Goal: Communication & Community: Answer question/provide support

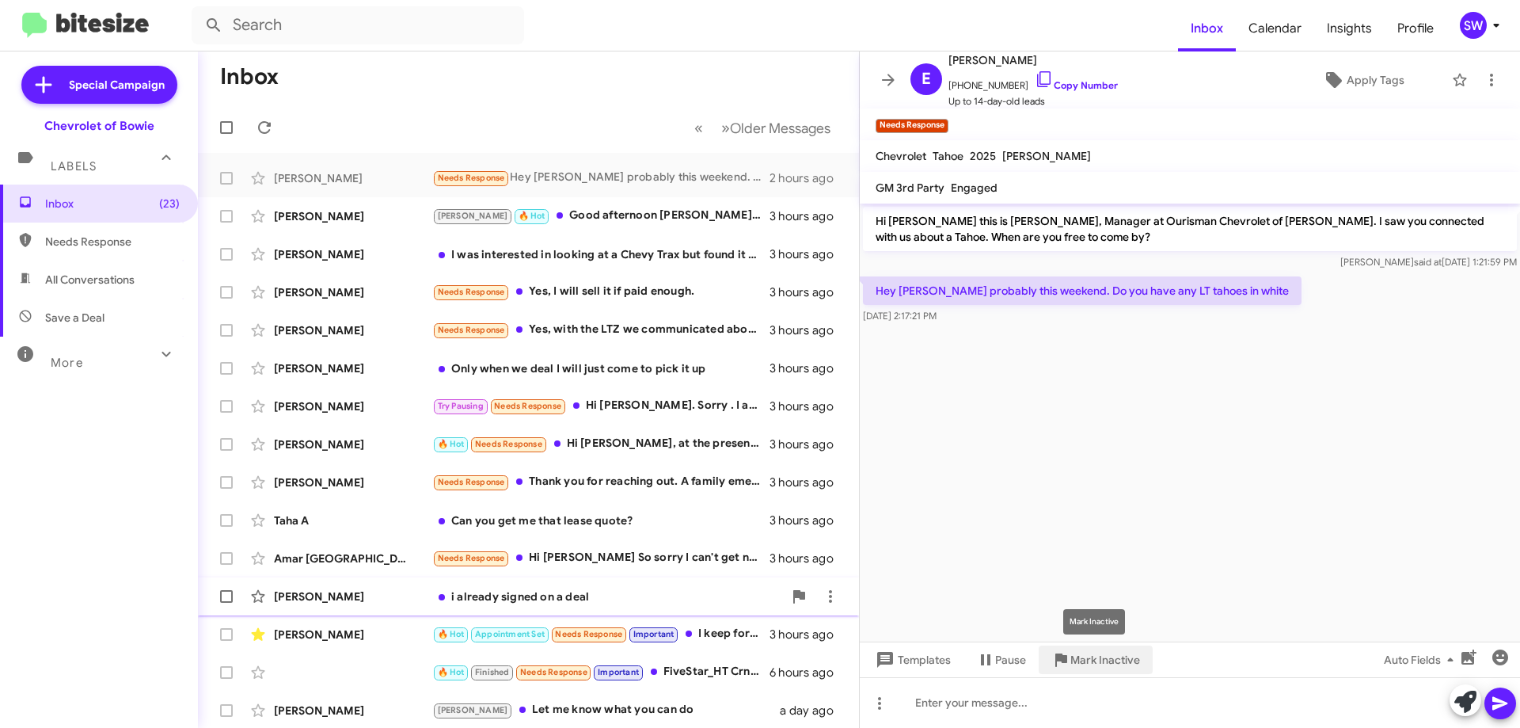
drag, startPoint x: 1083, startPoint y: 655, endPoint x: 1059, endPoint y: 606, distance: 53.8
click at [1083, 654] on span "Mark Inactive" at bounding box center [1105, 659] width 70 height 28
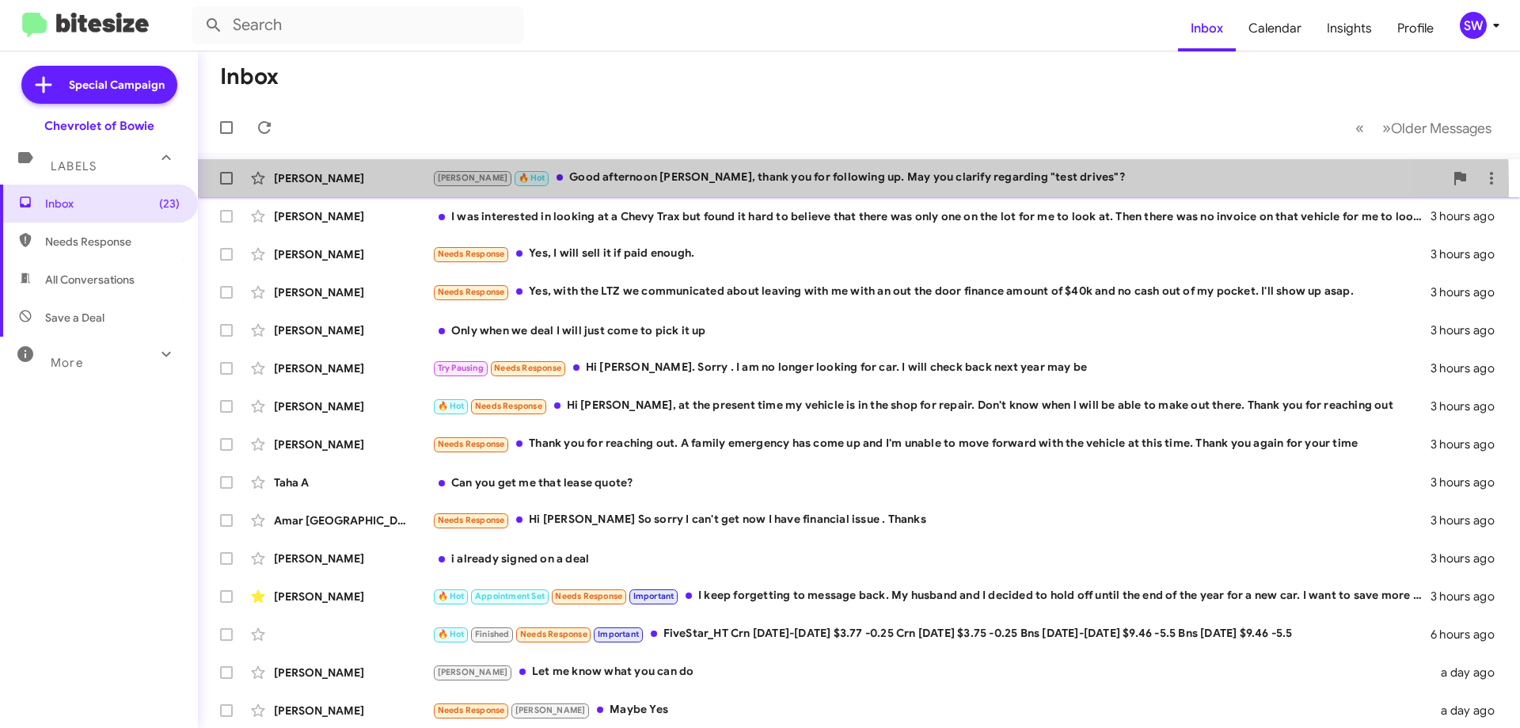
click at [656, 189] on div "Mercedez [PERSON_NAME] 🔥 Hot Good afternoon [PERSON_NAME], thank you for follow…" at bounding box center [859, 178] width 1297 height 32
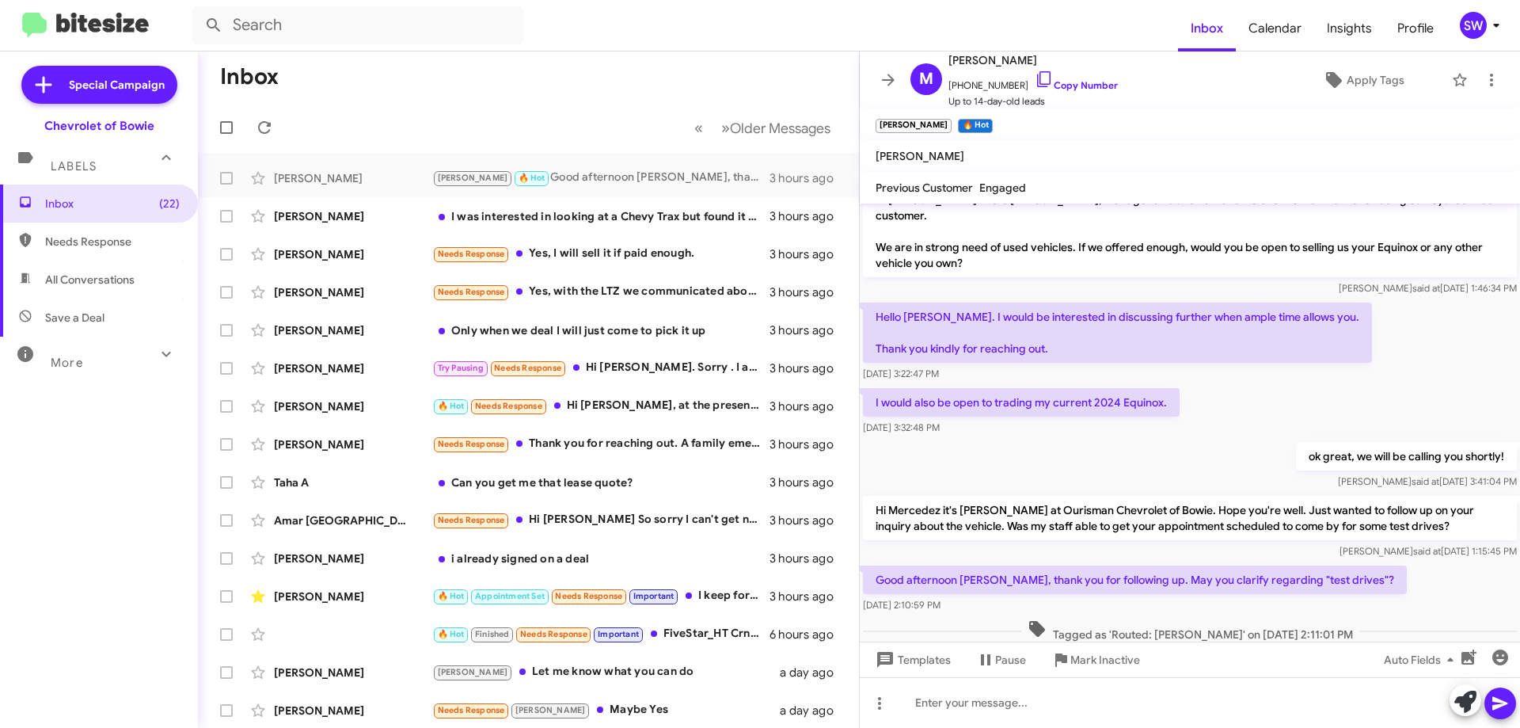
scroll to position [53, 0]
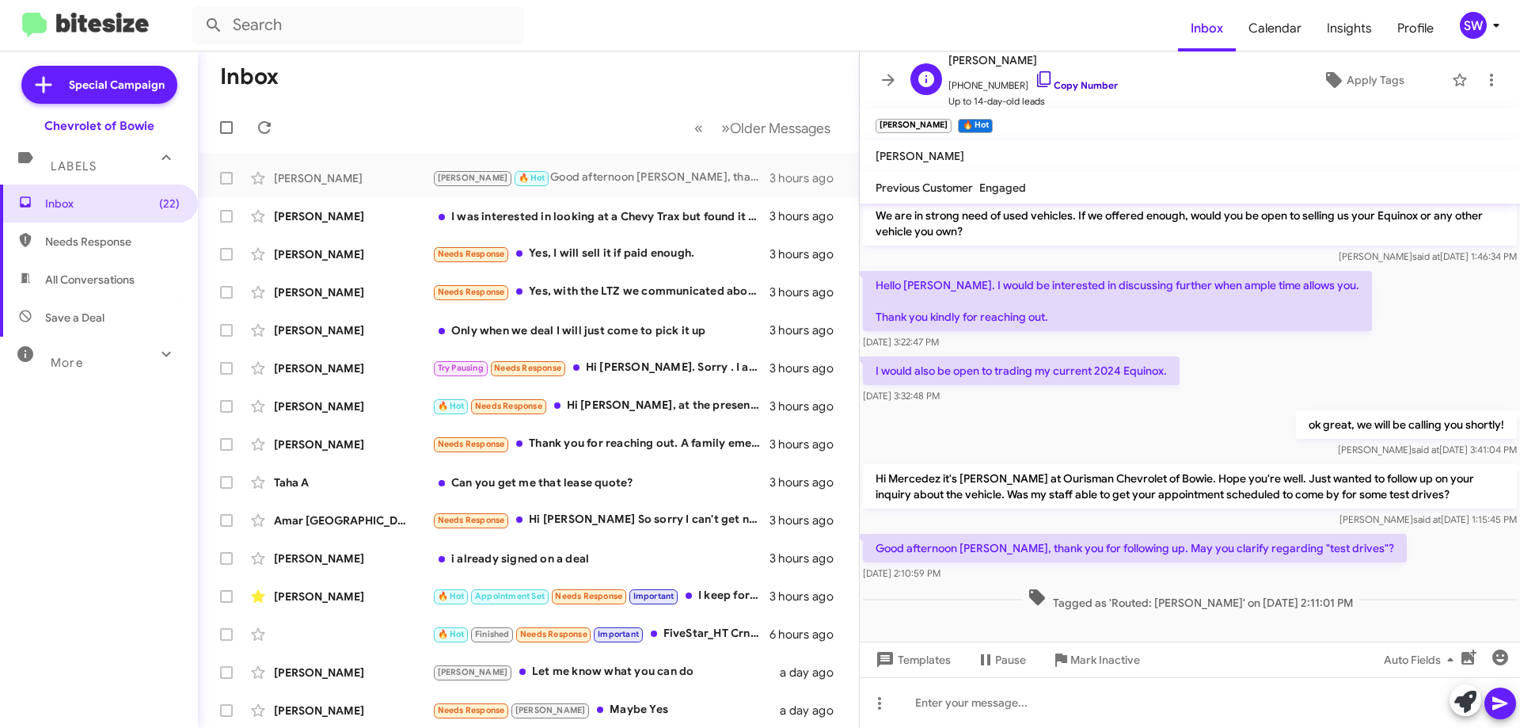
click at [1035, 75] on icon at bounding box center [1044, 79] width 19 height 19
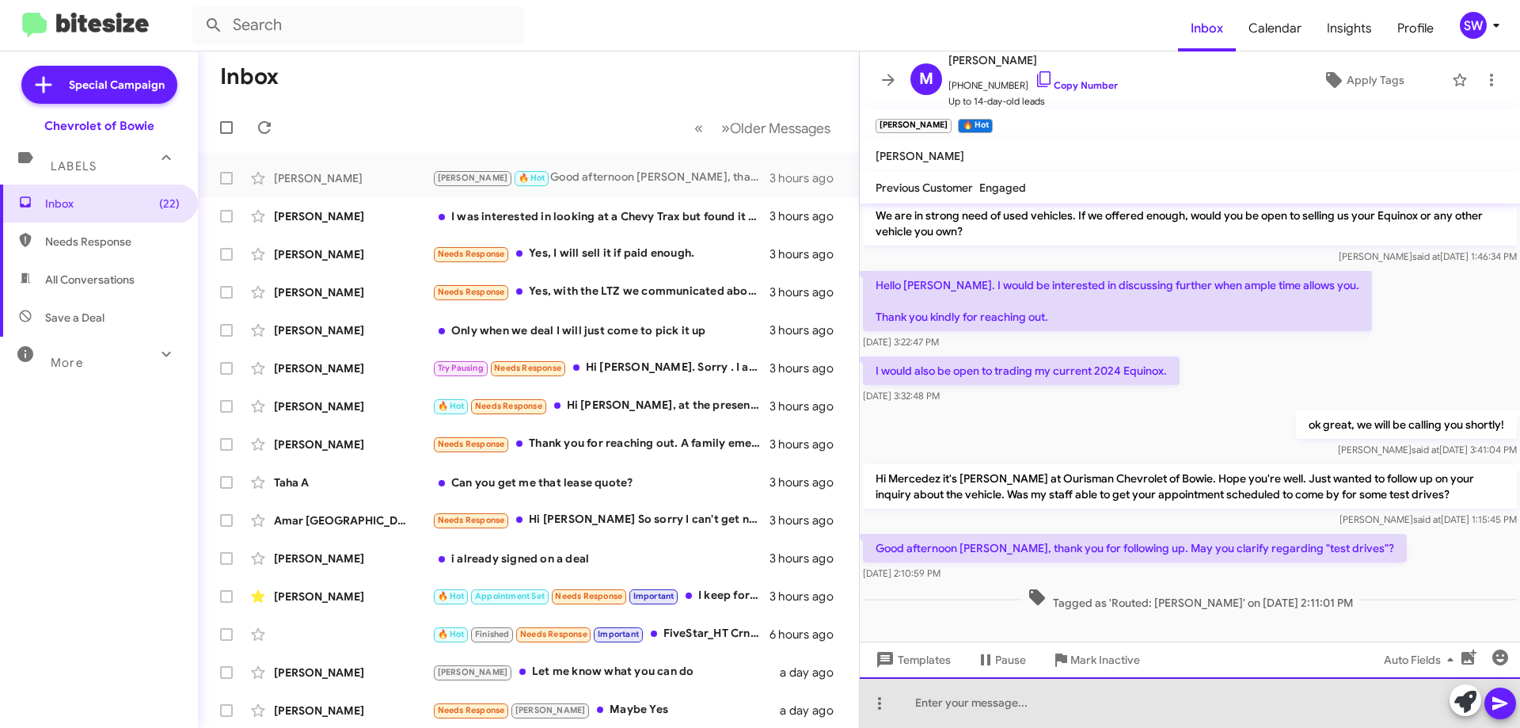
click at [1160, 686] on div at bounding box center [1190, 702] width 660 height 51
click at [1061, 700] on div "If you wanted to stop by to pick out a vehicle so we can appraise your" at bounding box center [1190, 702] width 660 height 51
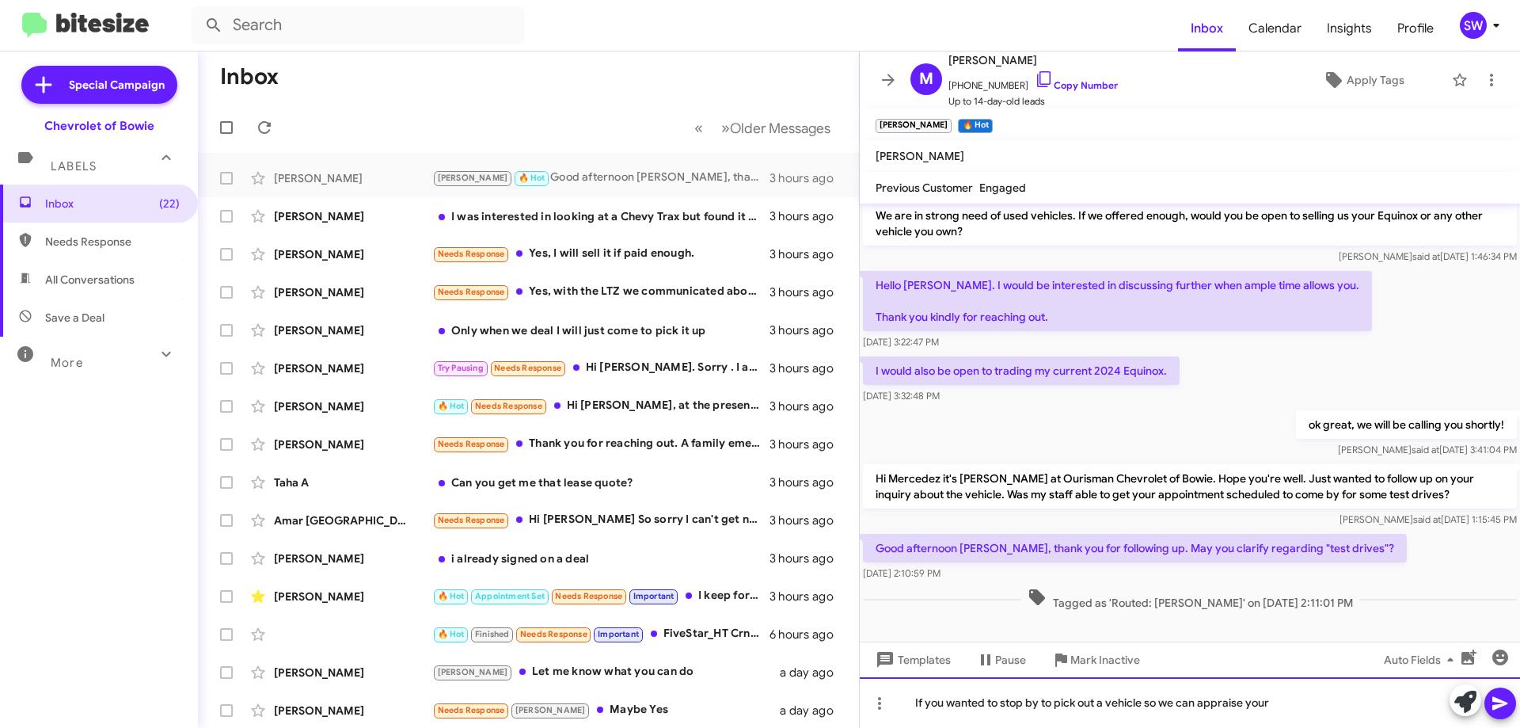
click at [1056, 704] on div "If you wanted to stop by to pick out a vehicle so we can appraise your" at bounding box center [1190, 702] width 660 height 51
click at [1337, 701] on div "If you wanted to stop by to drive and pick out a vehicle so we can appraise your" at bounding box center [1190, 702] width 660 height 51
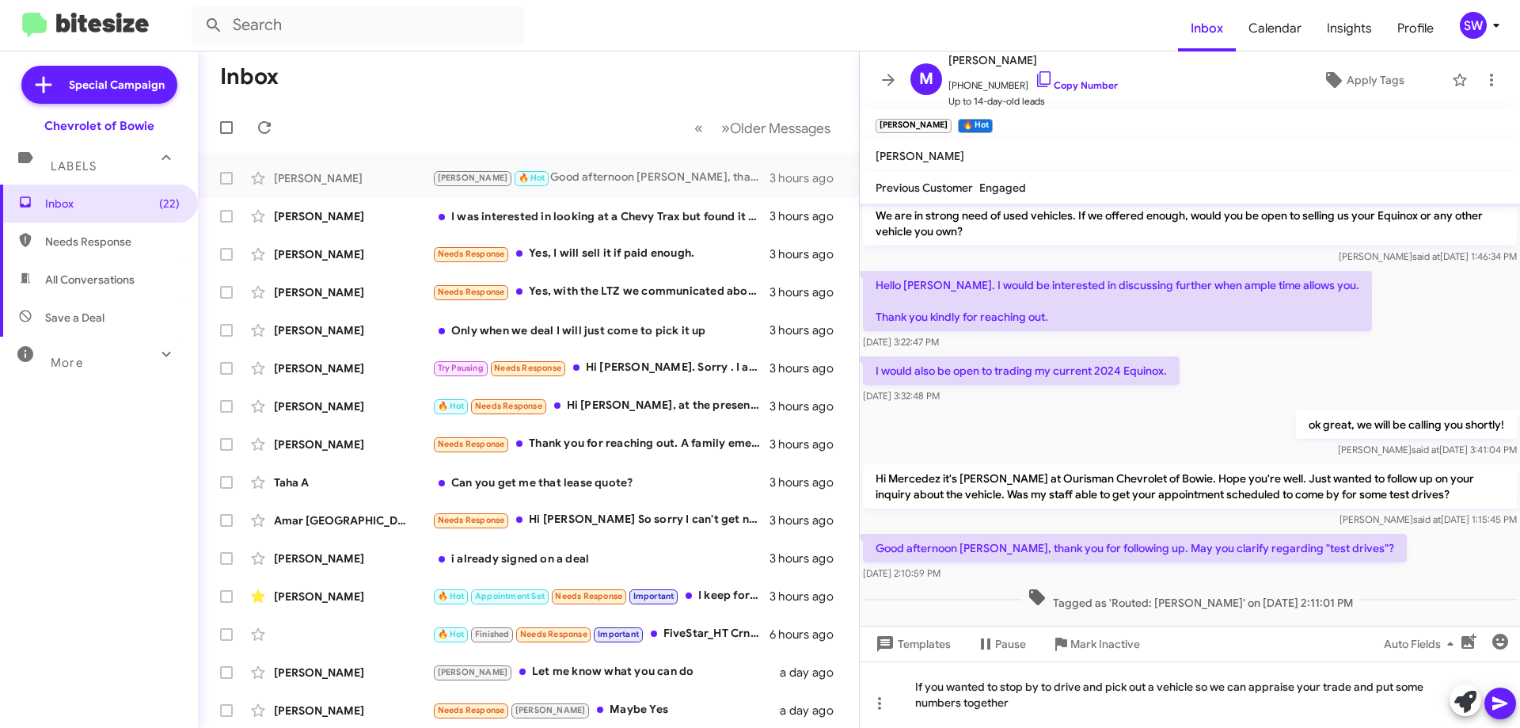
click at [1495, 703] on icon at bounding box center [1500, 702] width 19 height 19
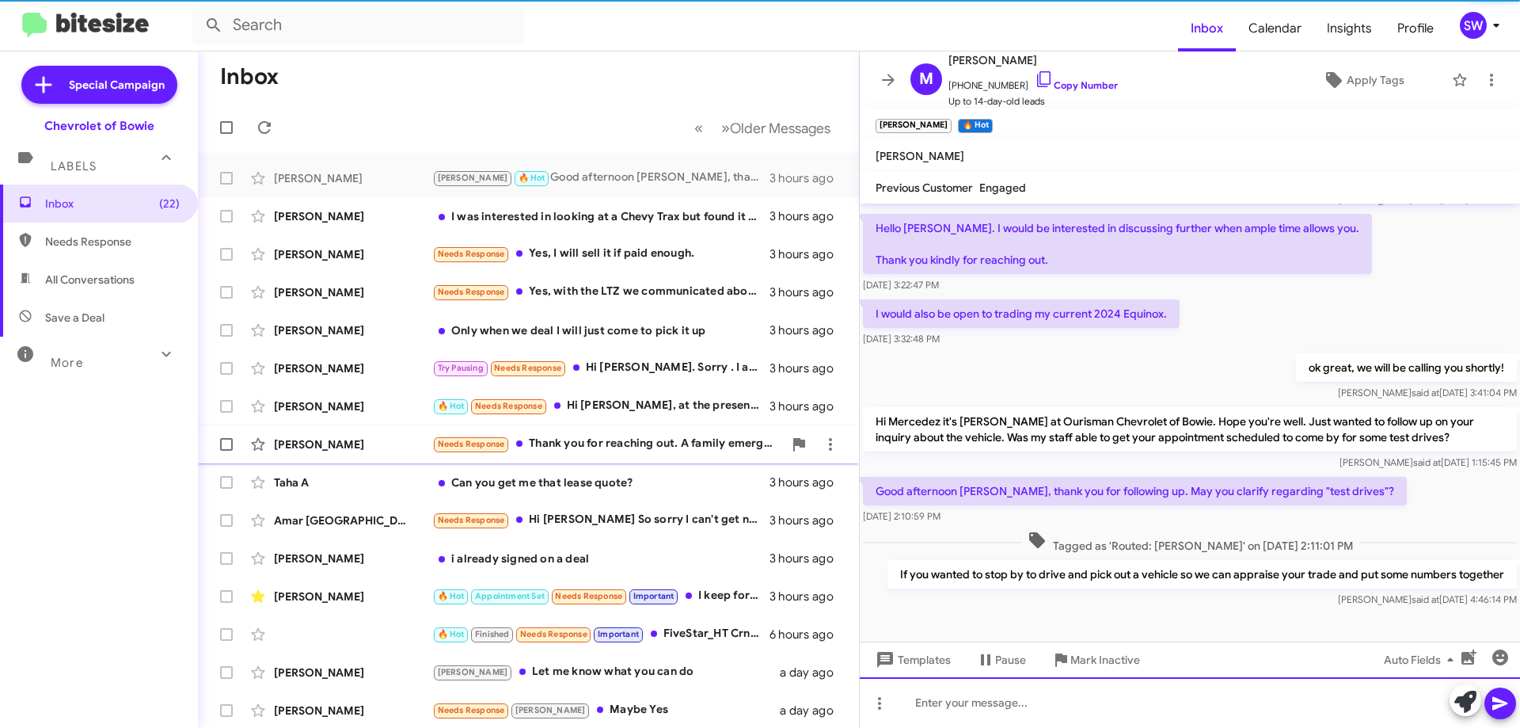
scroll to position [111, 0]
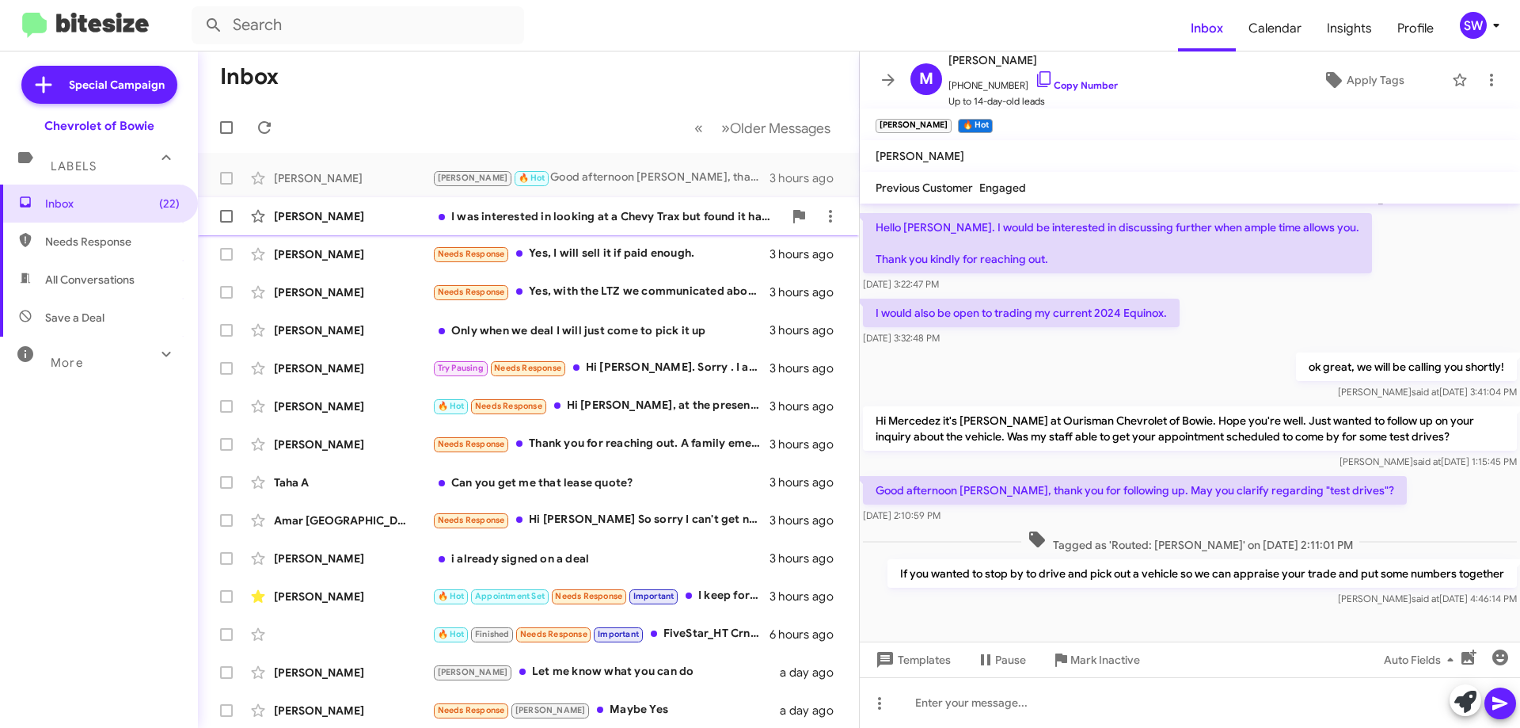
drag, startPoint x: 533, startPoint y: 216, endPoint x: 641, endPoint y: 217, distance: 108.5
click at [545, 210] on div "I was interested in looking at a Chevy Trax but found it hard to believe that t…" at bounding box center [607, 216] width 351 height 16
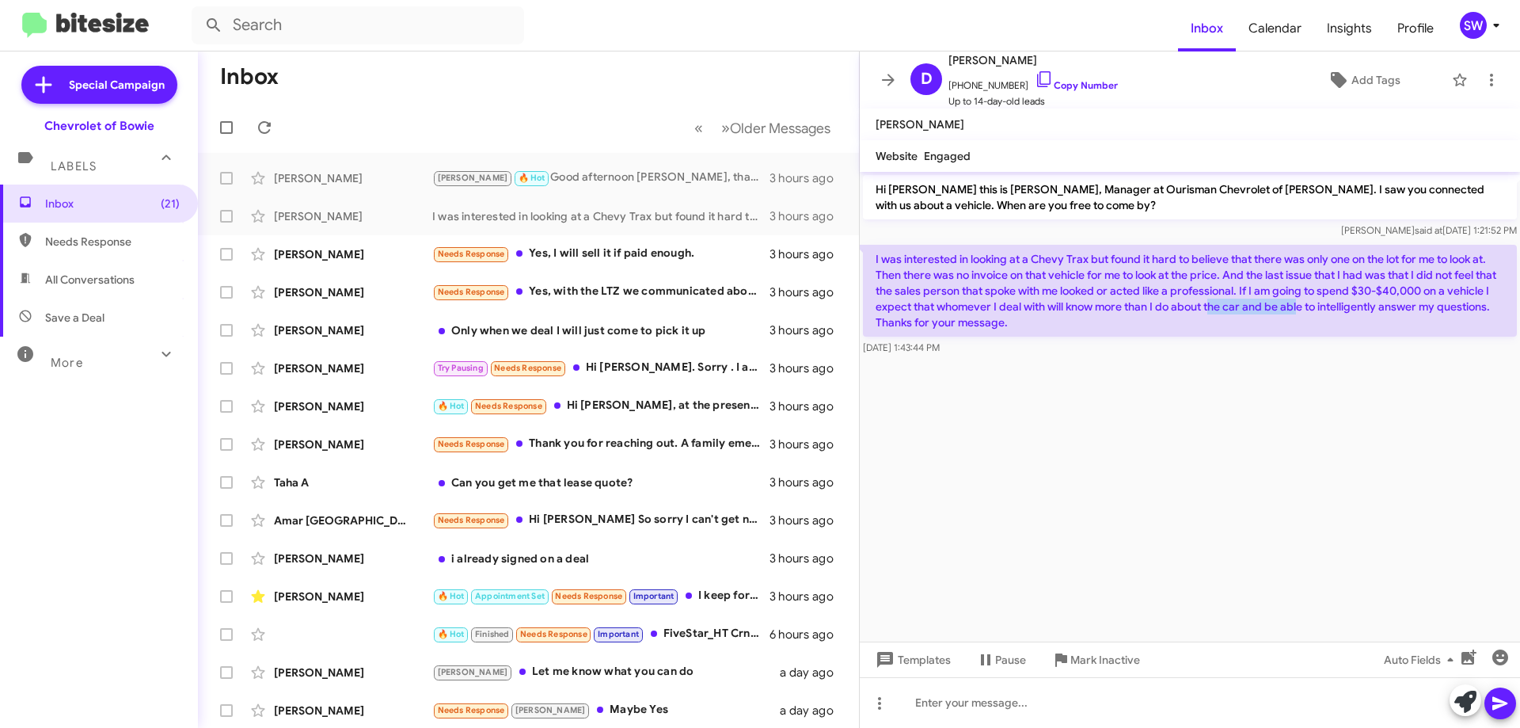
drag, startPoint x: 1214, startPoint y: 309, endPoint x: 1353, endPoint y: 314, distance: 138.7
click at [1313, 310] on p "I was interested in looking at a Chevy Trax but found it hard to believe that t…" at bounding box center [1190, 291] width 654 height 92
click at [1355, 317] on p "I was interested in looking at a Chevy Trax but found it hard to believe that t…" at bounding box center [1190, 291] width 654 height 92
click at [1035, 73] on icon at bounding box center [1044, 79] width 19 height 19
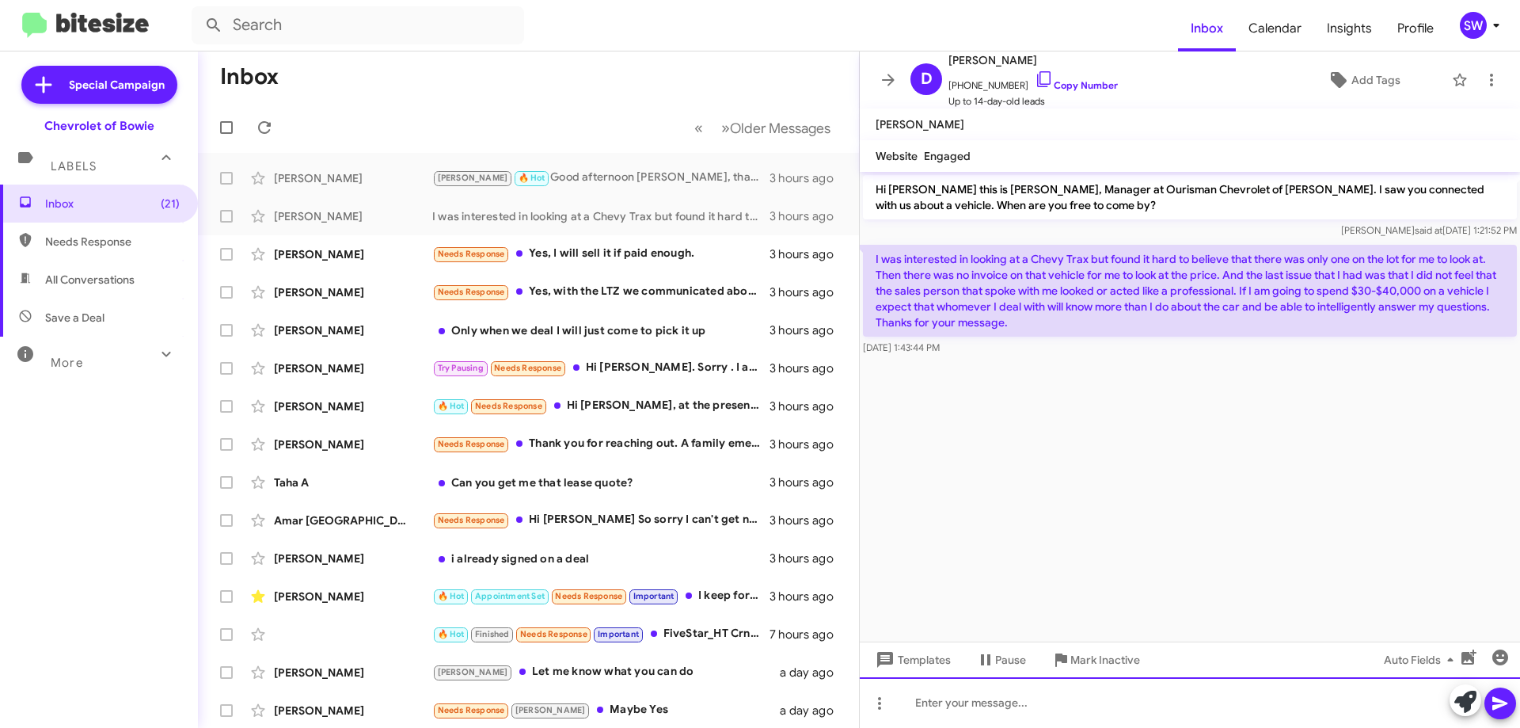
drag, startPoint x: 1068, startPoint y: 704, endPoint x: 1043, endPoint y: 704, distance: 24.5
click at [1067, 704] on div at bounding box center [1190, 702] width 660 height 51
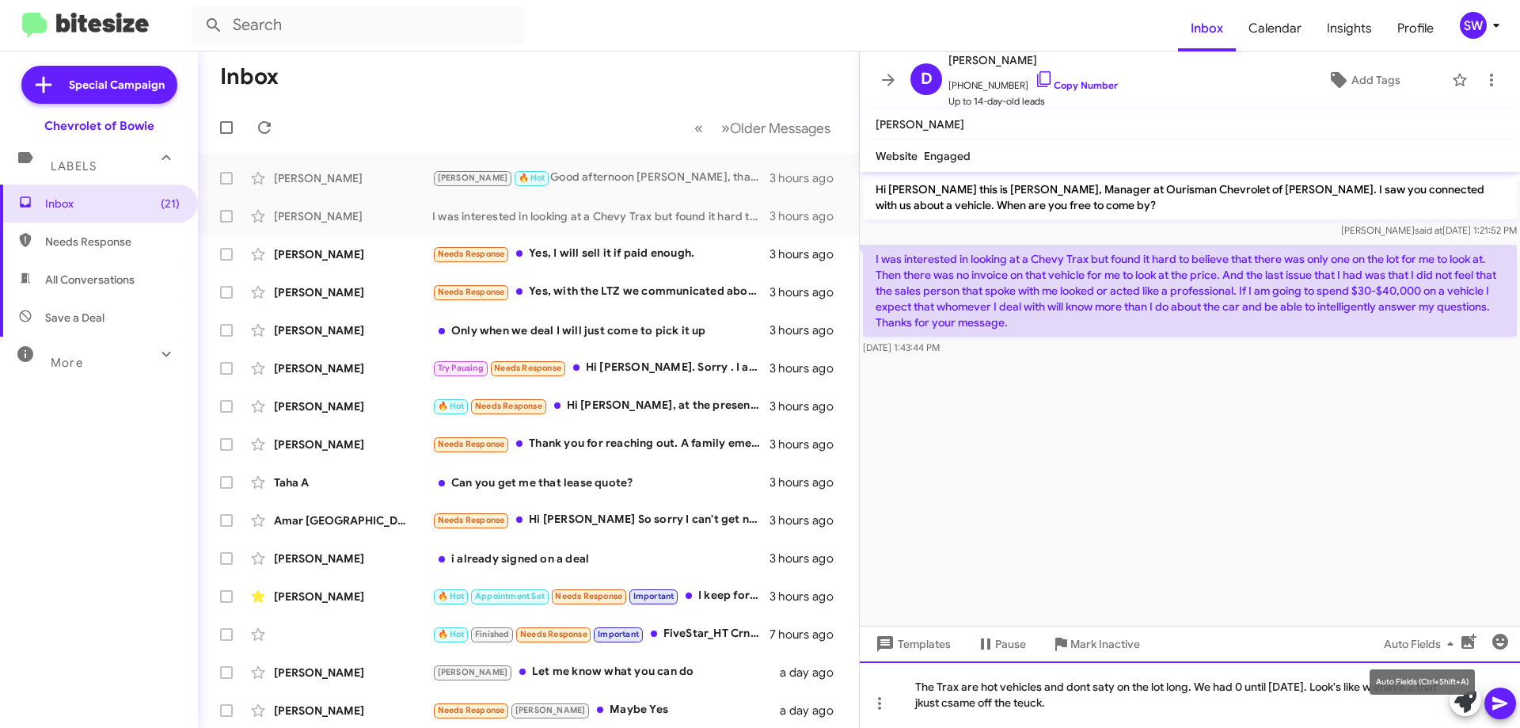
drag, startPoint x: 1393, startPoint y: 688, endPoint x: 1362, endPoint y: 699, distance: 32.1
click at [1355, 700] on div "The Trax are hot vehicles and dont saty on the lot long. We had 0 until [DATE].…" at bounding box center [1190, 694] width 660 height 66
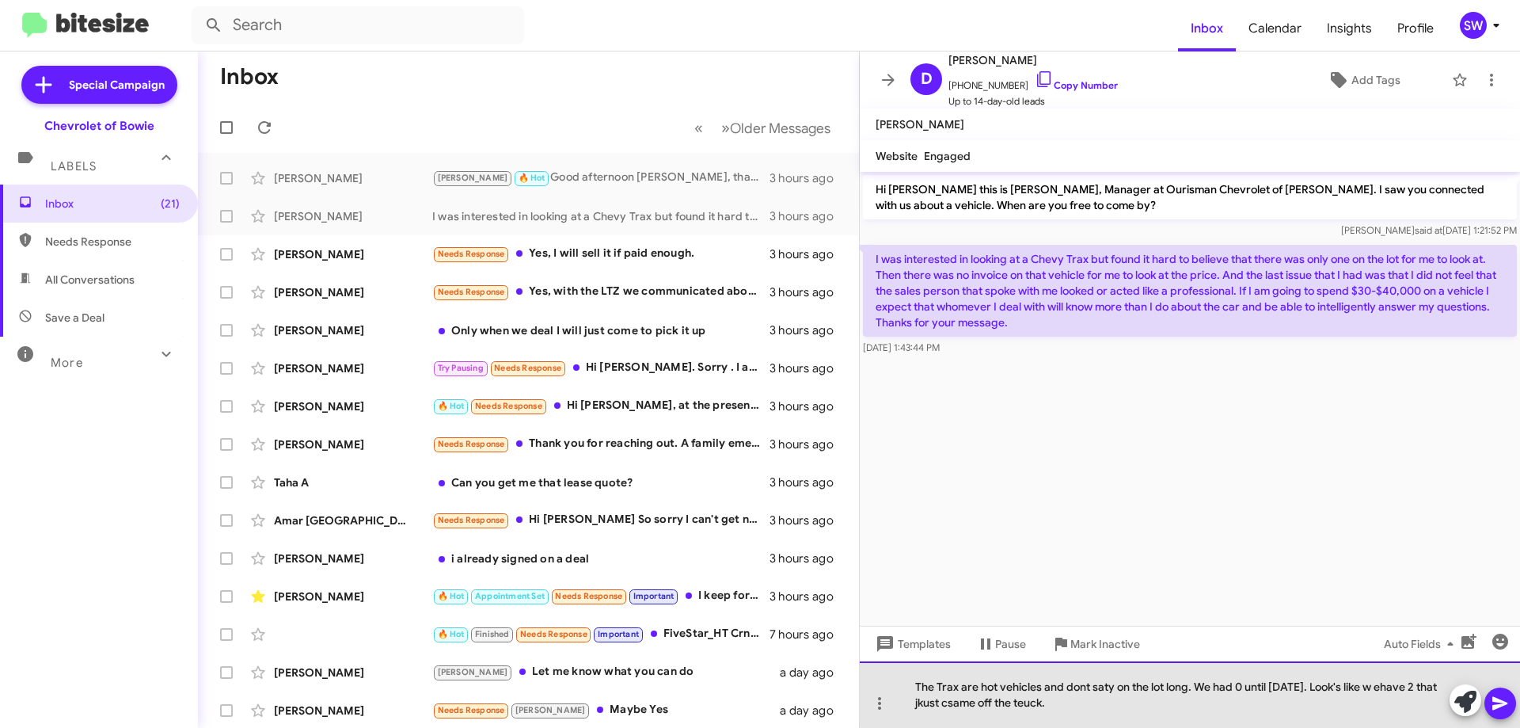
drag, startPoint x: 1371, startPoint y: 686, endPoint x: 1394, endPoint y: 702, distance: 27.9
click at [1374, 688] on div "The Trax are hot vehicles and dont saty on the lot long. We had 0 until [DATE].…" at bounding box center [1190, 694] width 660 height 66
drag, startPoint x: 953, startPoint y: 702, endPoint x: 944, endPoint y: 702, distance: 9.5
click at [944, 702] on div "The Trax are hot vehicles and dont saty on the lot long. We had 0 until [DATE].…" at bounding box center [1190, 694] width 660 height 66
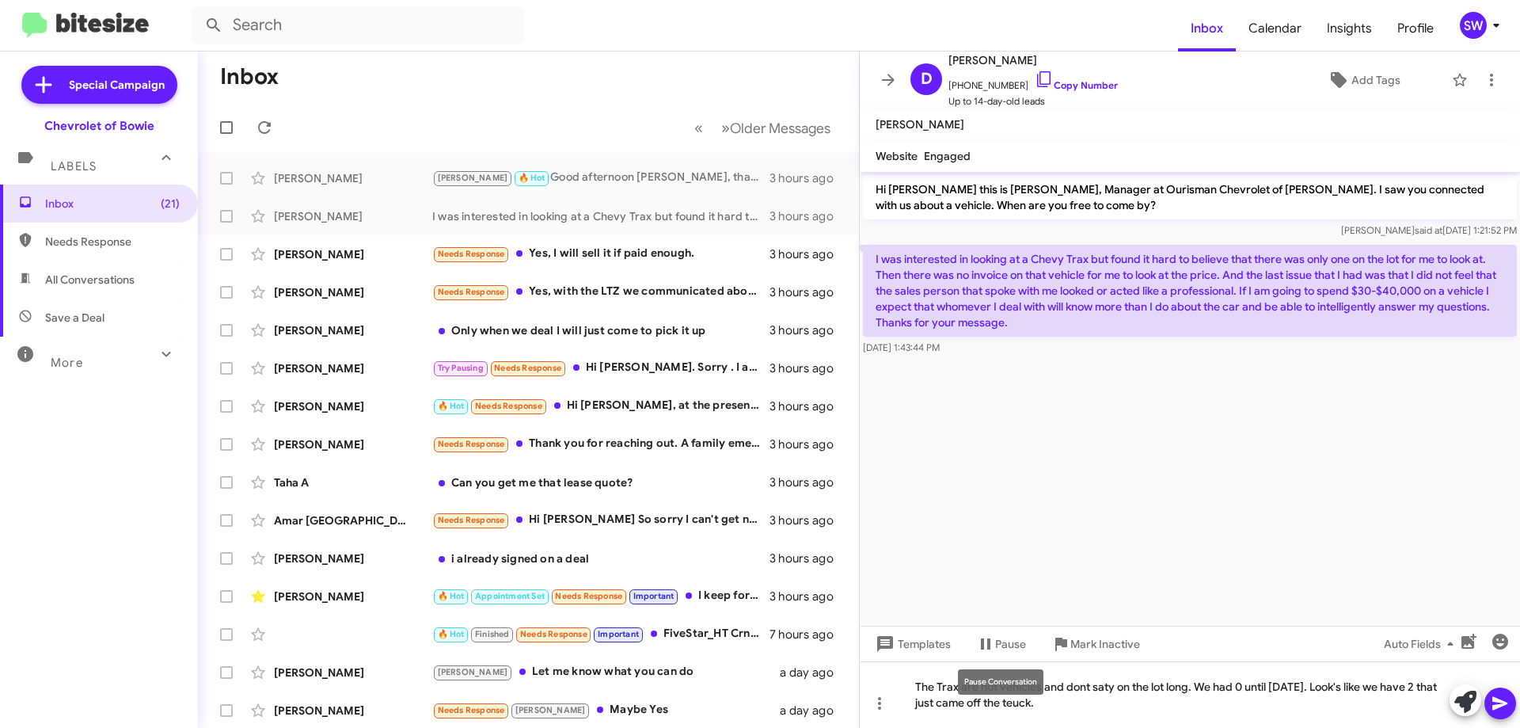
click at [1020, 700] on mat-tooltip-component "Pause Conversation" at bounding box center [1001, 681] width 108 height 47
click at [1023, 709] on div "The Trax are hot vehicles and dont saty on the lot long. We had 0 until [DATE].…" at bounding box center [1190, 694] width 660 height 66
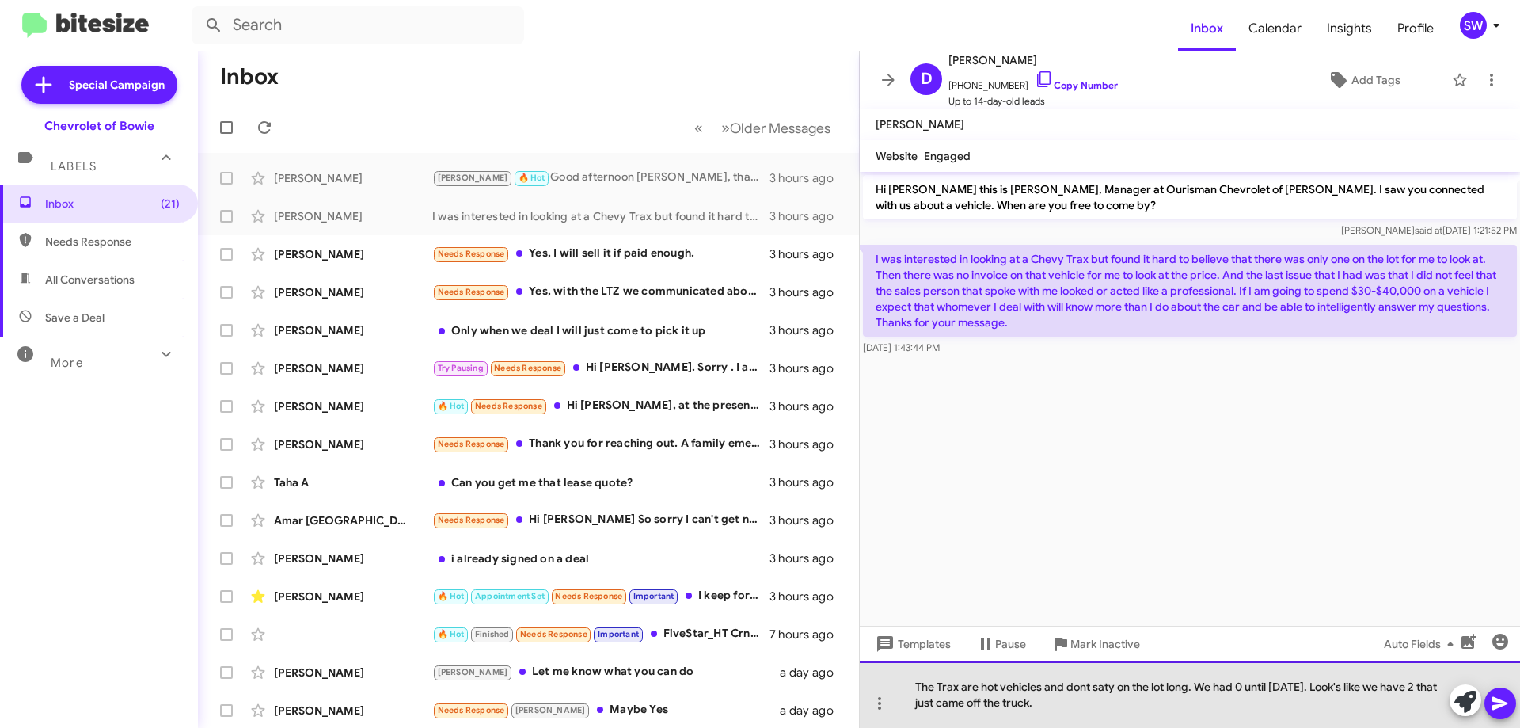
click at [1063, 697] on div "The Trax are hot vehicles and dont saty on the lot long. We had 0 until [DATE].…" at bounding box center [1190, 694] width 660 height 66
drag, startPoint x: 1108, startPoint y: 682, endPoint x: 1040, endPoint y: 688, distance: 67.6
click at [1016, 694] on div "The Trax are hot vehicles and don't saty on the lot long. We had 0 until [DATE]…" at bounding box center [1190, 694] width 660 height 66
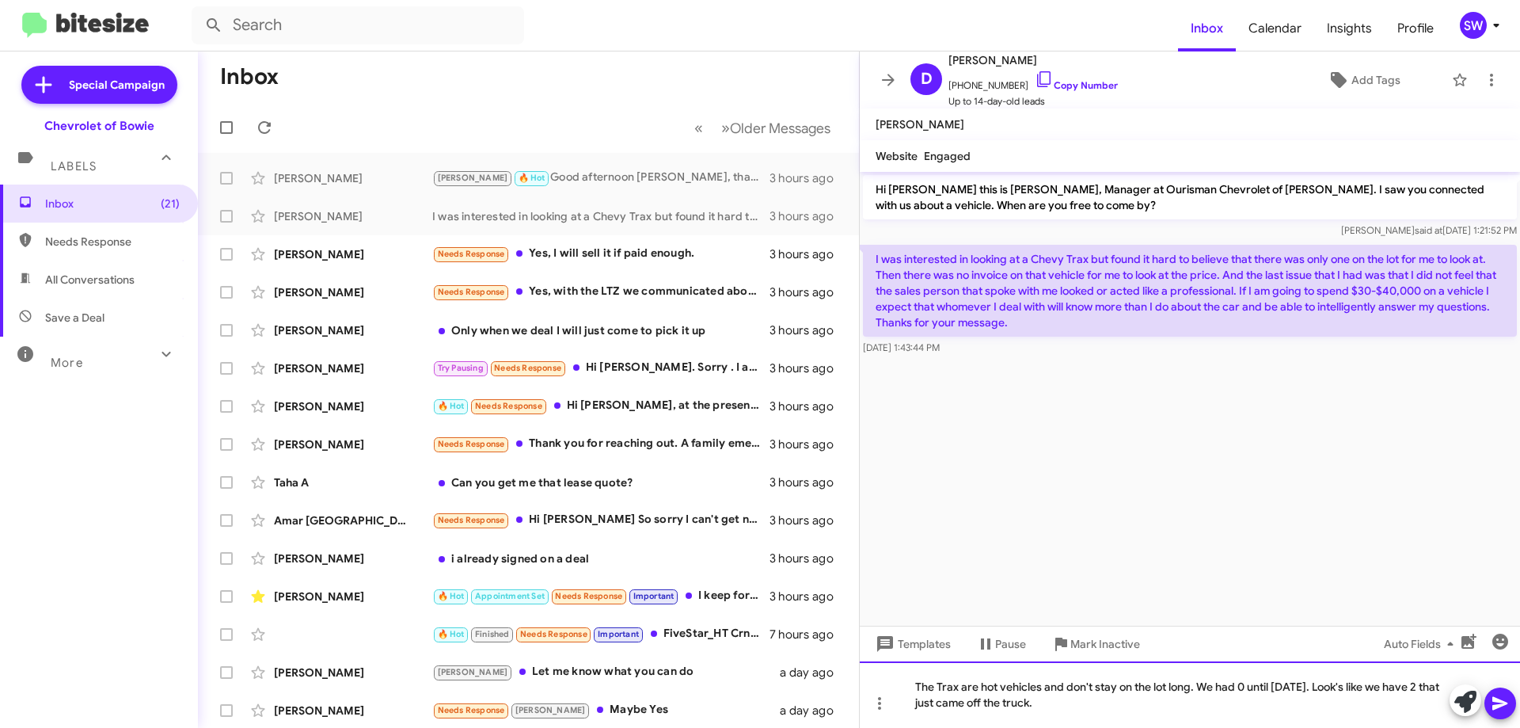
click at [1236, 686] on div "The Trax are hot vehicles and don't stay on the lot long. We had 0 until [DATE]…" at bounding box center [1190, 694] width 660 height 66
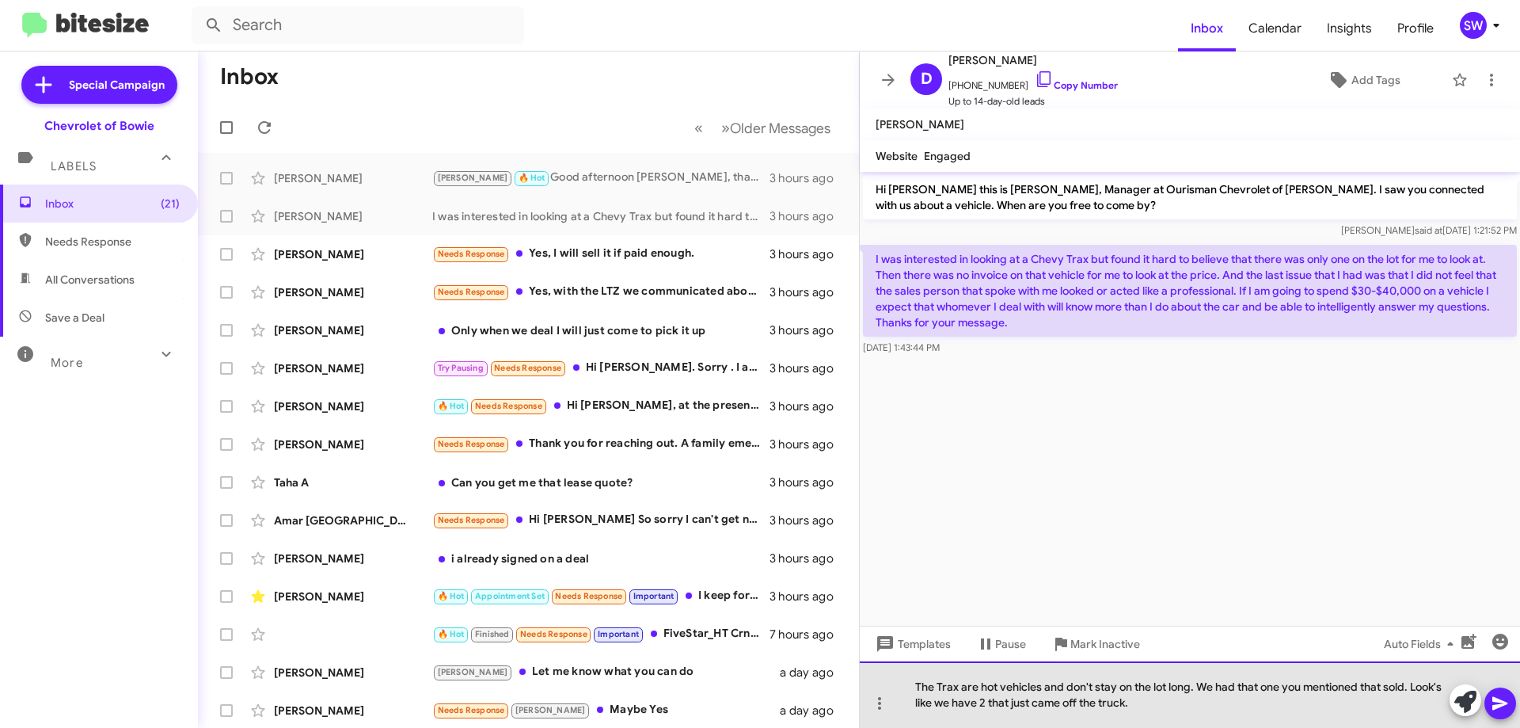
click at [1212, 705] on div "The Trax are hot vehicles and don't stay on the lot long. We had that one you m…" at bounding box center [1190, 694] width 660 height 66
drag, startPoint x: 1243, startPoint y: 701, endPoint x: 1221, endPoint y: 698, distance: 22.3
click at [1178, 696] on div "The Trax are hot vehicles and don't stay on the lot long. We had that one you m…" at bounding box center [1190, 694] width 660 height 66
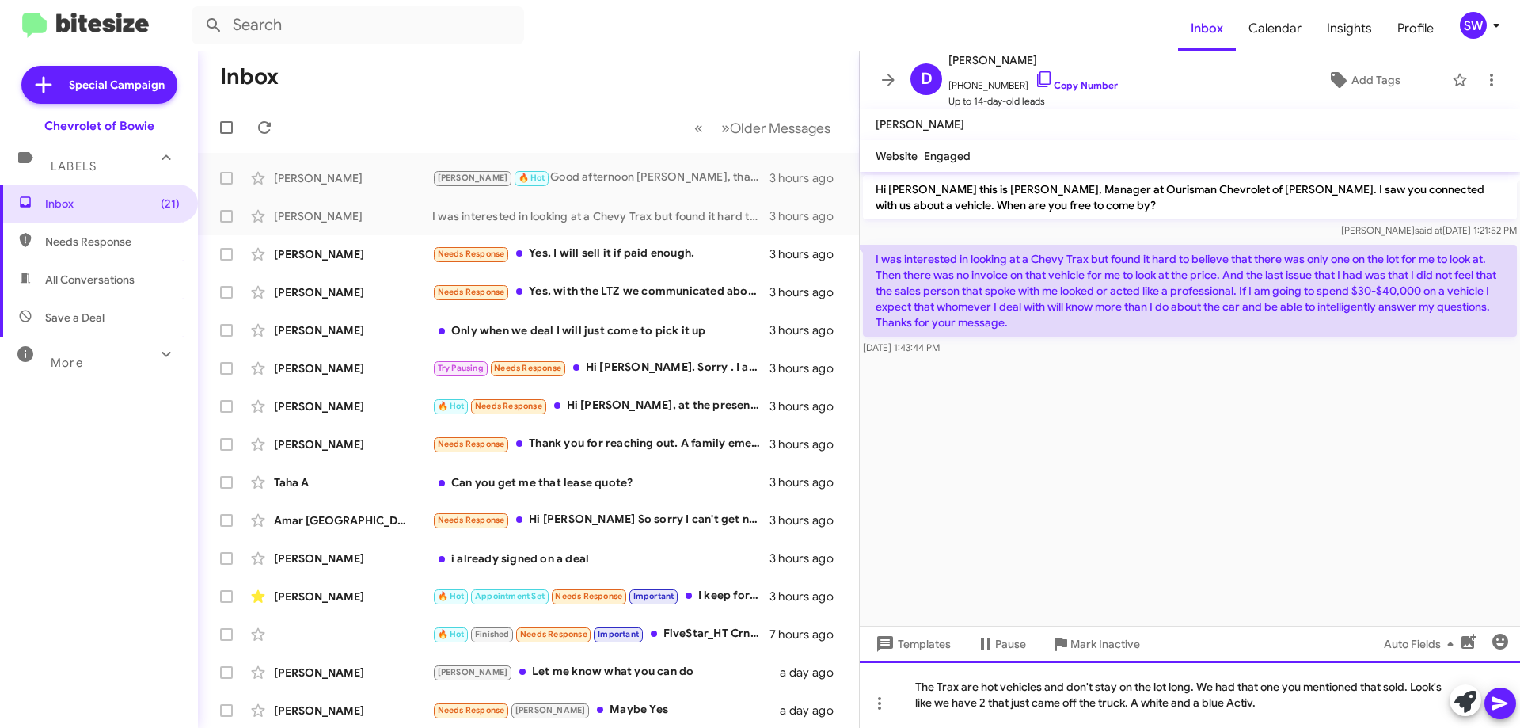
click at [1309, 701] on div "The Trax are hot vehicles and don't stay on the lot long. We had that one you m…" at bounding box center [1190, 694] width 660 height 66
drag, startPoint x: 1271, startPoint y: 709, endPoint x: 1318, endPoint y: 704, distance: 47.7
click at [1282, 706] on div "The Trax are hot vehicles and don't stay on the lot long. We had that one you m…" at bounding box center [1190, 694] width 660 height 66
click at [1291, 709] on div "The Trax are hot vehicles and don't stay on the lot long. We had that one you m…" at bounding box center [1190, 694] width 660 height 66
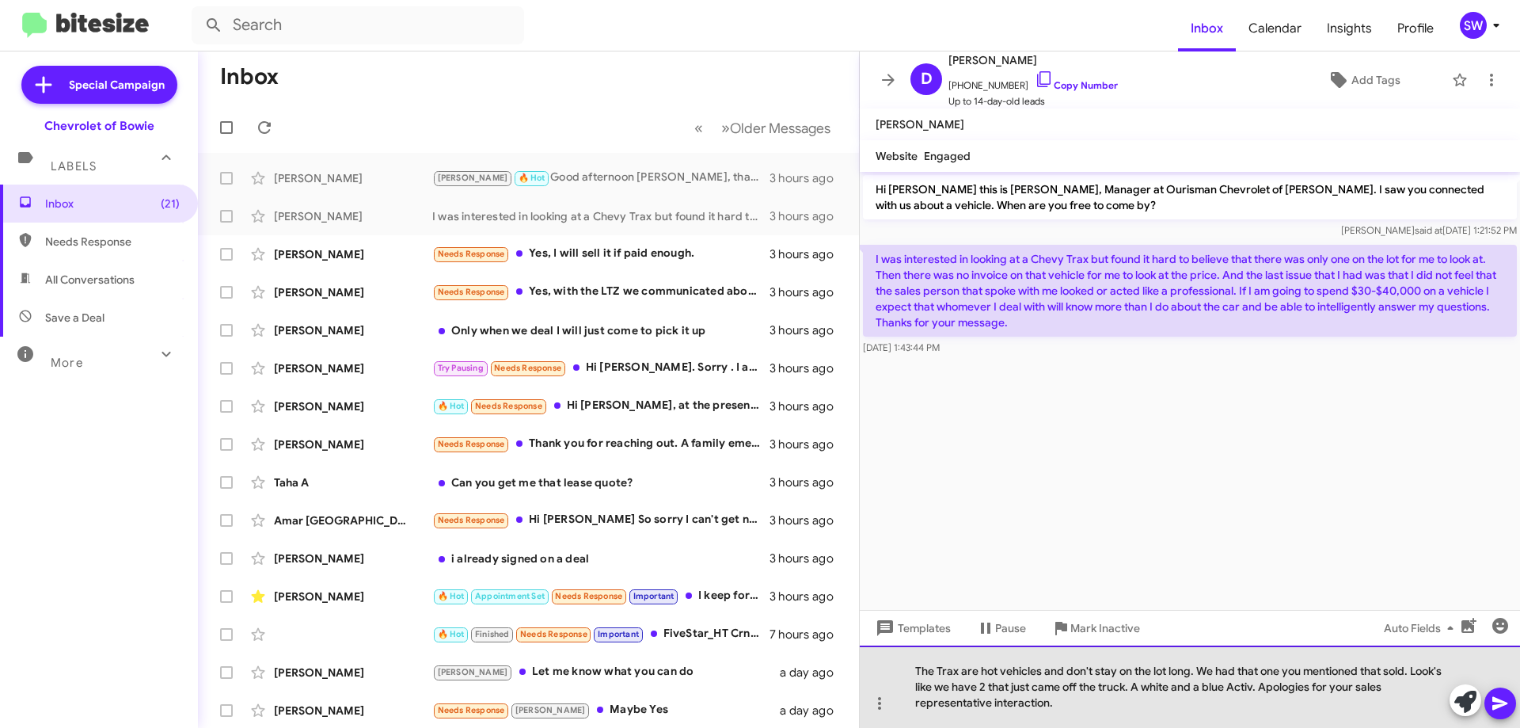
drag, startPoint x: 1069, startPoint y: 714, endPoint x: 1079, endPoint y: 714, distance: 10.3
click at [1070, 715] on div "The Trax are hot vehicles and don't stay on the lot long. We had that one you m…" at bounding box center [1190, 686] width 660 height 82
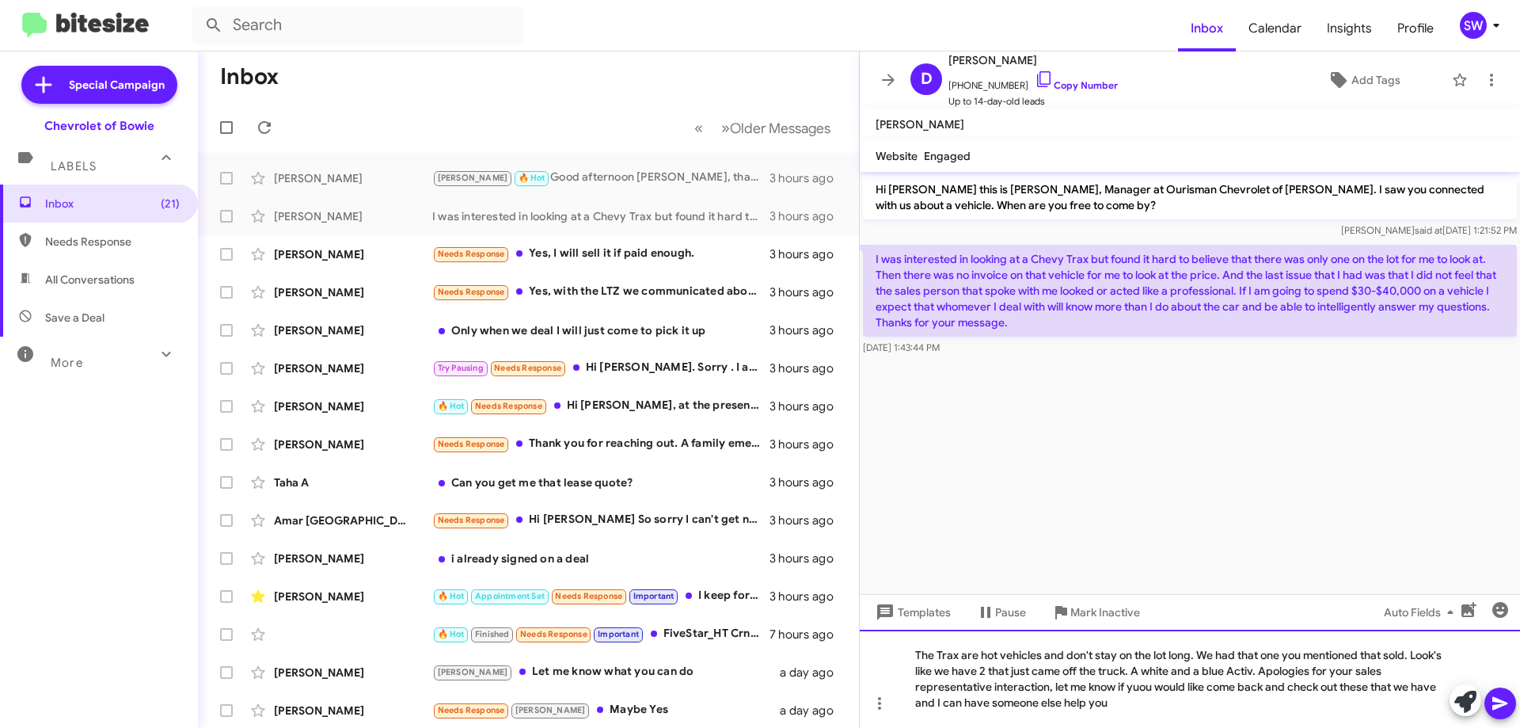
click at [1126, 671] on div "The Trax are hot vehicles and don't stay on the lot long. We had that one you m…" at bounding box center [1190, 678] width 660 height 98
click at [1492, 699] on icon at bounding box center [1500, 702] width 19 height 19
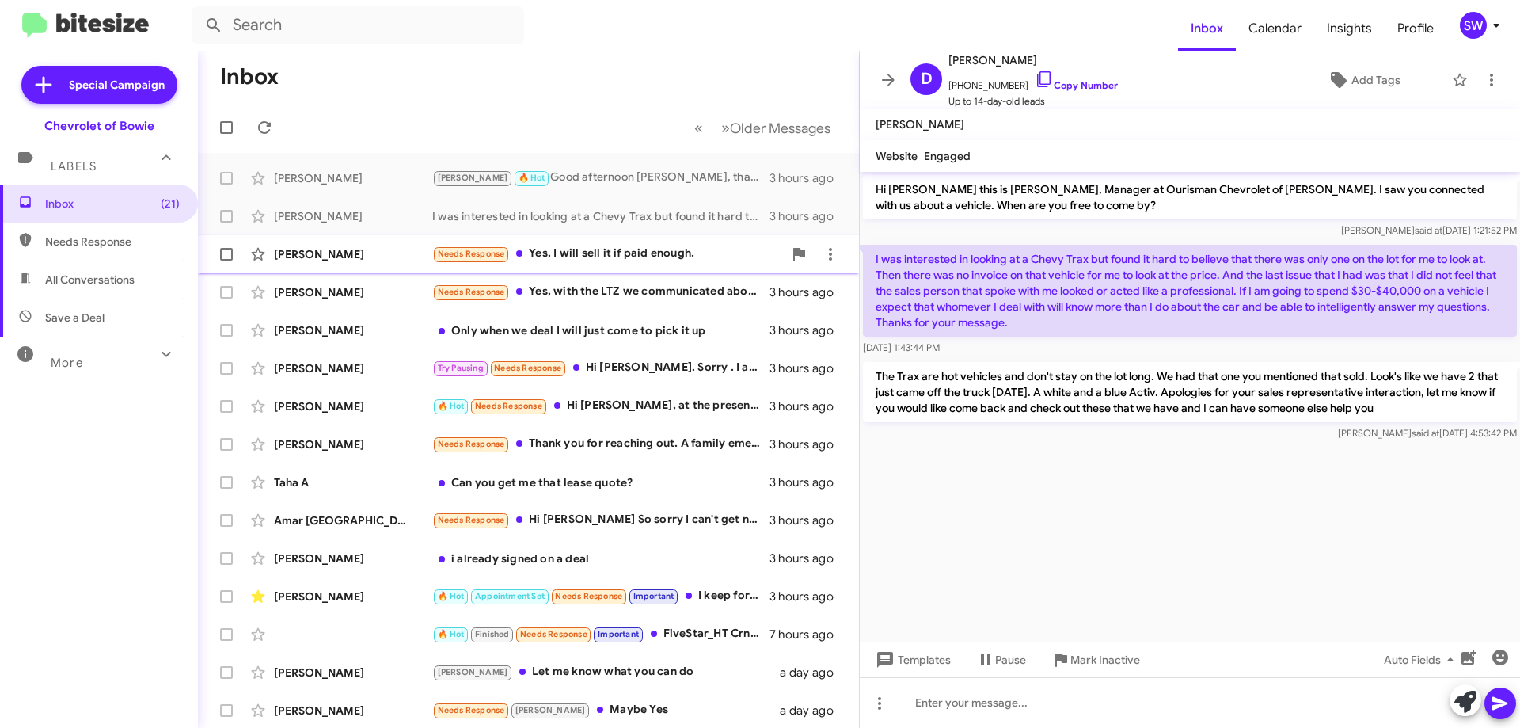
drag, startPoint x: 565, startPoint y: 256, endPoint x: 691, endPoint y: 246, distance: 126.2
click at [564, 256] on div "Needs Response Yes, I will sell it if paid enough." at bounding box center [607, 254] width 351 height 18
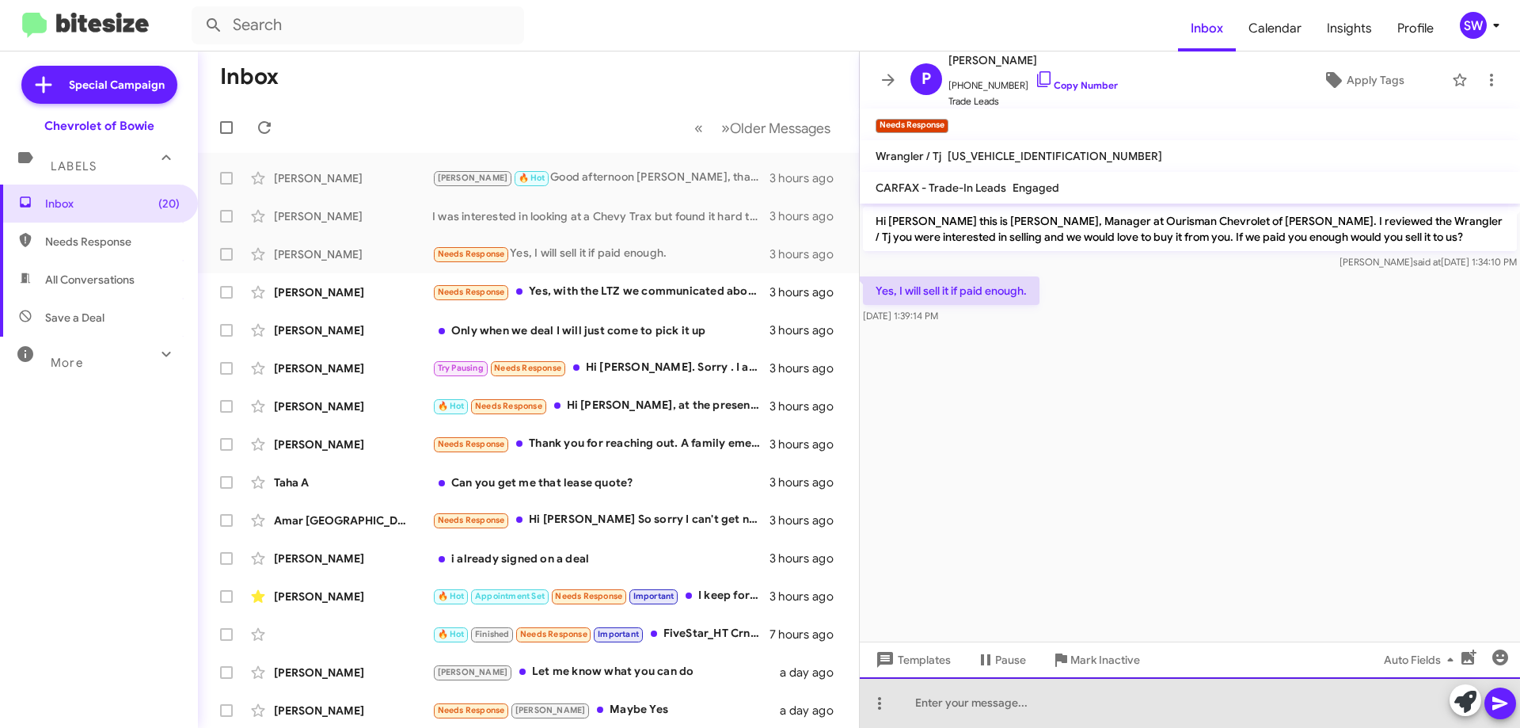
click at [1050, 707] on div at bounding box center [1190, 702] width 660 height 51
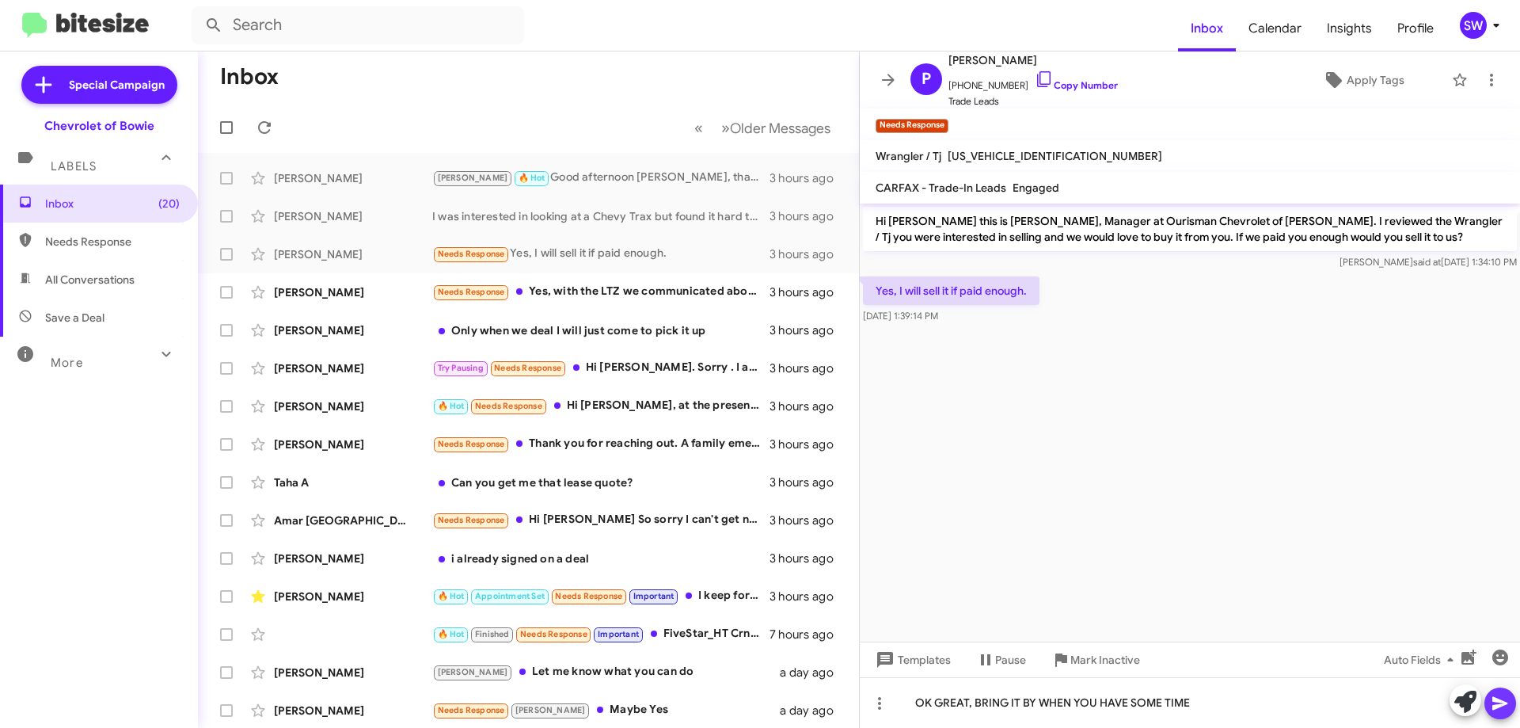
drag, startPoint x: 1507, startPoint y: 703, endPoint x: 1193, endPoint y: 662, distance: 316.2
click at [1500, 703] on icon at bounding box center [1500, 702] width 19 height 19
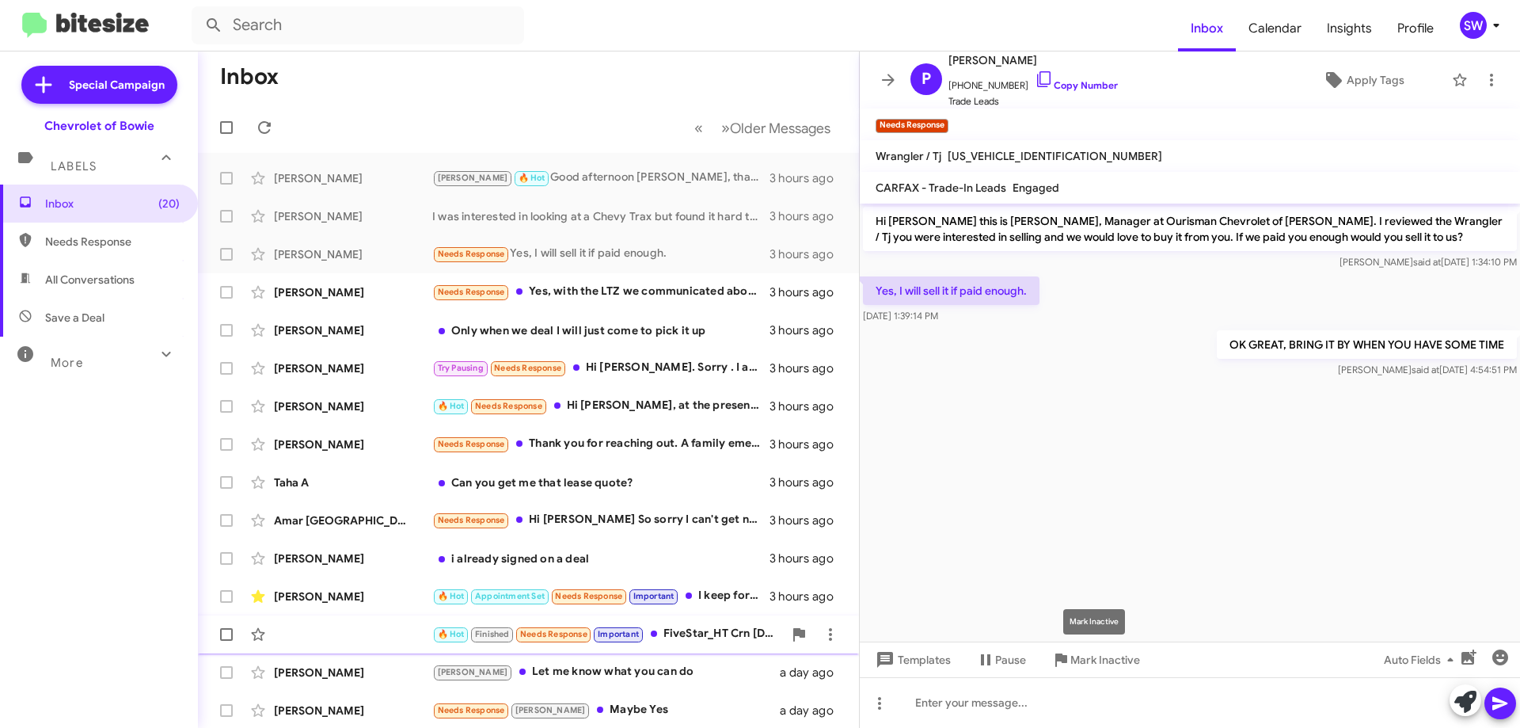
click at [1078, 648] on span "Mark Inactive" at bounding box center [1105, 659] width 70 height 28
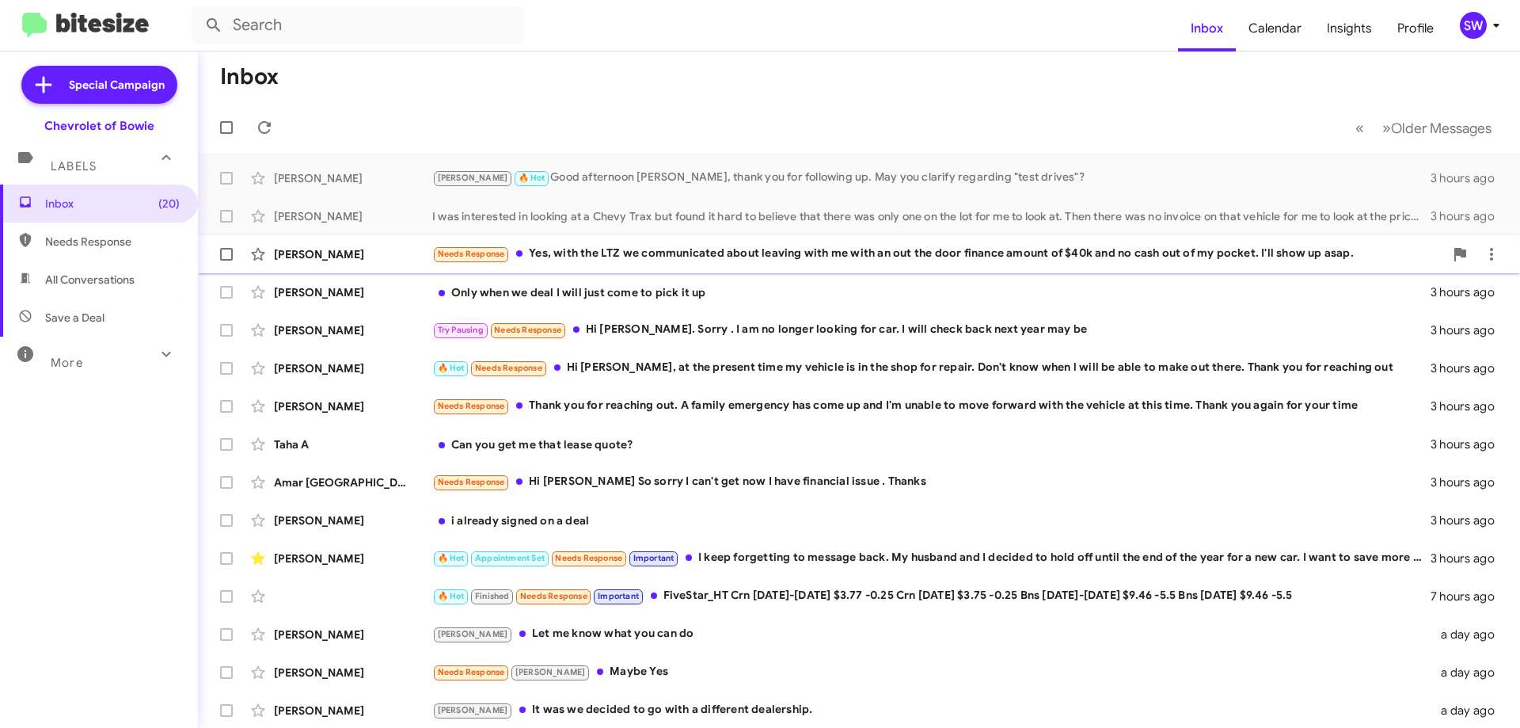
click at [603, 260] on div "Needs Response Yes, with the LTZ we communicated about leaving with me with an …" at bounding box center [938, 254] width 1012 height 18
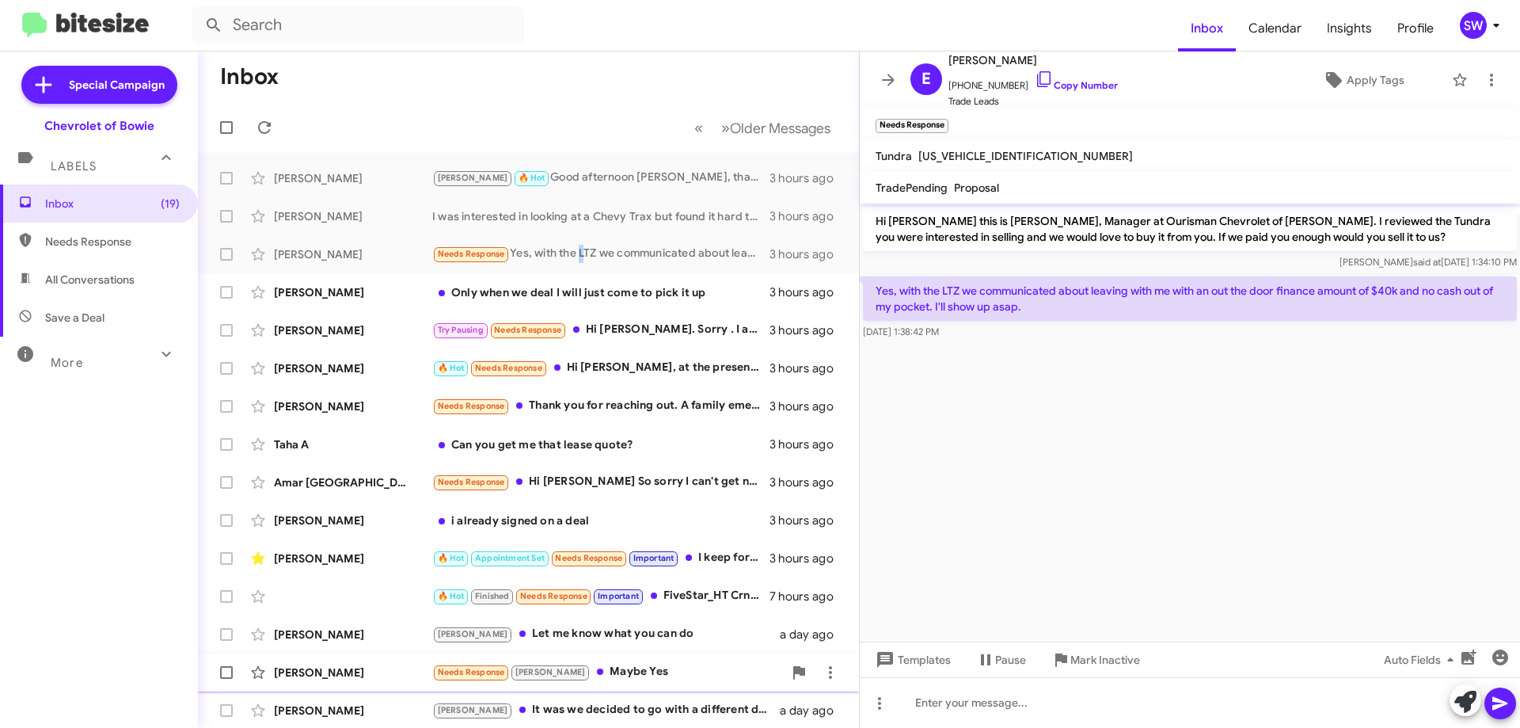
click at [1077, 655] on span "Mark Inactive" at bounding box center [1105, 659] width 70 height 28
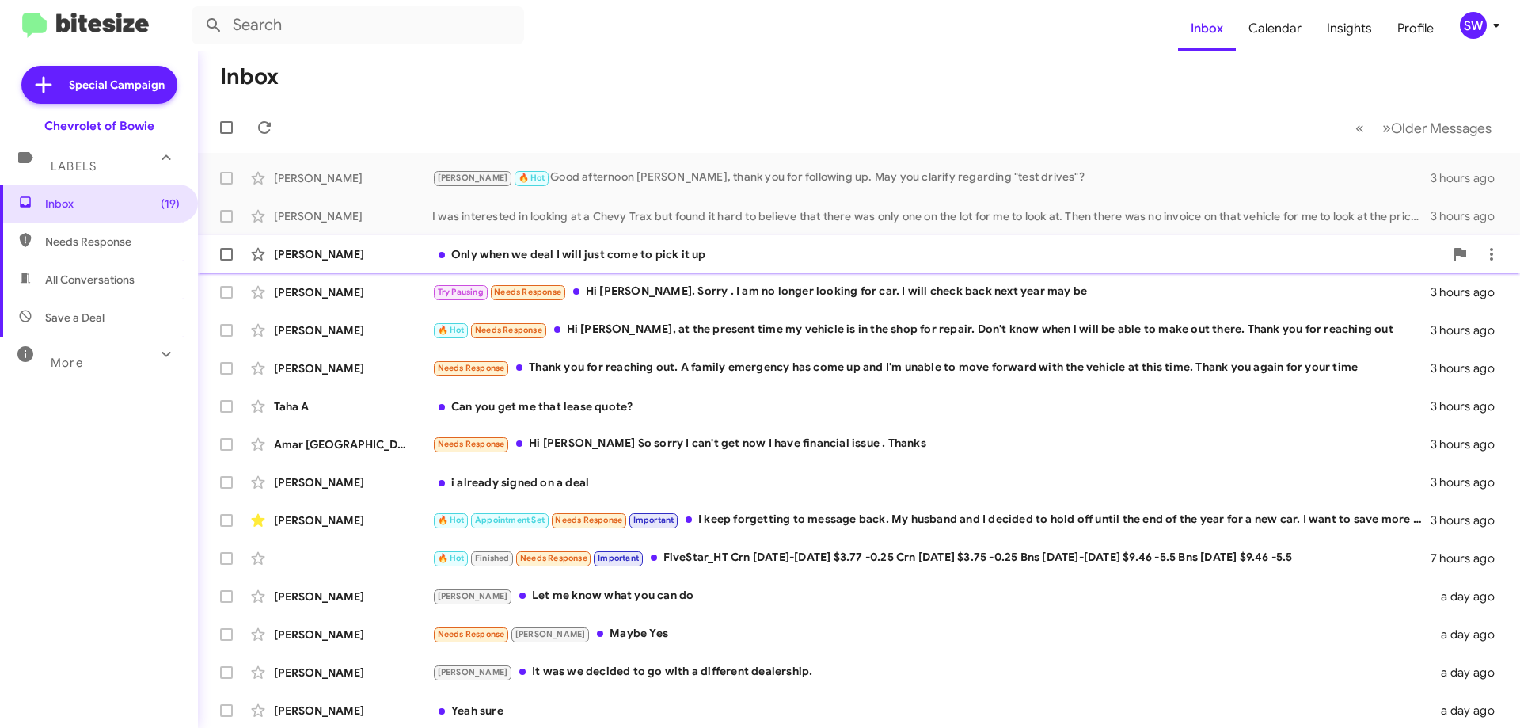
drag, startPoint x: 581, startPoint y: 247, endPoint x: 649, endPoint y: 246, distance: 68.1
click at [595, 245] on div "[PERSON_NAME] Only when we deal I will just come to pick it up 3 hours ago" at bounding box center [859, 254] width 1297 height 32
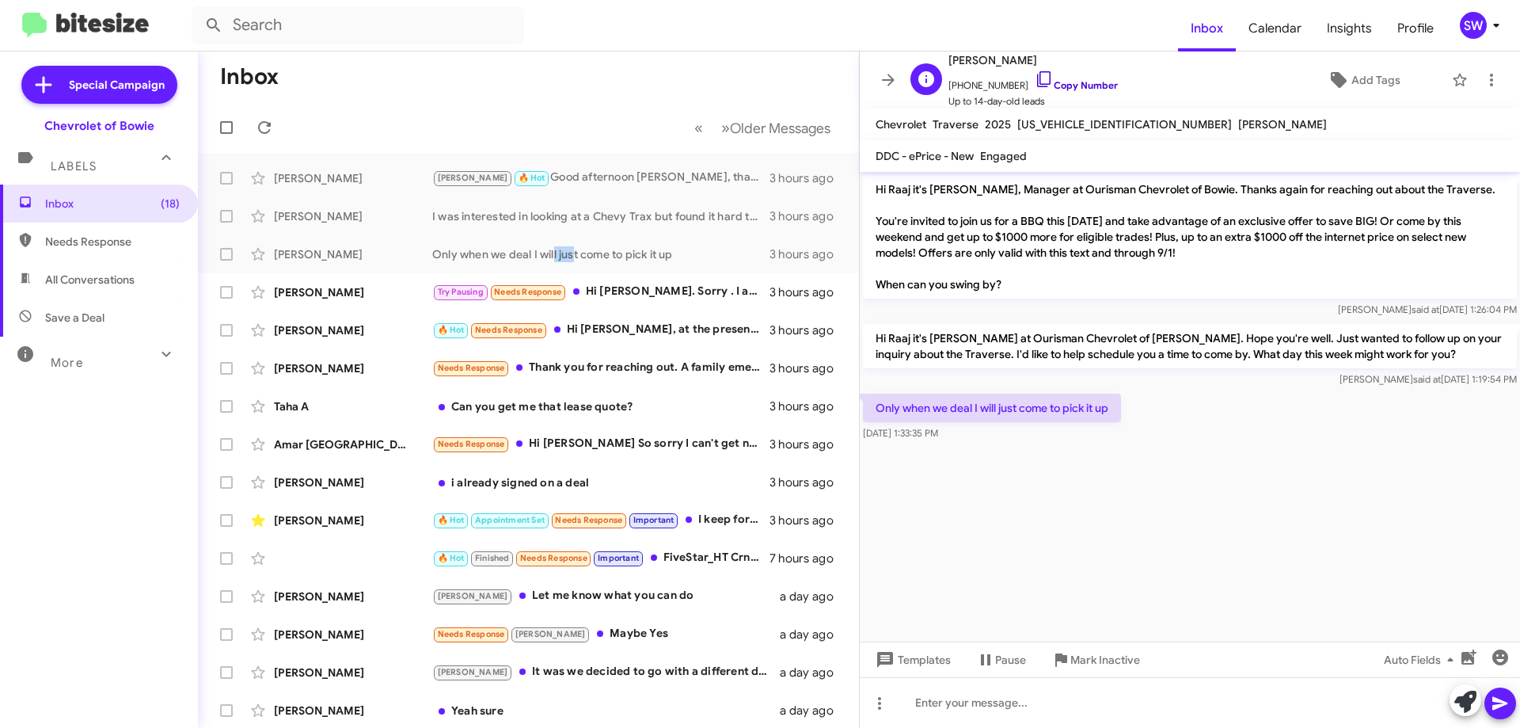
click at [1035, 78] on icon at bounding box center [1044, 79] width 19 height 19
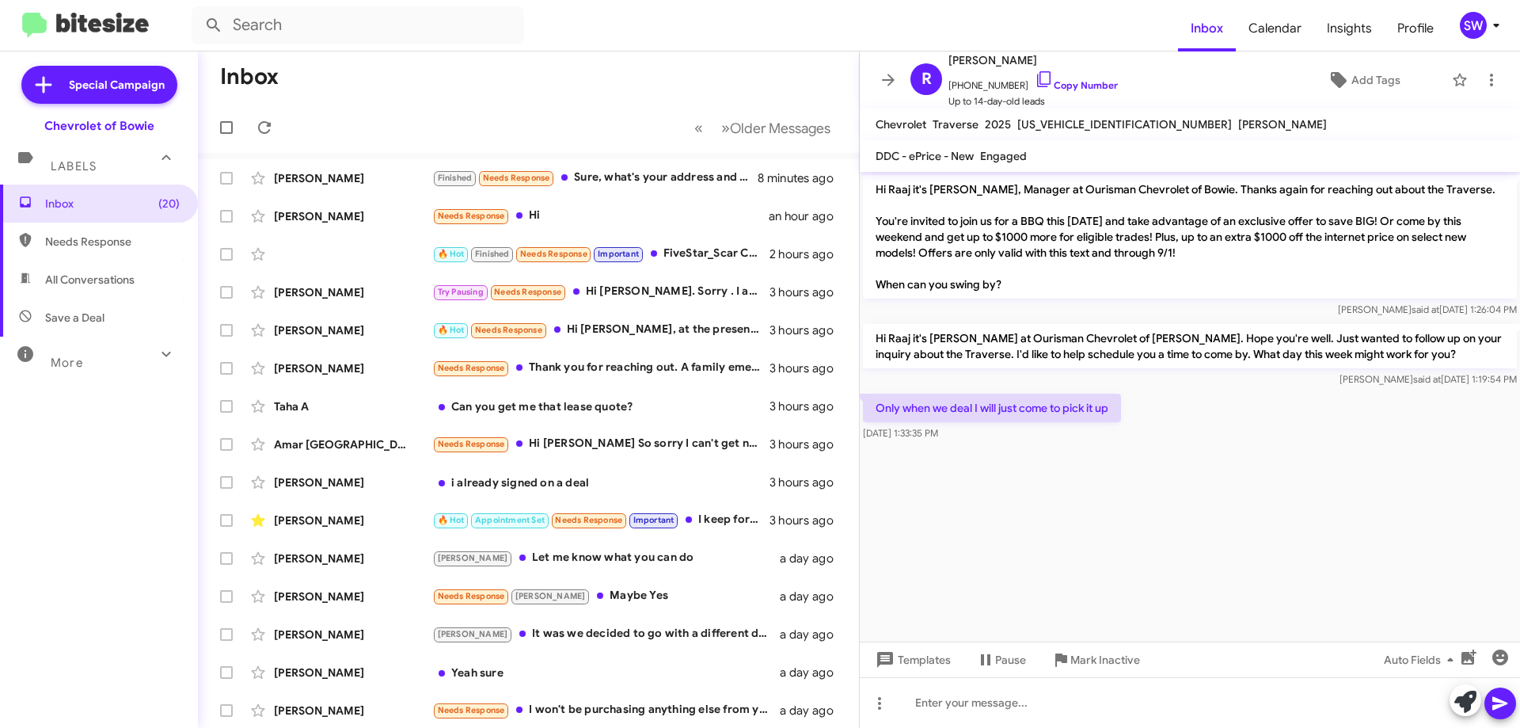
drag, startPoint x: 1032, startPoint y: 74, endPoint x: 1289, endPoint y: 182, distance: 279.2
click at [1035, 75] on icon at bounding box center [1044, 79] width 19 height 19
drag, startPoint x: 1085, startPoint y: 663, endPoint x: 1103, endPoint y: 657, distance: 19.0
click at [1085, 663] on span "Mark Inactive" at bounding box center [1105, 659] width 70 height 28
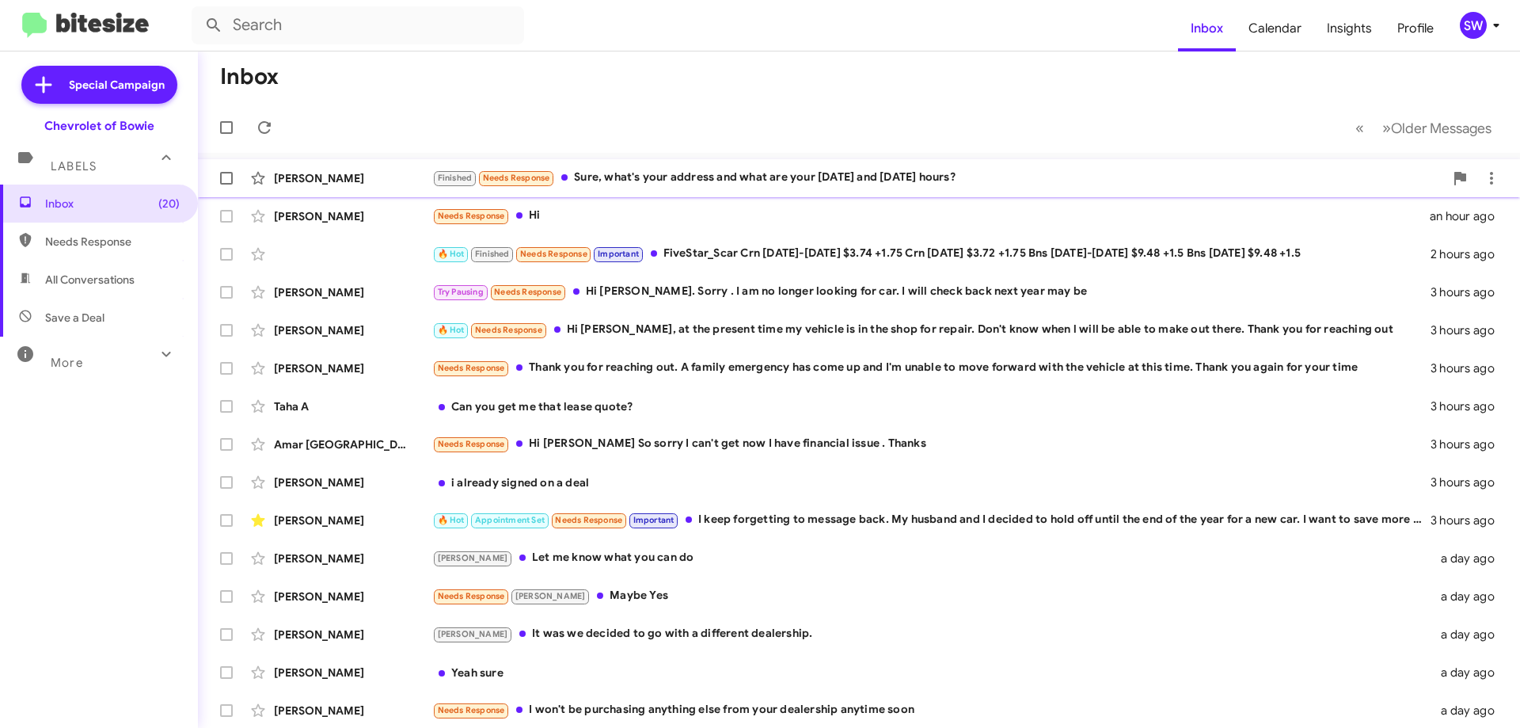
drag, startPoint x: 654, startPoint y: 182, endPoint x: 665, endPoint y: 179, distance: 11.5
click at [654, 183] on div "Finished Needs Response Sure, what's your address and what are your [DATE] and …" at bounding box center [938, 178] width 1012 height 18
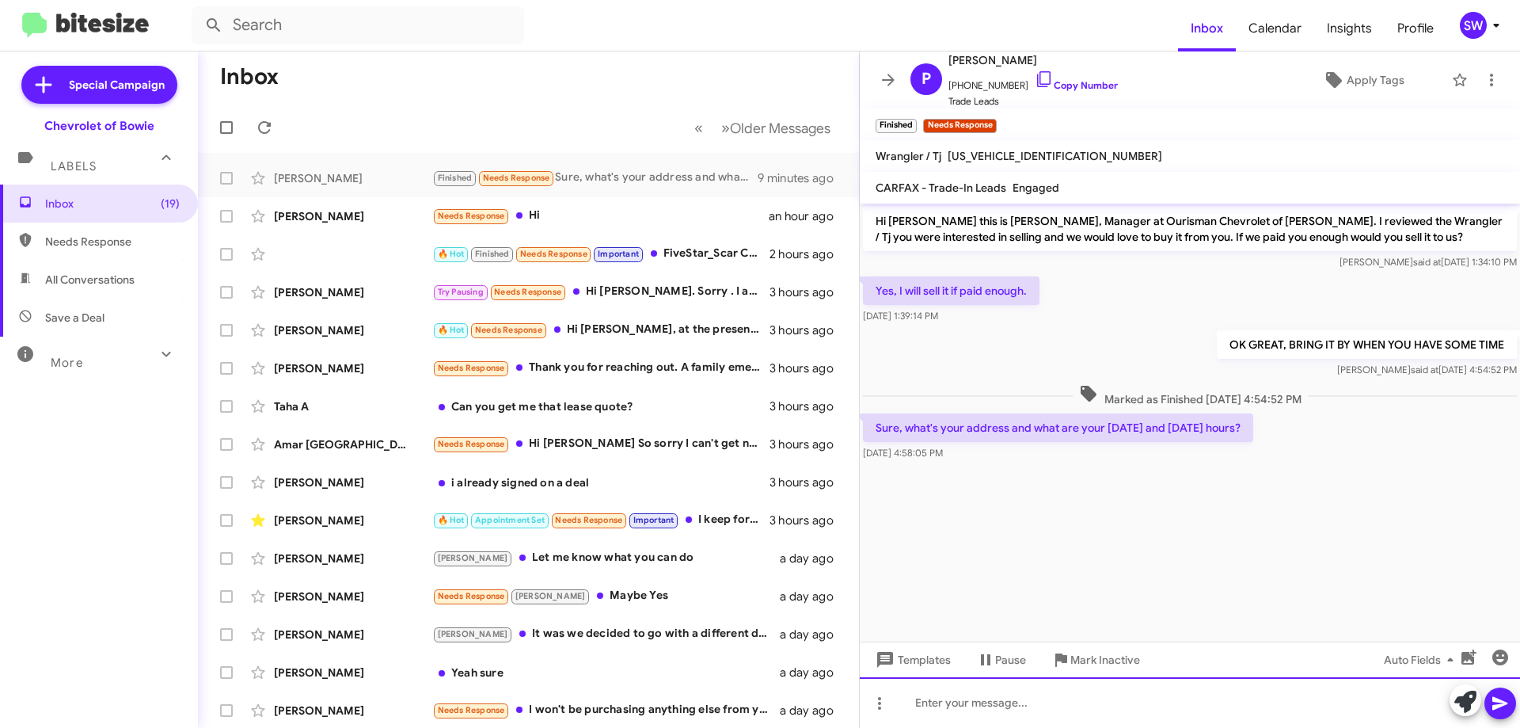
drag, startPoint x: 1020, startPoint y: 707, endPoint x: 1008, endPoint y: 707, distance: 12.7
click at [1022, 704] on div at bounding box center [1190, 702] width 660 height 51
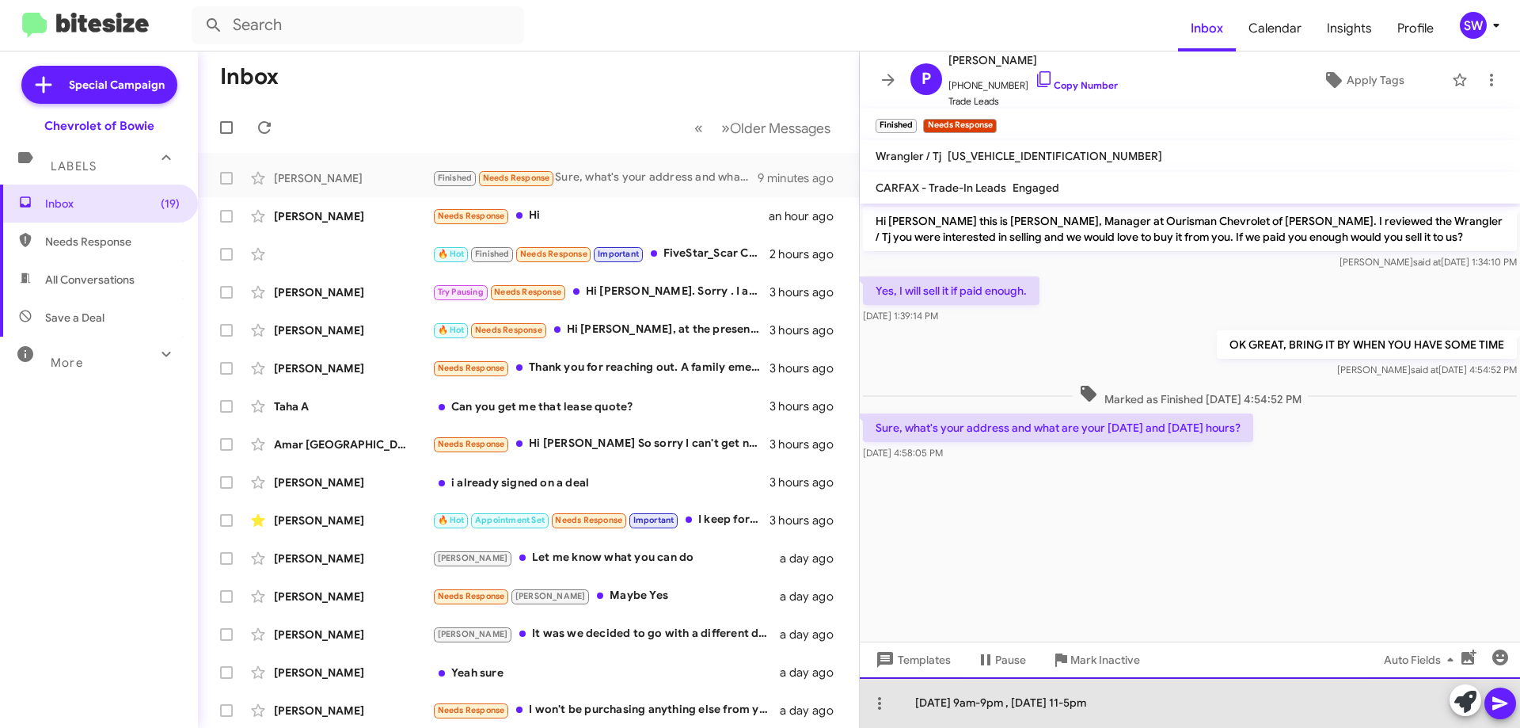
click at [1142, 709] on div "[DATE] 9am-9pm , [DATE] 11-5pm" at bounding box center [1190, 702] width 660 height 51
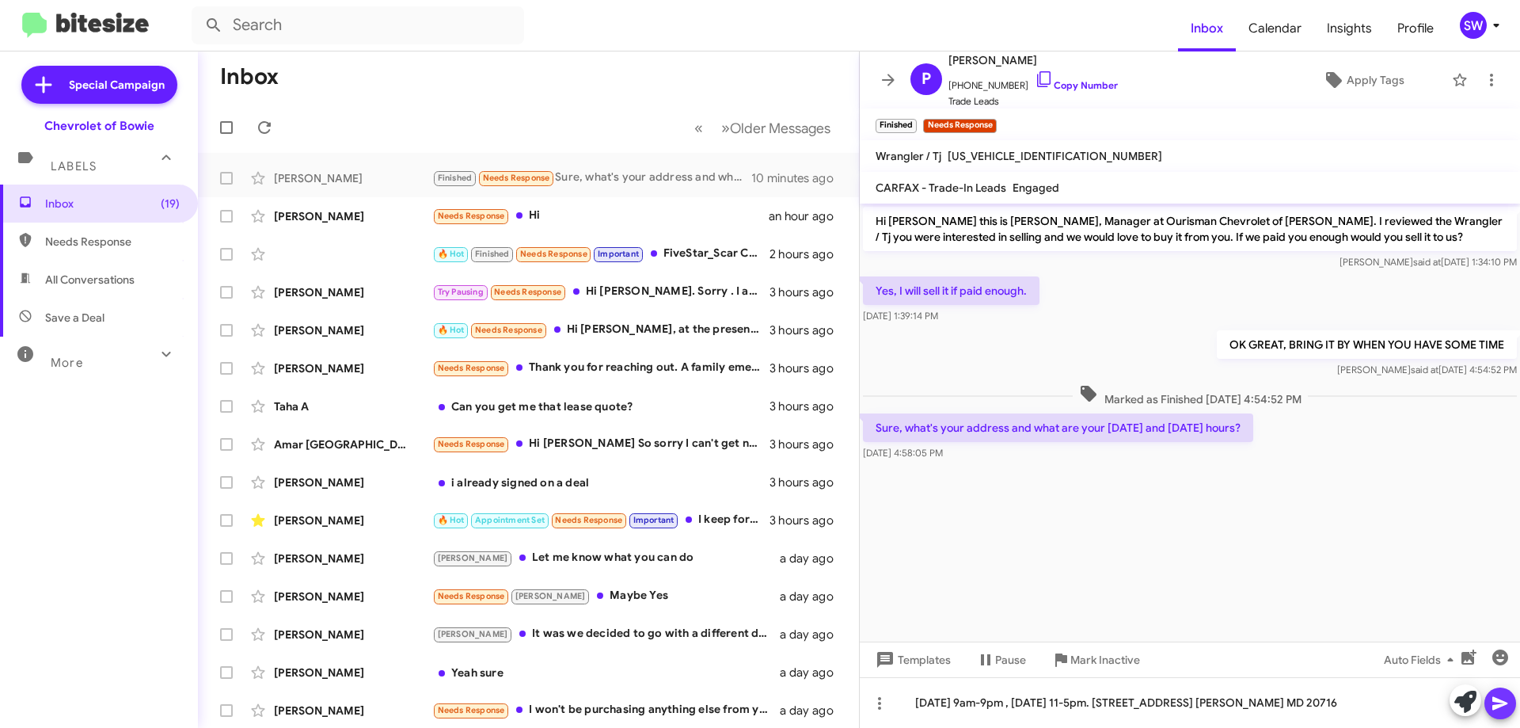
drag, startPoint x: 1508, startPoint y: 702, endPoint x: 1431, endPoint y: 684, distance: 79.7
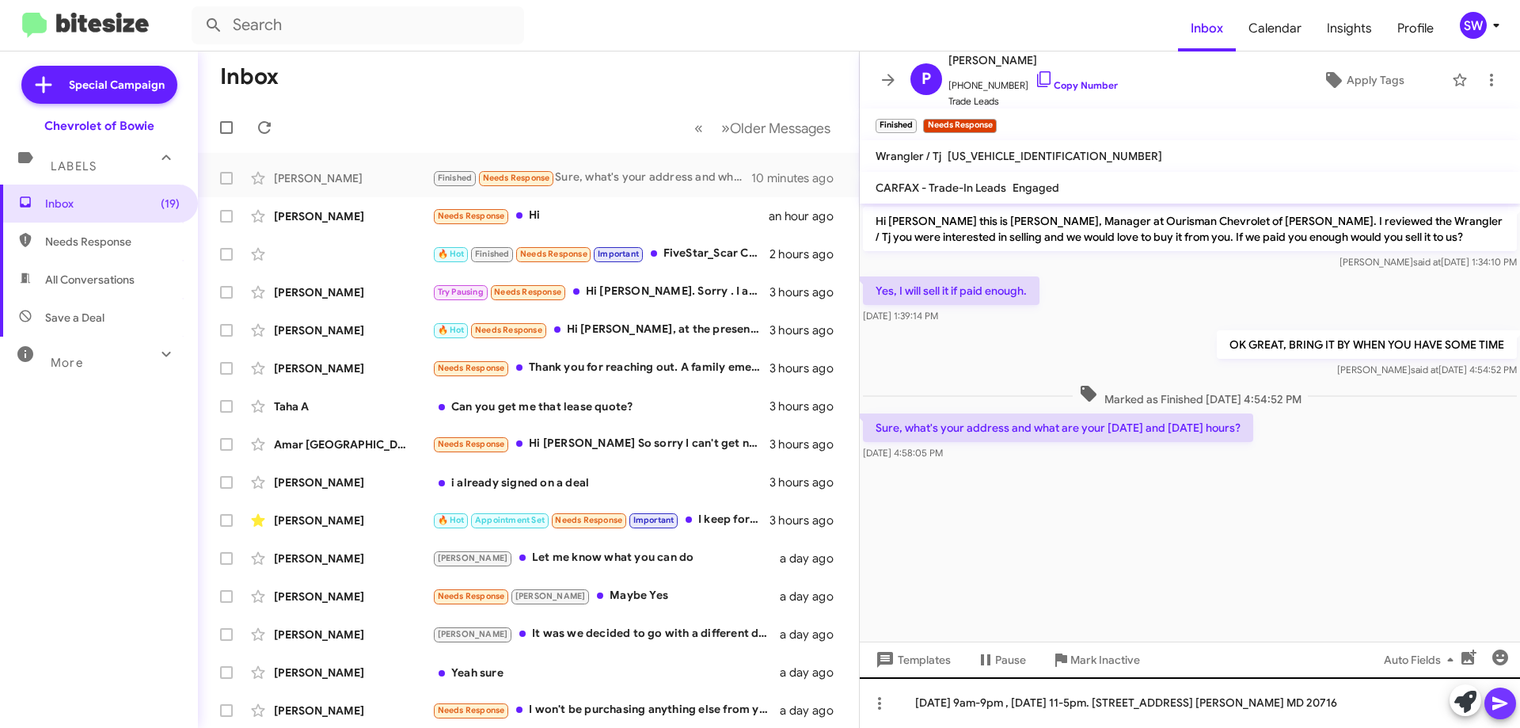
click at [1506, 701] on icon at bounding box center [1500, 702] width 19 height 19
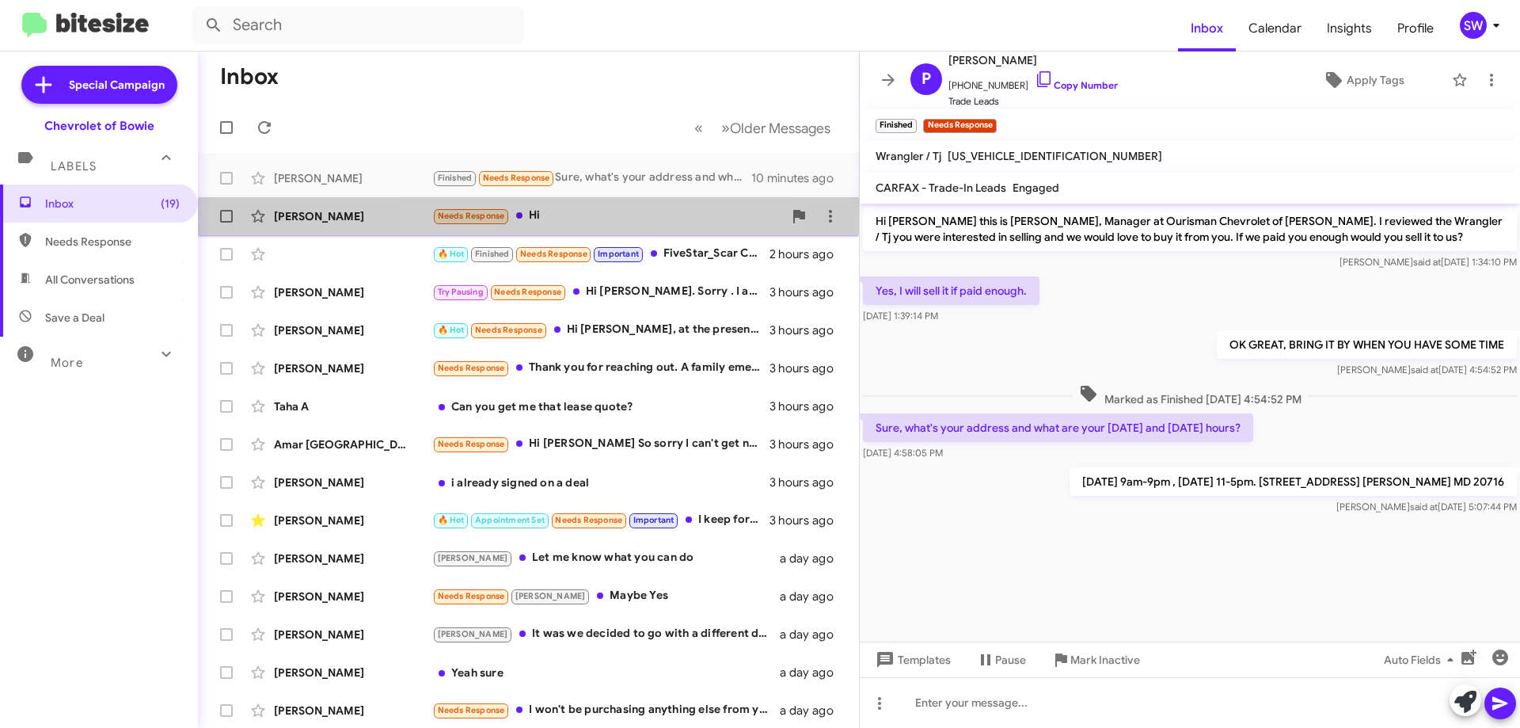
drag, startPoint x: 581, startPoint y: 222, endPoint x: 613, endPoint y: 234, distance: 33.8
click at [581, 222] on div "Needs Response Hi" at bounding box center [607, 216] width 351 height 18
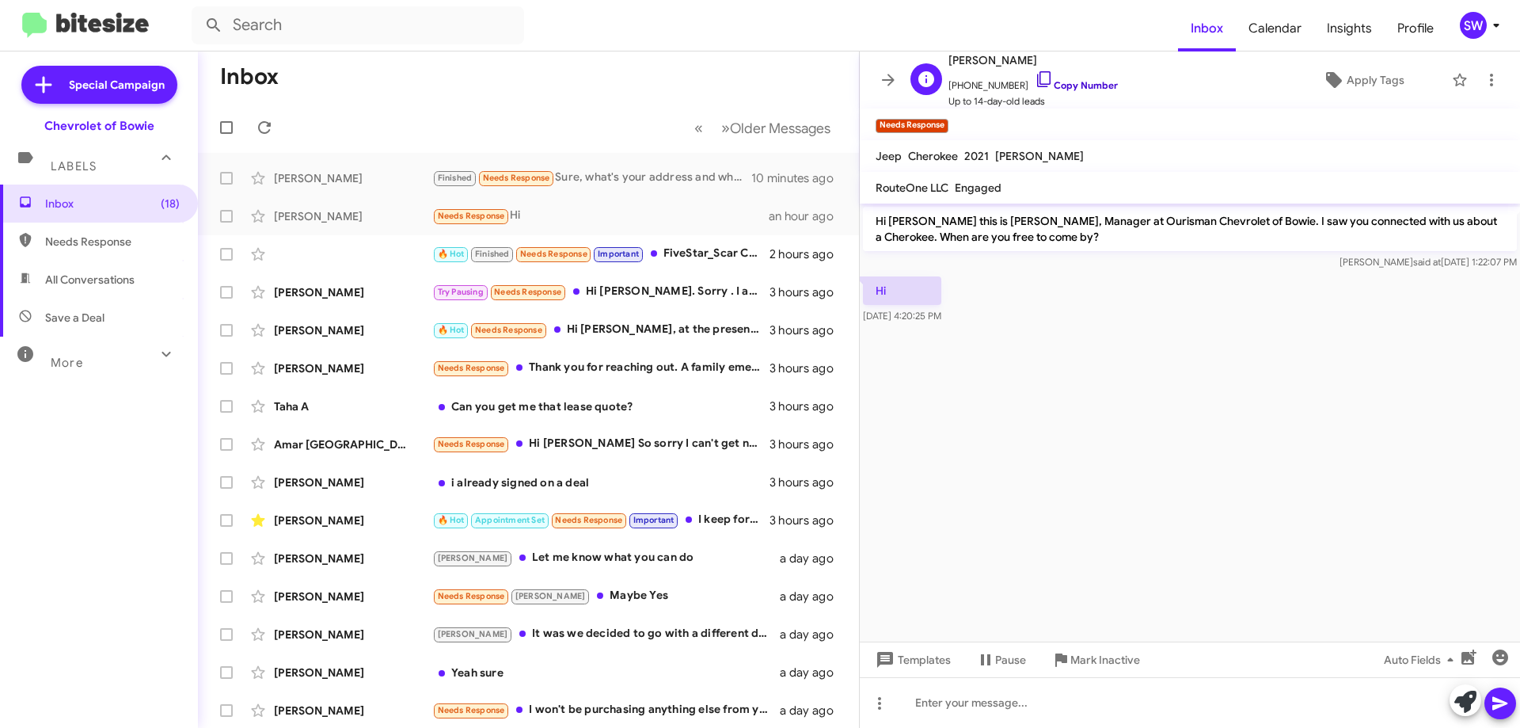
drag, startPoint x: 1025, startPoint y: 83, endPoint x: 1032, endPoint y: 93, distance: 11.9
click at [1035, 84] on icon at bounding box center [1044, 79] width 19 height 19
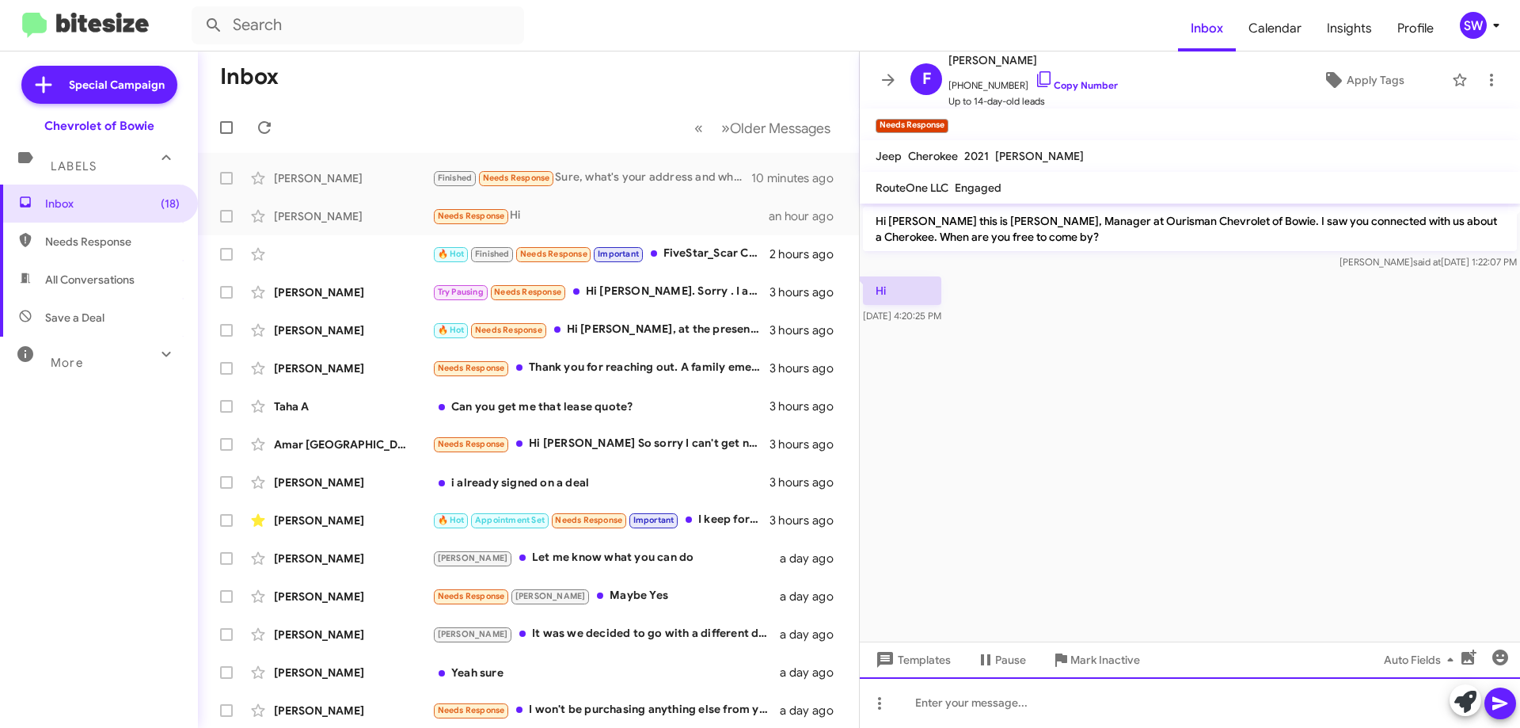
click at [996, 695] on div at bounding box center [1190, 702] width 660 height 51
click at [1069, 699] on div "hello, were you able to send [PERSON_NAME] the nessacary documebts" at bounding box center [1190, 702] width 660 height 51
click at [1191, 702] on div "hello, were you able to send [PERSON_NAME] the nessacary documebts" at bounding box center [1190, 702] width 660 height 51
drag, startPoint x: 1138, startPoint y: 701, endPoint x: 1161, endPoint y: 718, distance: 28.2
click at [1139, 702] on div "hello, were you able to send [PERSON_NAME] the nessacary documebts" at bounding box center [1190, 702] width 660 height 51
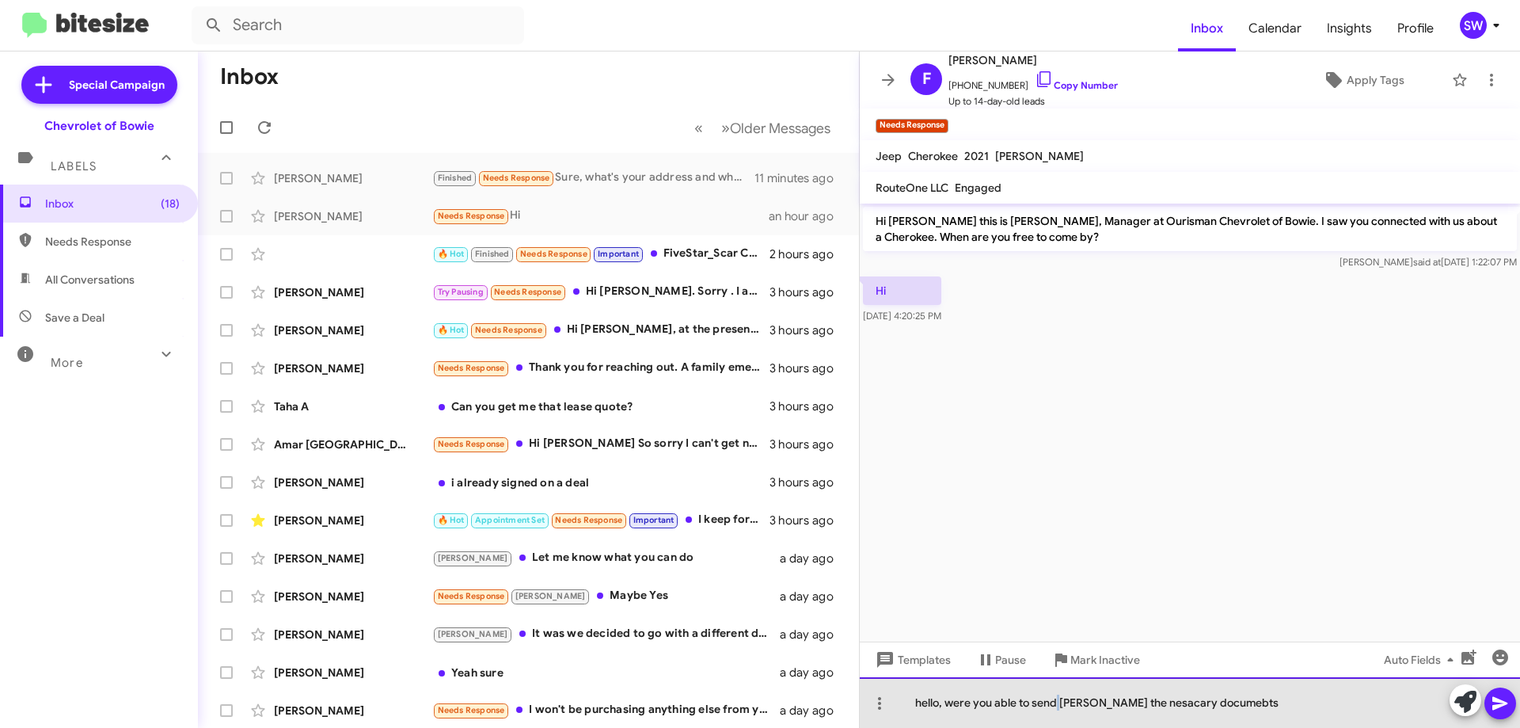
drag, startPoint x: 1155, startPoint y: 699, endPoint x: 1092, endPoint y: 707, distance: 63.8
click at [1062, 707] on div "hello, were you able to send [PERSON_NAME] the nesacary documebts" at bounding box center [1190, 702] width 660 height 51
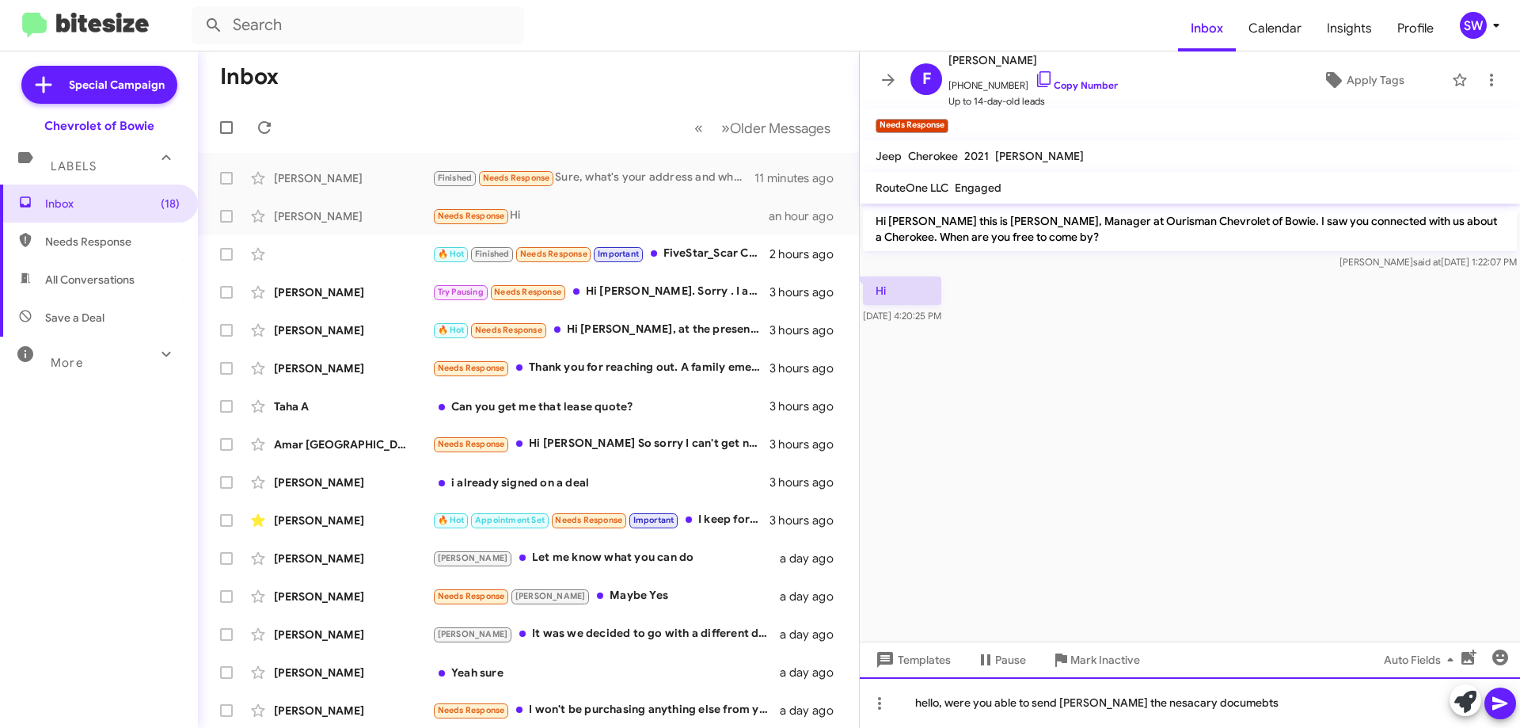
drag, startPoint x: 1160, startPoint y: 705, endPoint x: 1210, endPoint y: 710, distance: 50.9
click at [1214, 713] on div "hello, were you able to send [PERSON_NAME] the nesacary documebts" at bounding box center [1190, 702] width 660 height 51
click at [1135, 705] on div "hello, were you able to send [PERSON_NAME] the nesacary documents" at bounding box center [1190, 702] width 660 height 51
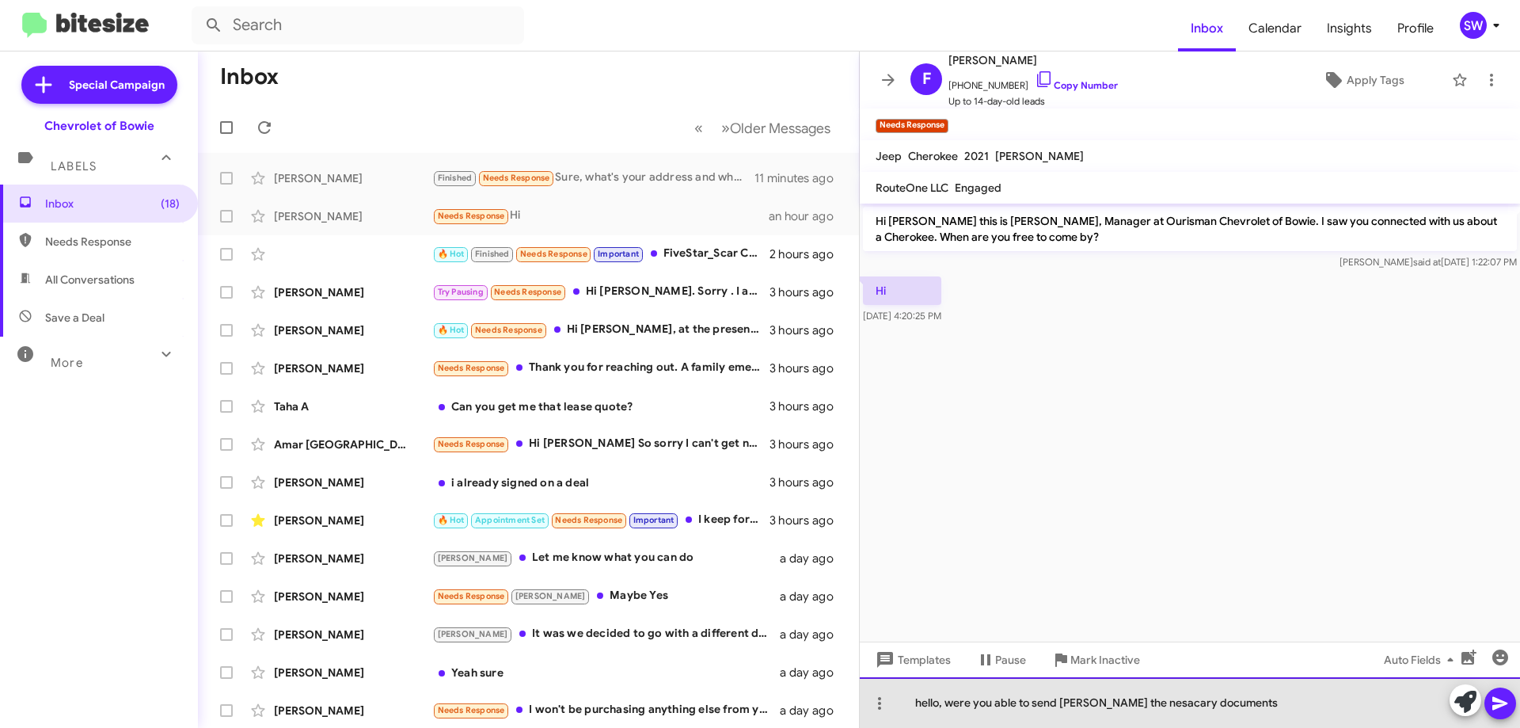
drag, startPoint x: 1151, startPoint y: 703, endPoint x: 1174, endPoint y: 725, distance: 31.9
click at [1151, 704] on div "hello, were you able to send [PERSON_NAME] the nesacary documents" at bounding box center [1190, 702] width 660 height 51
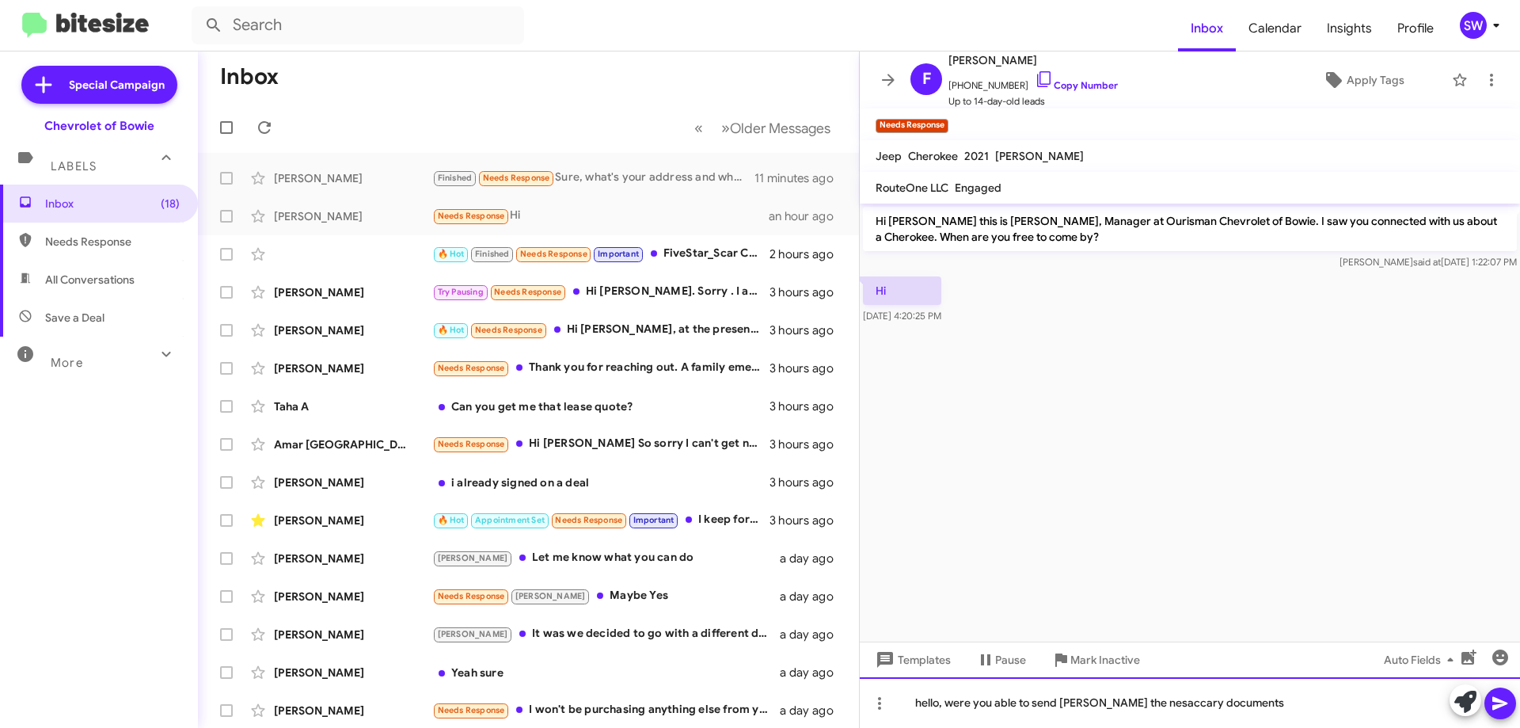
click at [1072, 698] on div "hello, were you able to send [PERSON_NAME] the nesaccary documents" at bounding box center [1190, 702] width 660 height 51
drag, startPoint x: 1134, startPoint y: 697, endPoint x: 1084, endPoint y: 706, distance: 50.6
click at [1082, 708] on div "hello, were you able to send [PERSON_NAME] the nesaccary documents" at bounding box center [1190, 702] width 660 height 51
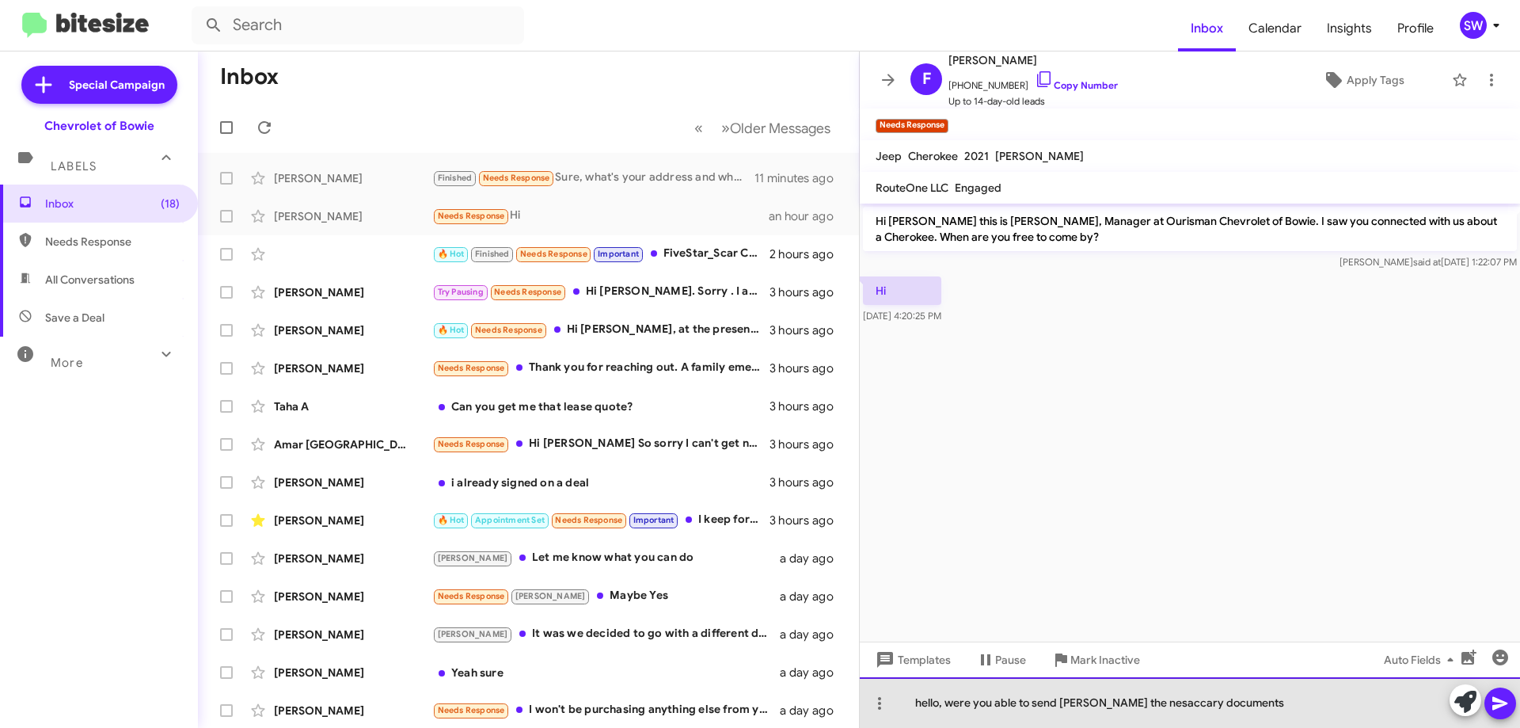
drag, startPoint x: 1156, startPoint y: 703, endPoint x: 1170, endPoint y: 726, distance: 27.0
click at [1156, 704] on div "hello, were you able to send [PERSON_NAME] the nesaccary documents" at bounding box center [1190, 702] width 660 height 51
click at [1265, 706] on div "hello, were you able to send [PERSON_NAME] the necessary documents" at bounding box center [1190, 702] width 660 height 51
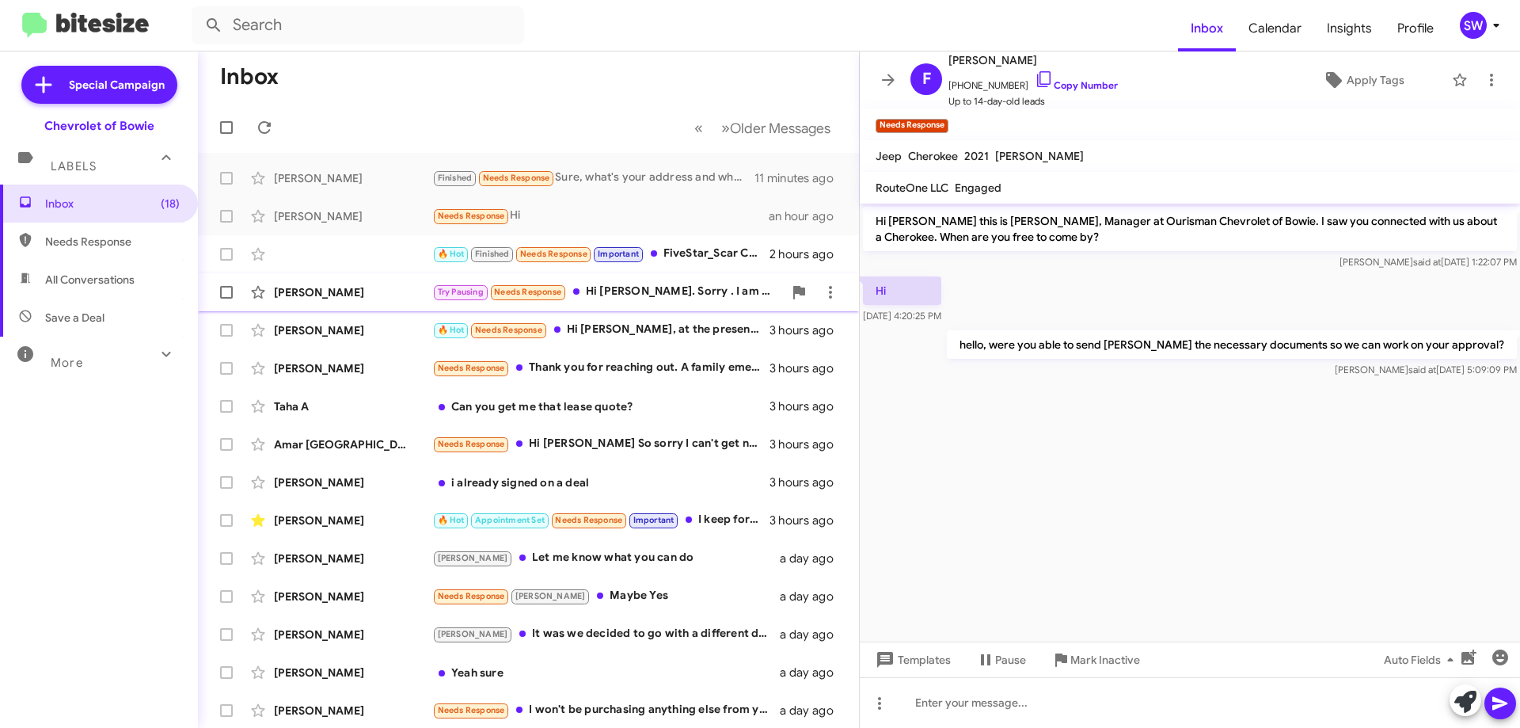
click at [653, 257] on div "🔥 Hot Finished Needs Response Important FiveStar_Scar Crn [DATE]-[DATE] $3.74 +…" at bounding box center [600, 254] width 337 height 18
click at [621, 279] on div "[PERSON_NAME] Try Pausing Needs Response Hi [PERSON_NAME]. Sorry . I am no long…" at bounding box center [529, 292] width 636 height 32
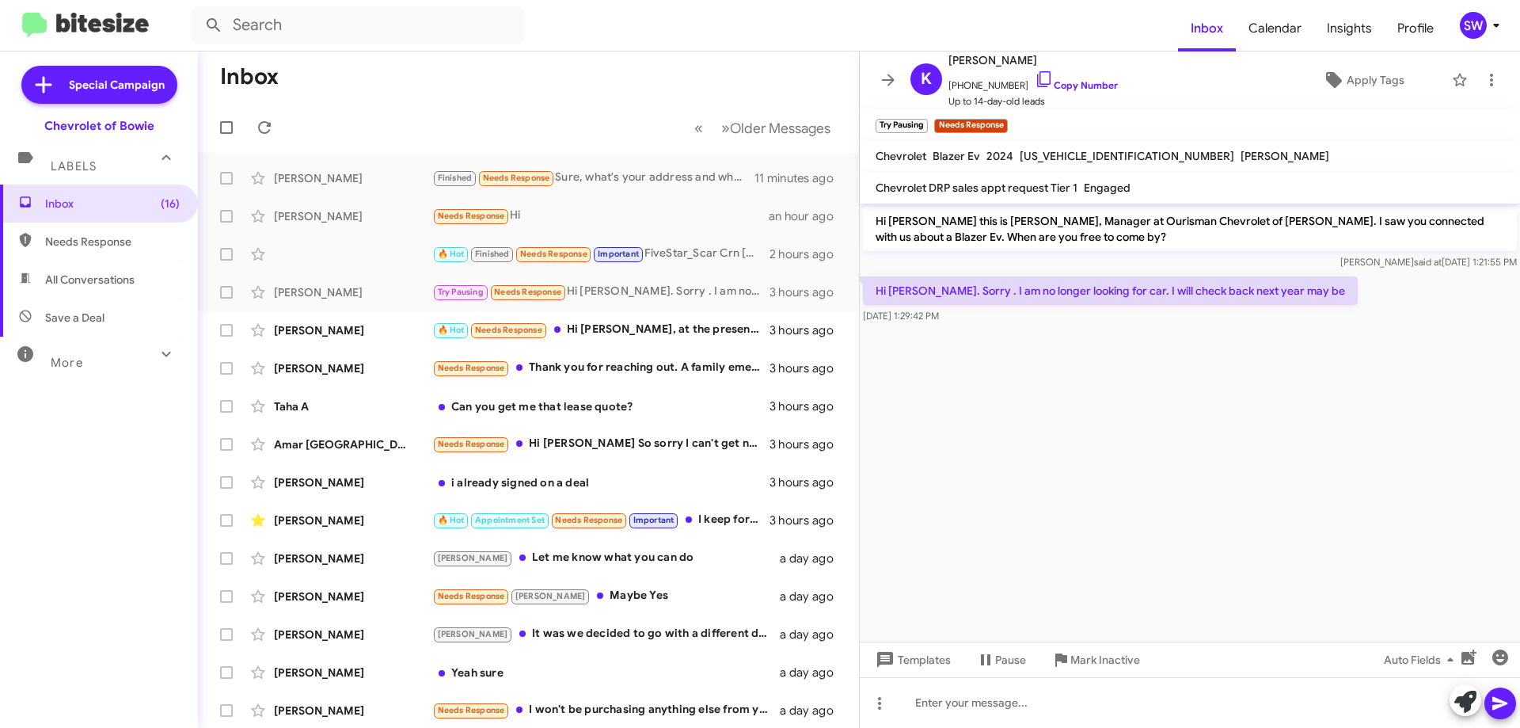
drag, startPoint x: 1026, startPoint y: 74, endPoint x: 1163, endPoint y: 189, distance: 179.2
click at [1035, 74] on icon at bounding box center [1044, 79] width 19 height 19
drag, startPoint x: 1077, startPoint y: 665, endPoint x: 1134, endPoint y: 661, distance: 57.1
click at [1082, 666] on span "Mark Inactive" at bounding box center [1105, 659] width 70 height 28
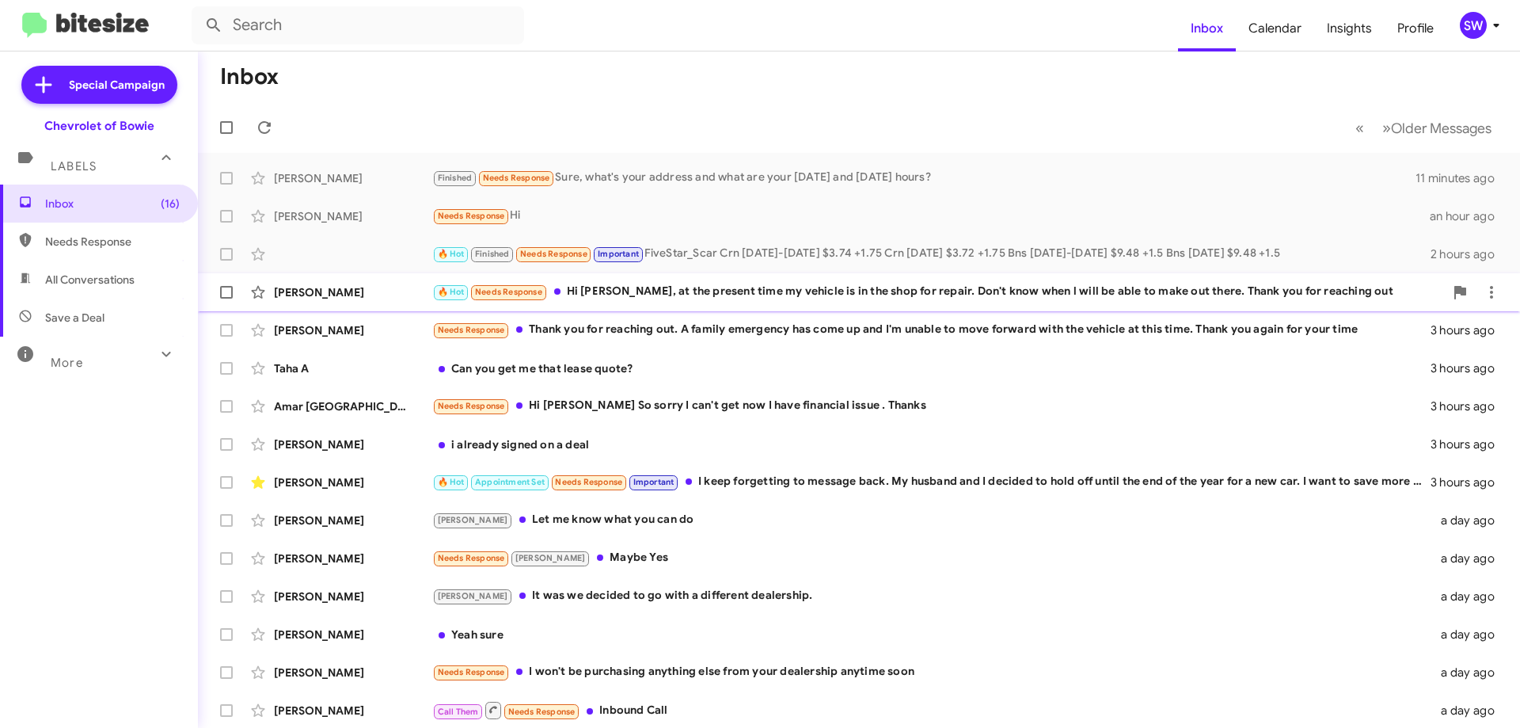
drag, startPoint x: 592, startPoint y: 283, endPoint x: 652, endPoint y: 302, distance: 62.9
click at [592, 283] on div "🔥 Hot Needs Response Hi [PERSON_NAME], at the present time my vehicle is in the…" at bounding box center [938, 292] width 1012 height 18
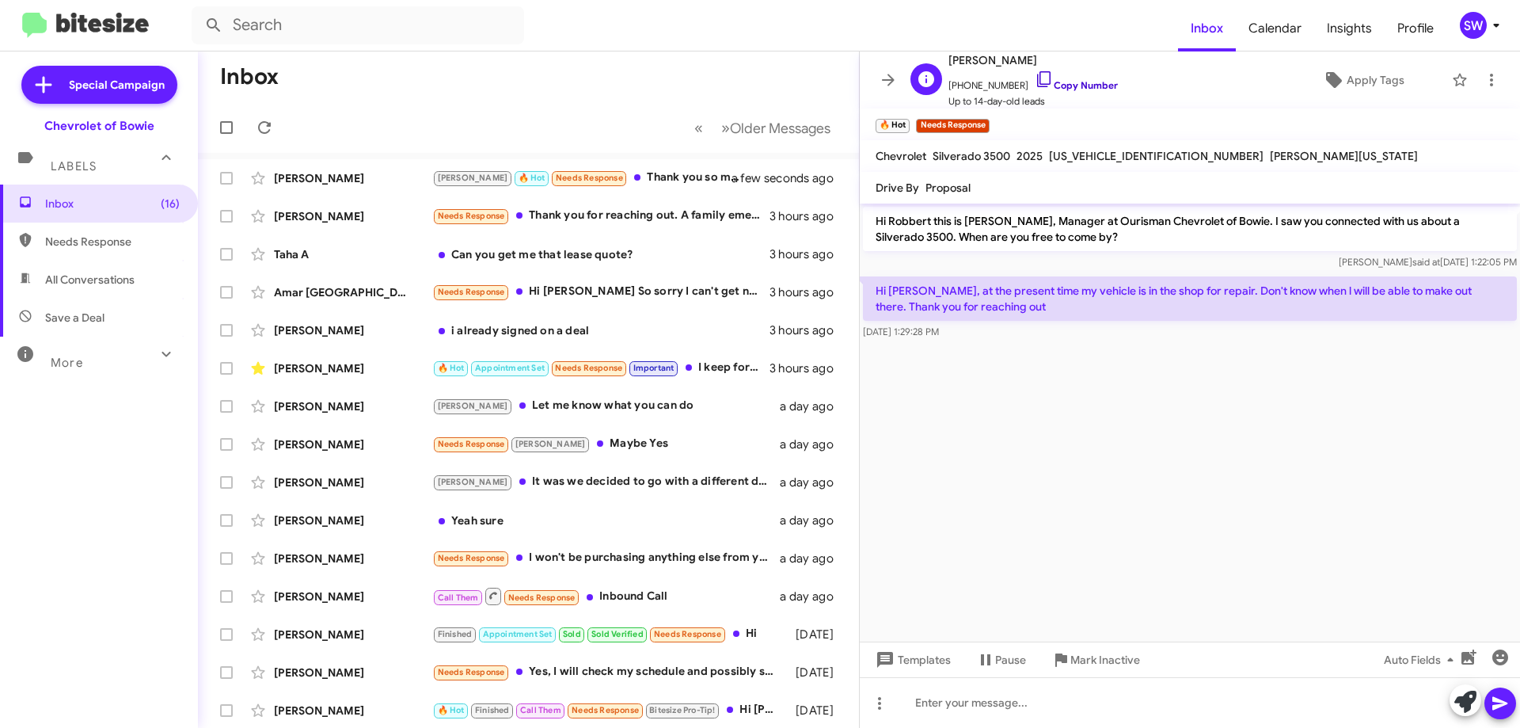
drag, startPoint x: 1028, startPoint y: 82, endPoint x: 1166, endPoint y: 150, distance: 154.4
click at [1035, 82] on icon at bounding box center [1044, 79] width 19 height 19
click at [1076, 658] on span "Mark Inactive" at bounding box center [1105, 659] width 70 height 28
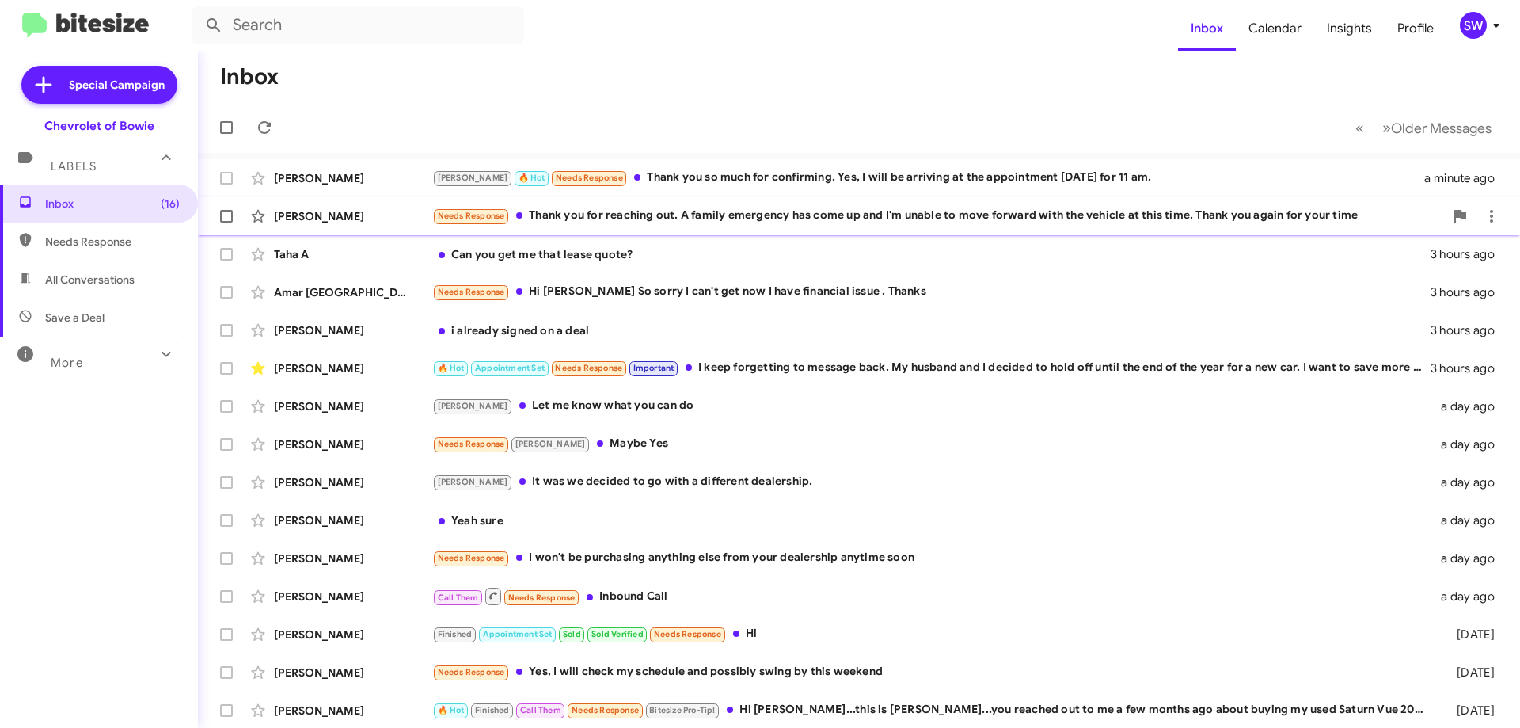
drag, startPoint x: 716, startPoint y: 184, endPoint x: 753, endPoint y: 197, distance: 38.6
click at [720, 186] on div "[PERSON_NAME] 🔥 Hot Needs Response Thank you so much for confirming. Yes, I wil…" at bounding box center [928, 178] width 992 height 18
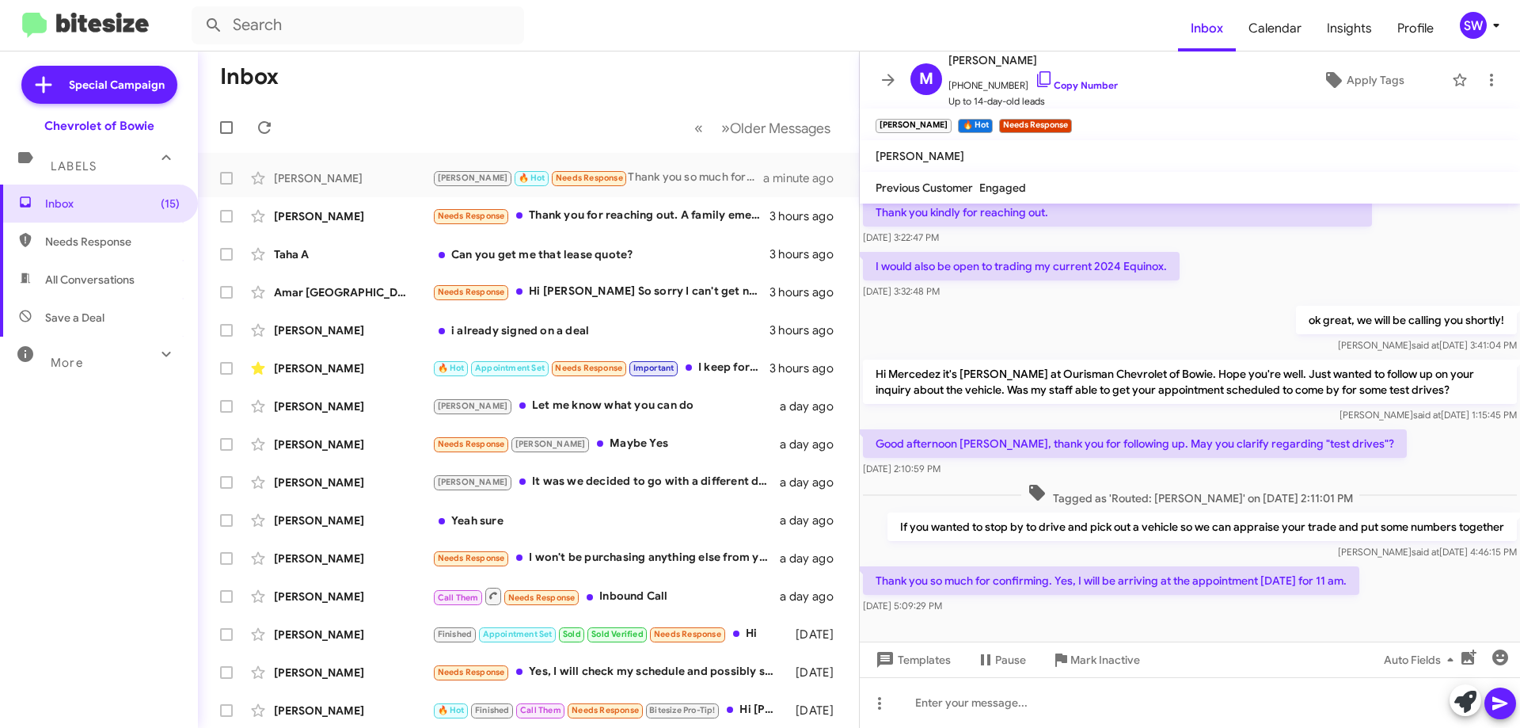
scroll to position [169, 0]
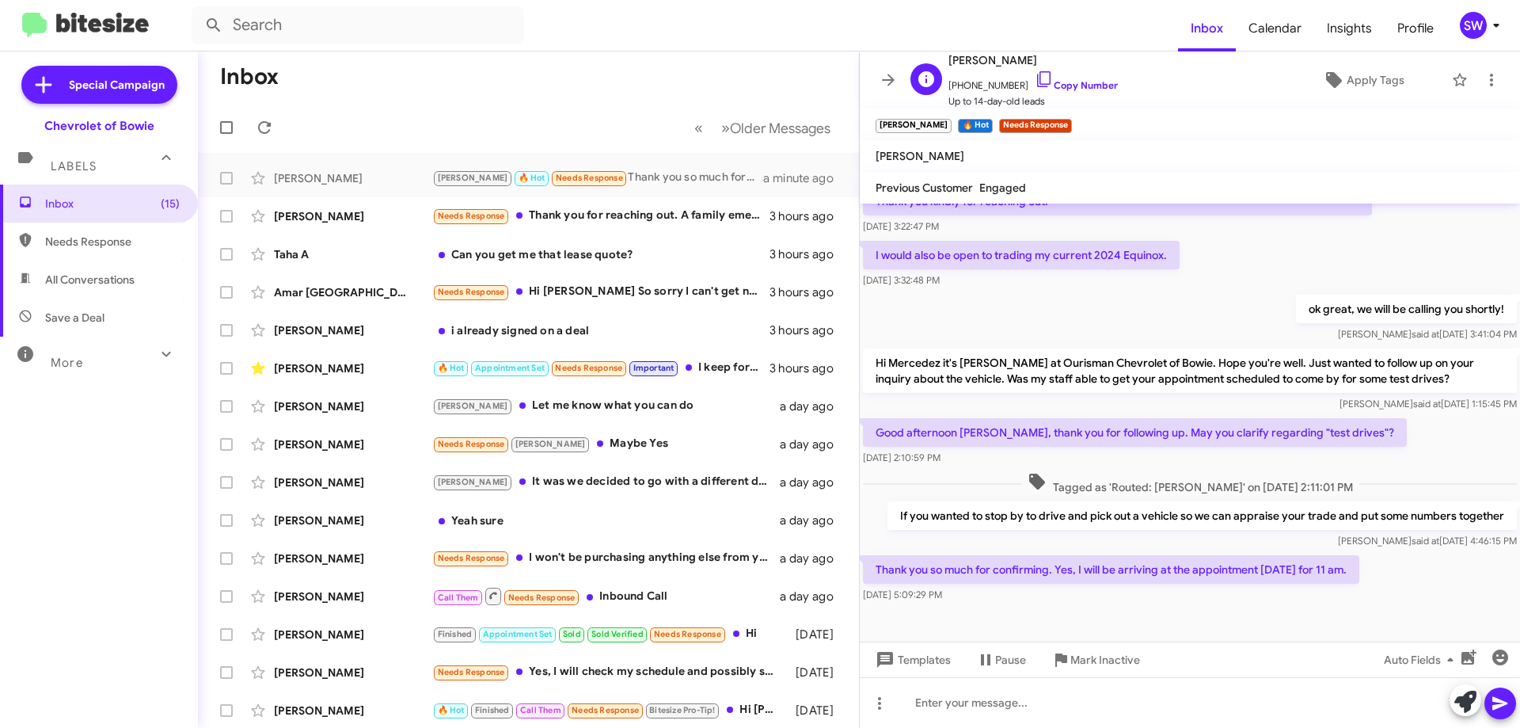
click at [1044, 65] on span "[PERSON_NAME]" at bounding box center [1032, 60] width 169 height 19
drag, startPoint x: 1032, startPoint y: 85, endPoint x: 1047, endPoint y: 101, distance: 22.4
click at [1035, 86] on icon at bounding box center [1044, 79] width 19 height 19
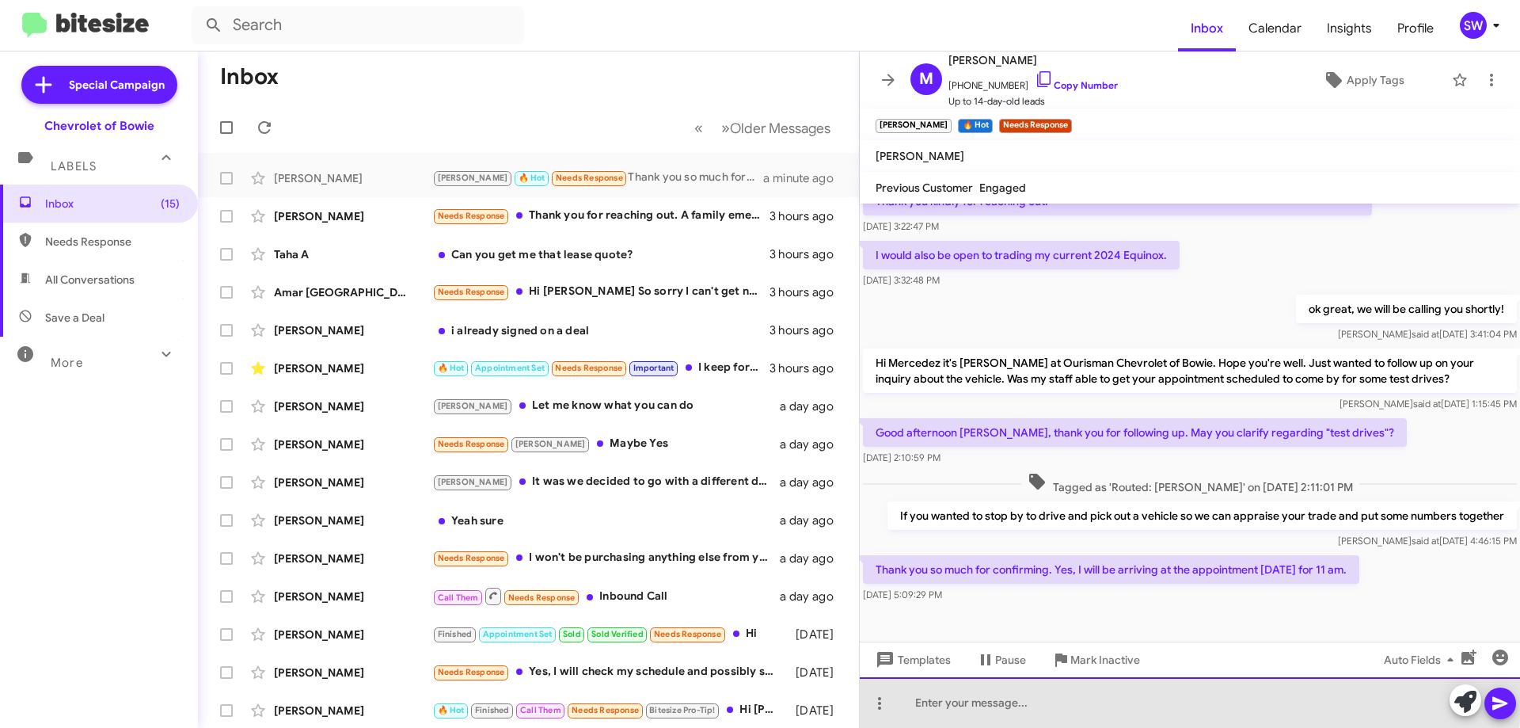
click at [1039, 694] on div at bounding box center [1190, 702] width 660 height 51
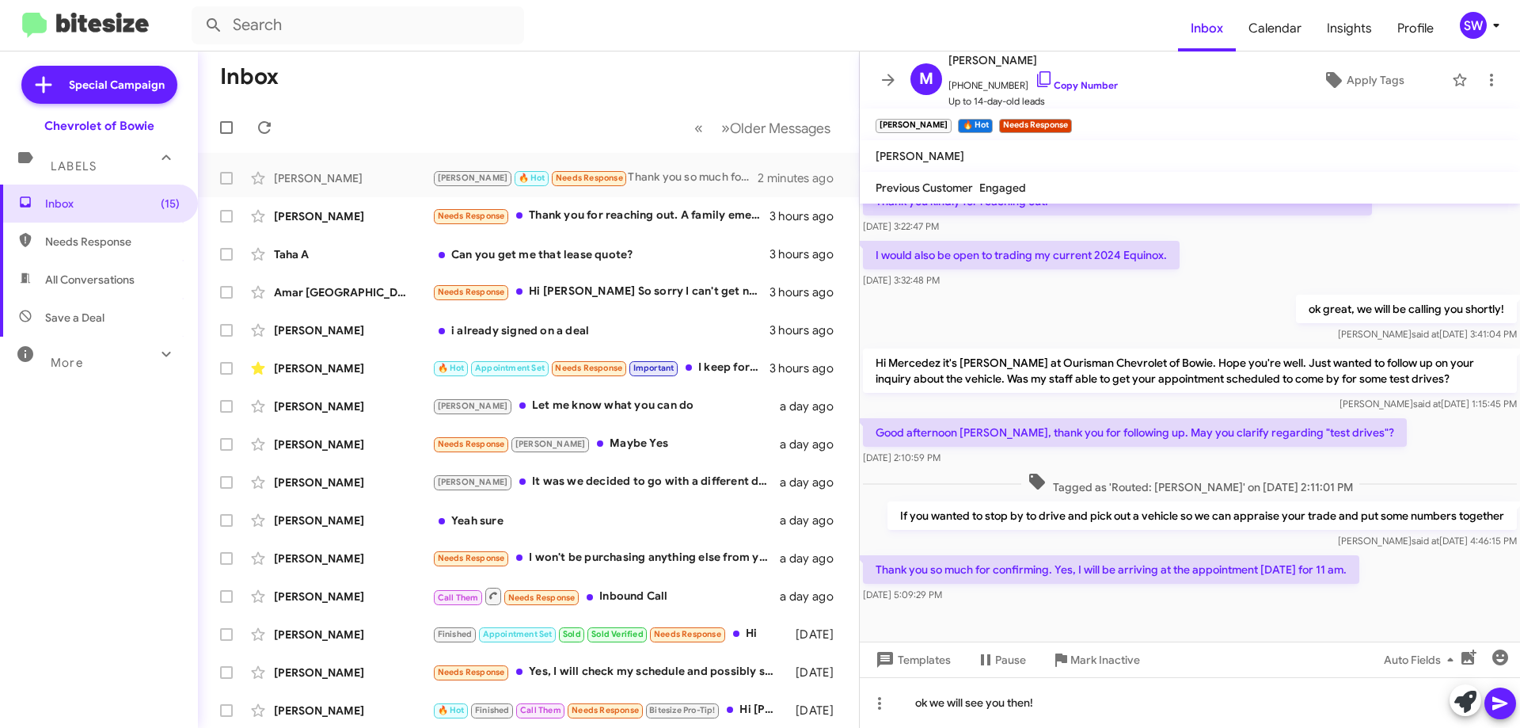
drag, startPoint x: 1502, startPoint y: 708, endPoint x: 1472, endPoint y: 684, distance: 38.3
click at [1499, 703] on icon at bounding box center [1500, 702] width 19 height 19
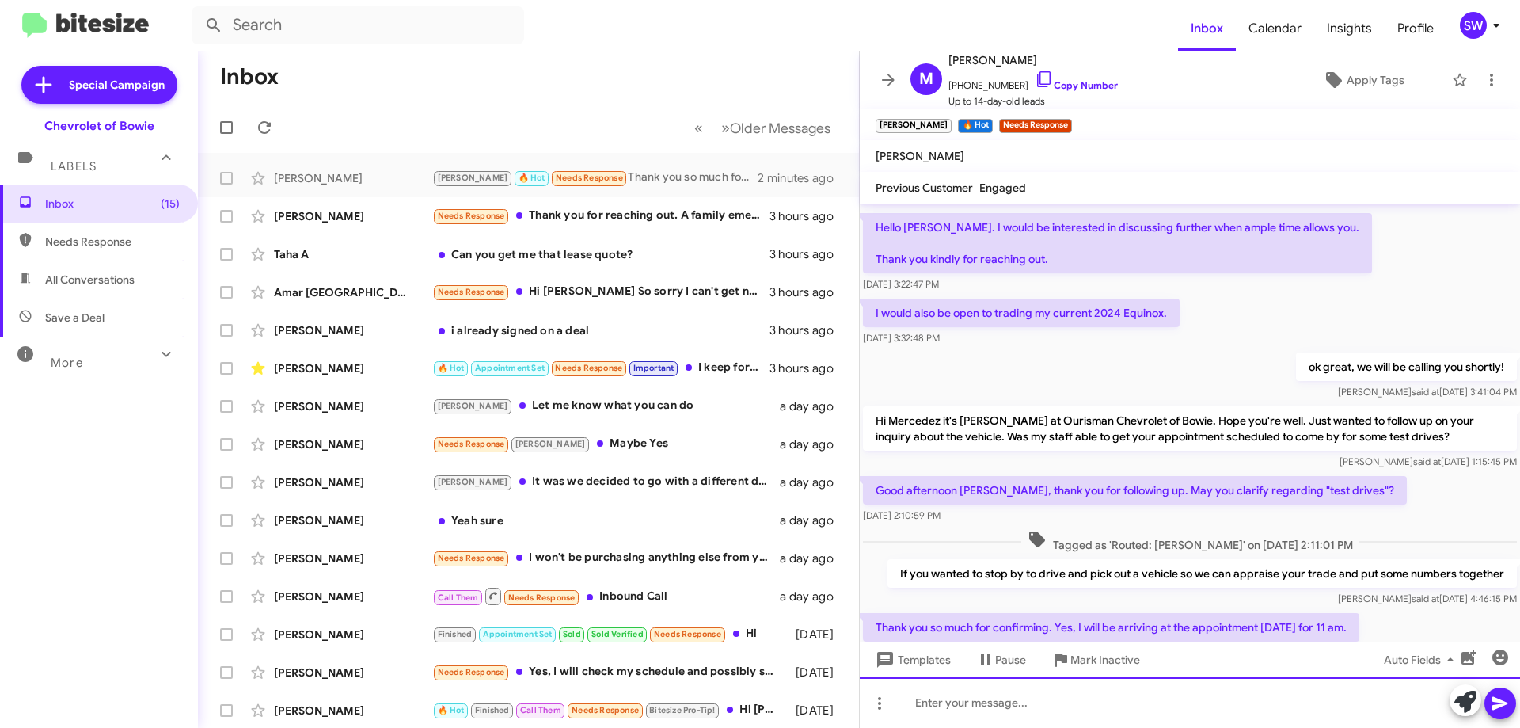
scroll to position [0, 0]
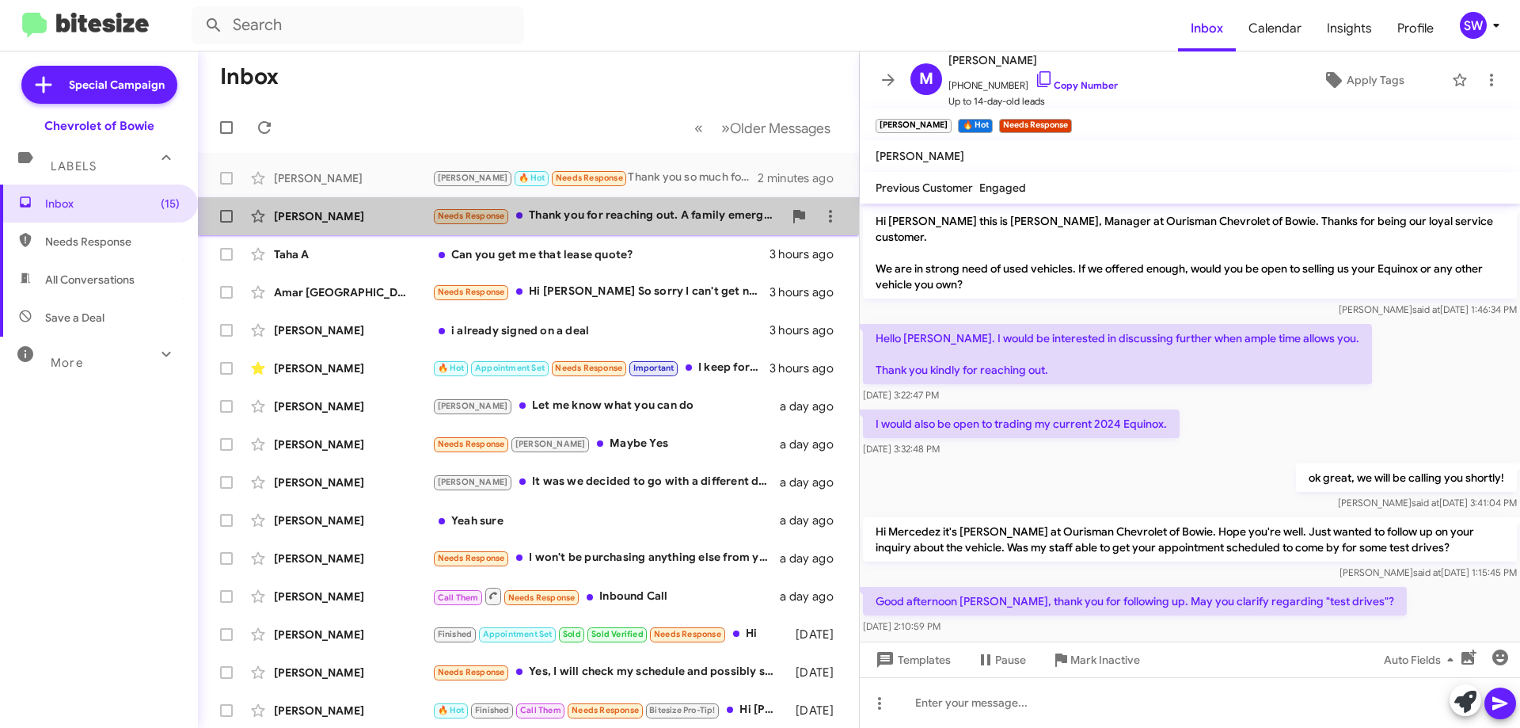
drag, startPoint x: 599, startPoint y: 218, endPoint x: 1045, endPoint y: 216, distance: 445.7
click at [600, 218] on div "Needs Response Thank you for reaching out. A family emergency has come up and I…" at bounding box center [607, 216] width 351 height 18
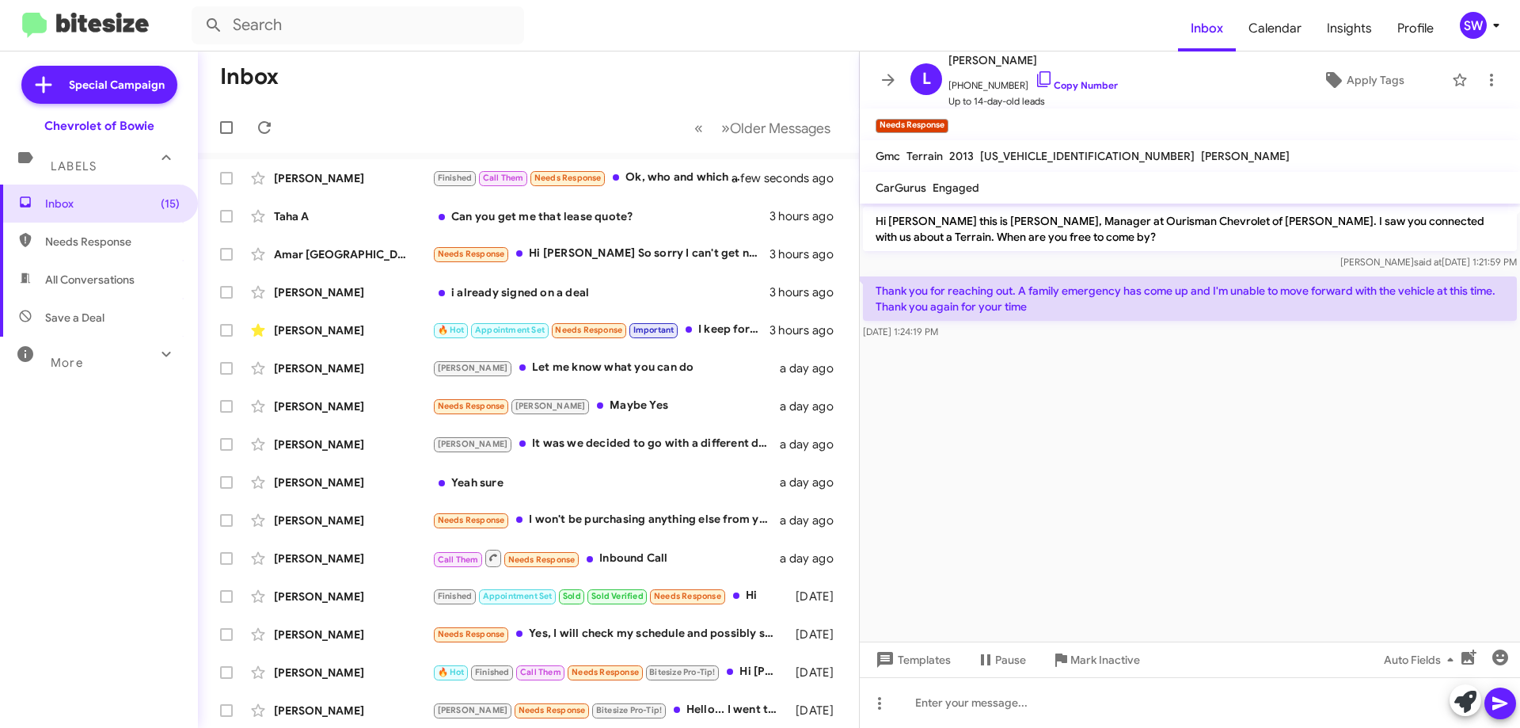
drag, startPoint x: 1031, startPoint y: 76, endPoint x: 1030, endPoint y: 123, distance: 47.5
click at [1035, 78] on icon at bounding box center [1044, 79] width 19 height 19
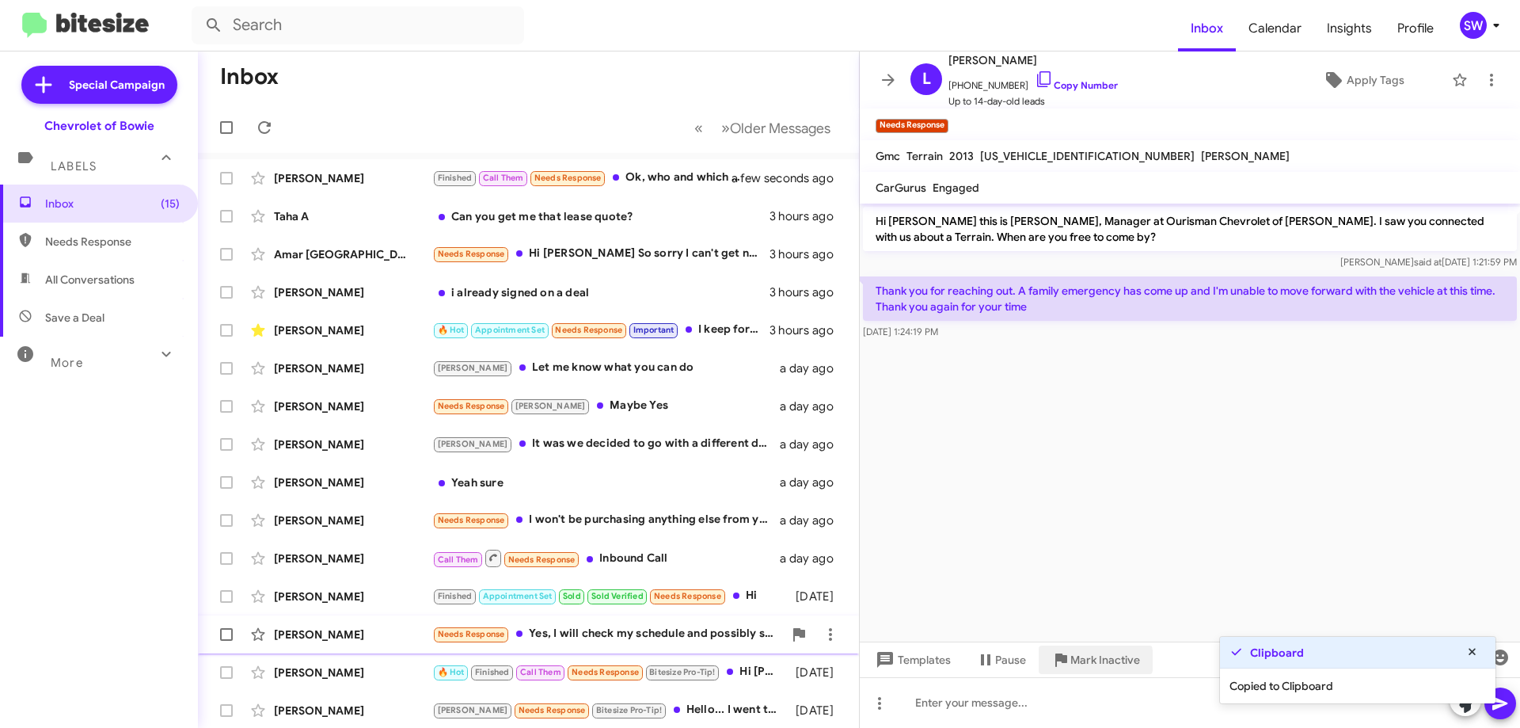
drag, startPoint x: 1075, startPoint y: 659, endPoint x: 1094, endPoint y: 644, distance: 24.2
click at [1077, 658] on span "Mark Inactive" at bounding box center [1105, 659] width 70 height 28
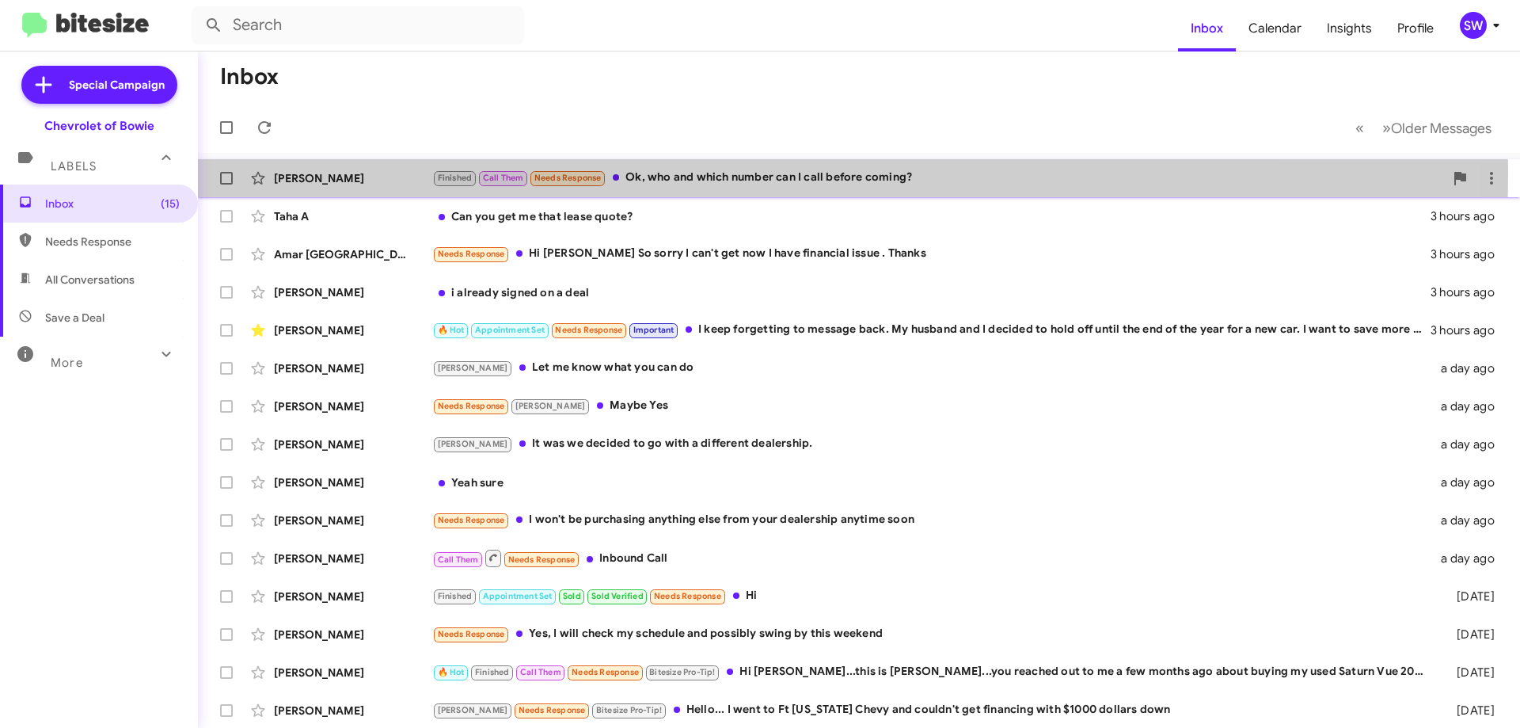
click at [690, 175] on div "Finished Call Them Needs Response Ok, who and which number can I call before co…" at bounding box center [938, 178] width 1012 height 18
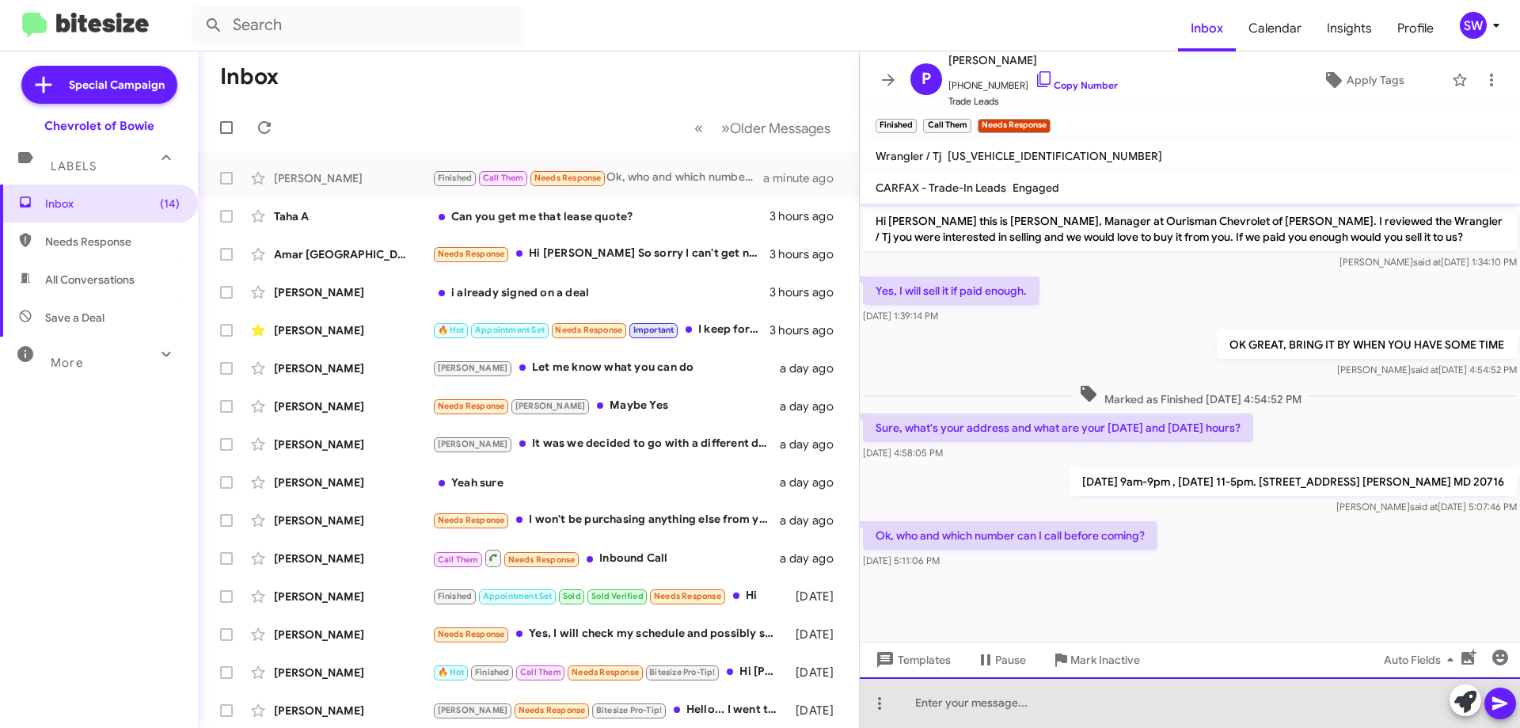
drag, startPoint x: 973, startPoint y: 713, endPoint x: 956, endPoint y: 682, distance: 35.1
click at [967, 706] on div at bounding box center [1190, 702] width 660 height 51
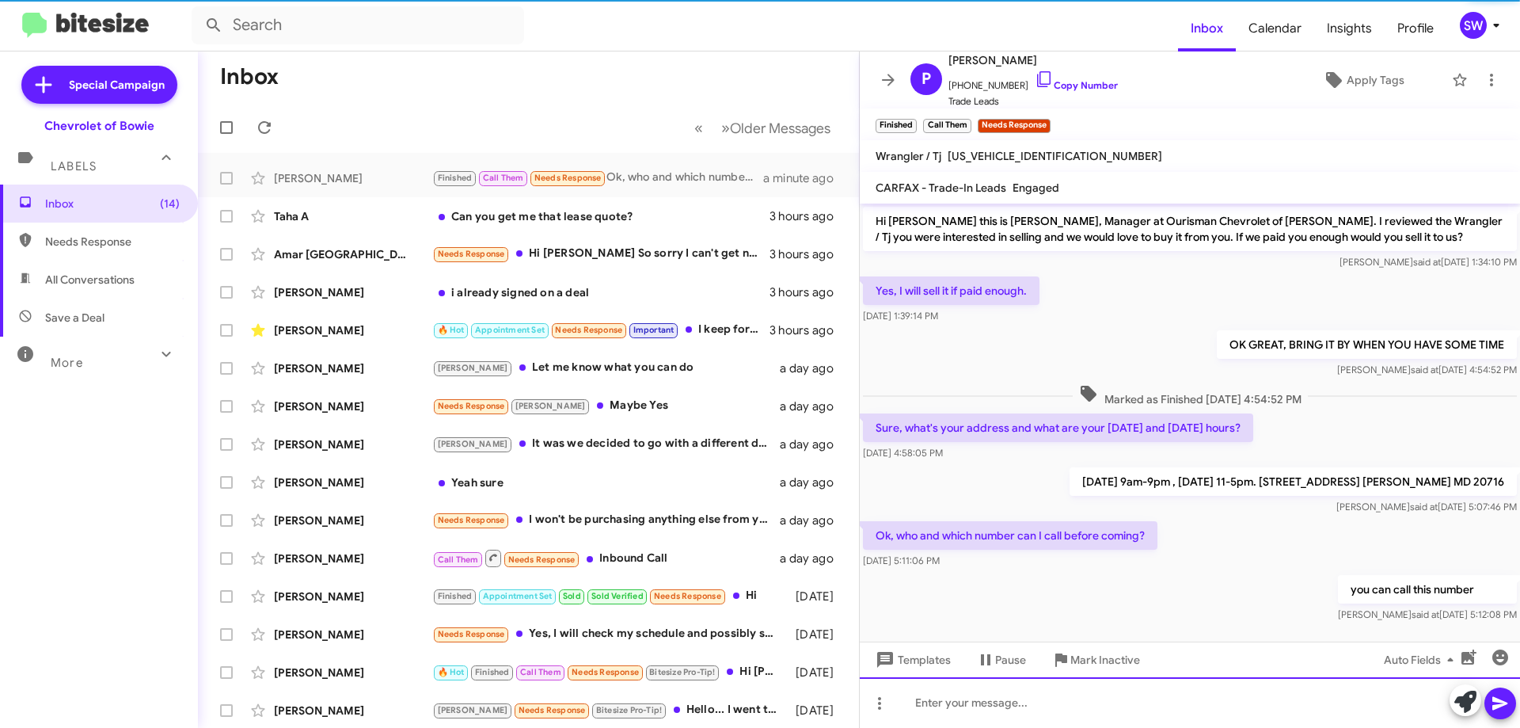
scroll to position [16, 0]
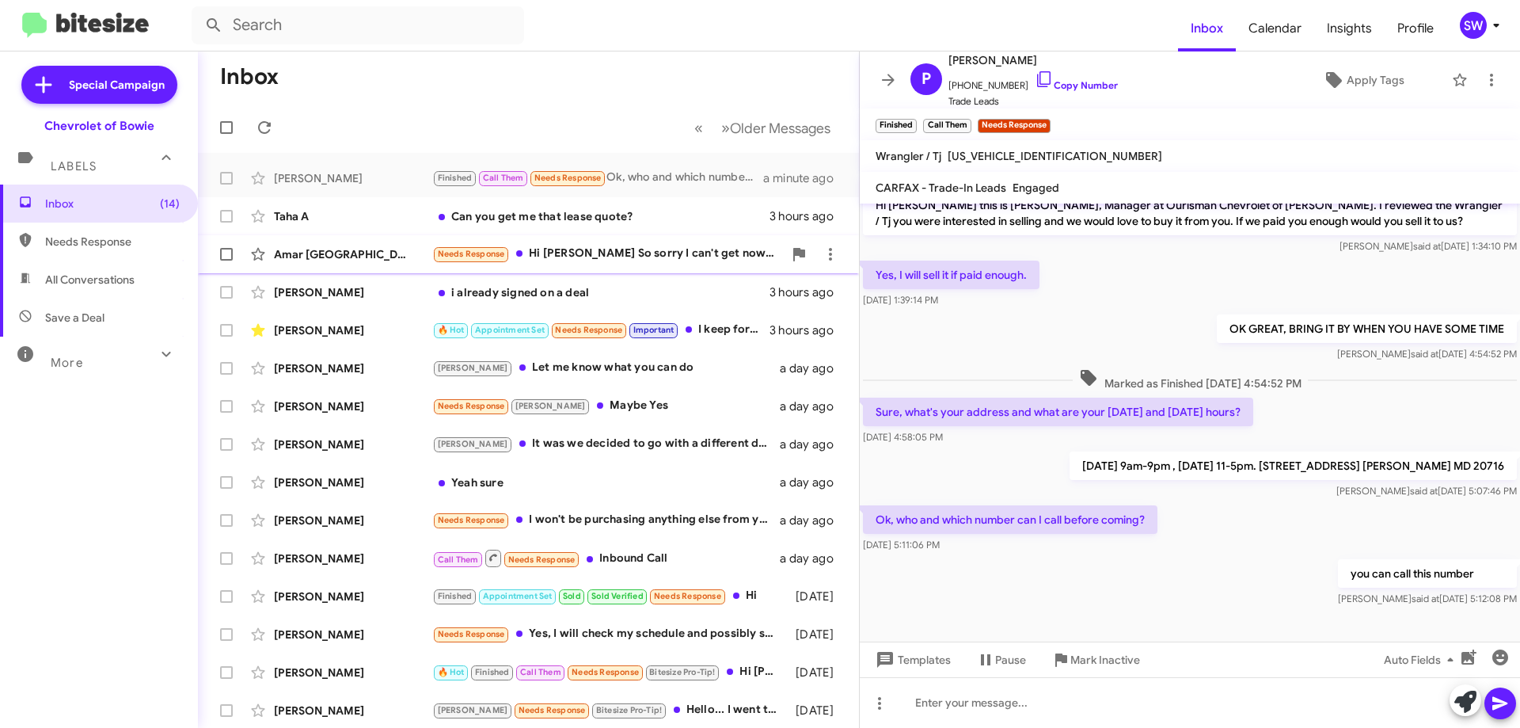
click at [581, 253] on div "Needs Response Hi [PERSON_NAME] So sorry I can't get now I have financial issue…" at bounding box center [607, 254] width 351 height 18
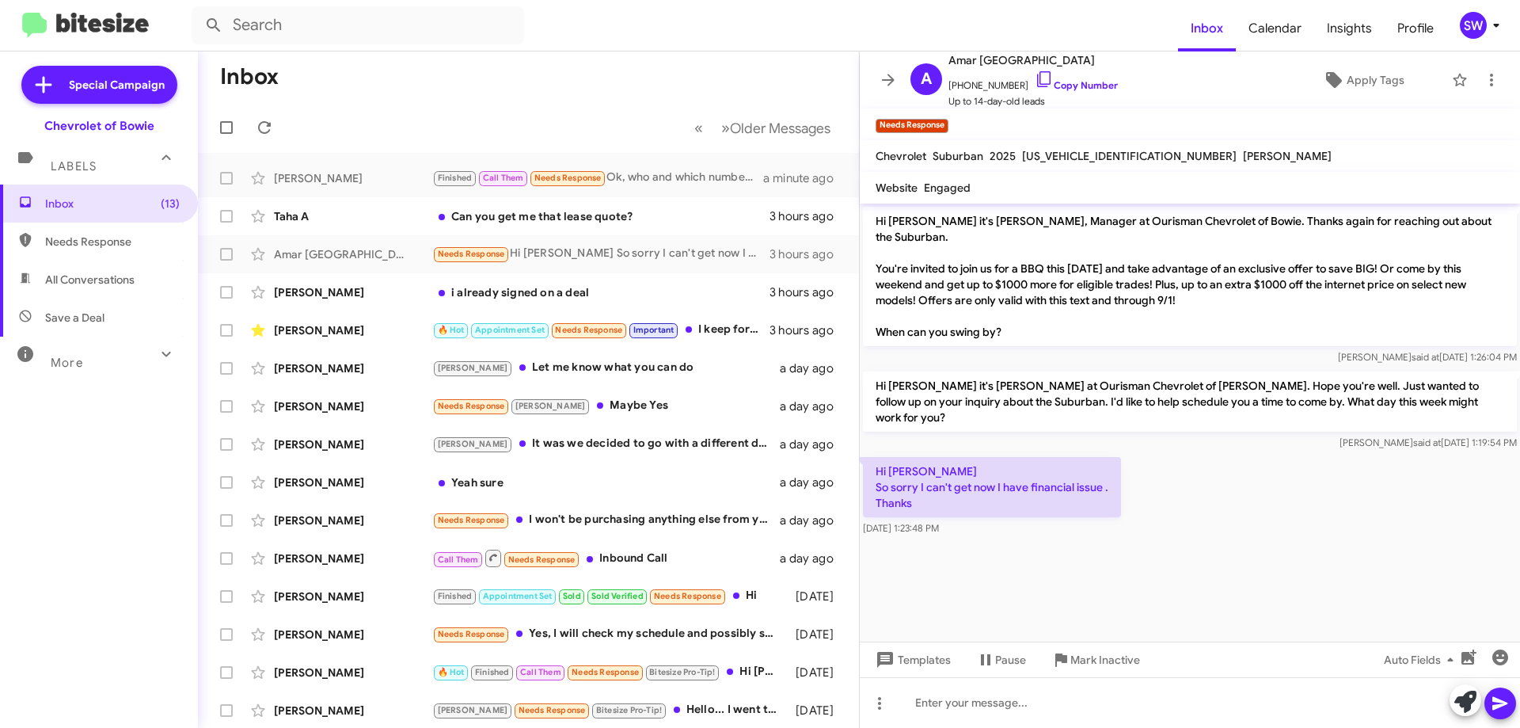
drag, startPoint x: 1035, startPoint y: 85, endPoint x: 1046, endPoint y: 113, distance: 30.3
click at [1035, 85] on icon at bounding box center [1044, 79] width 19 height 19
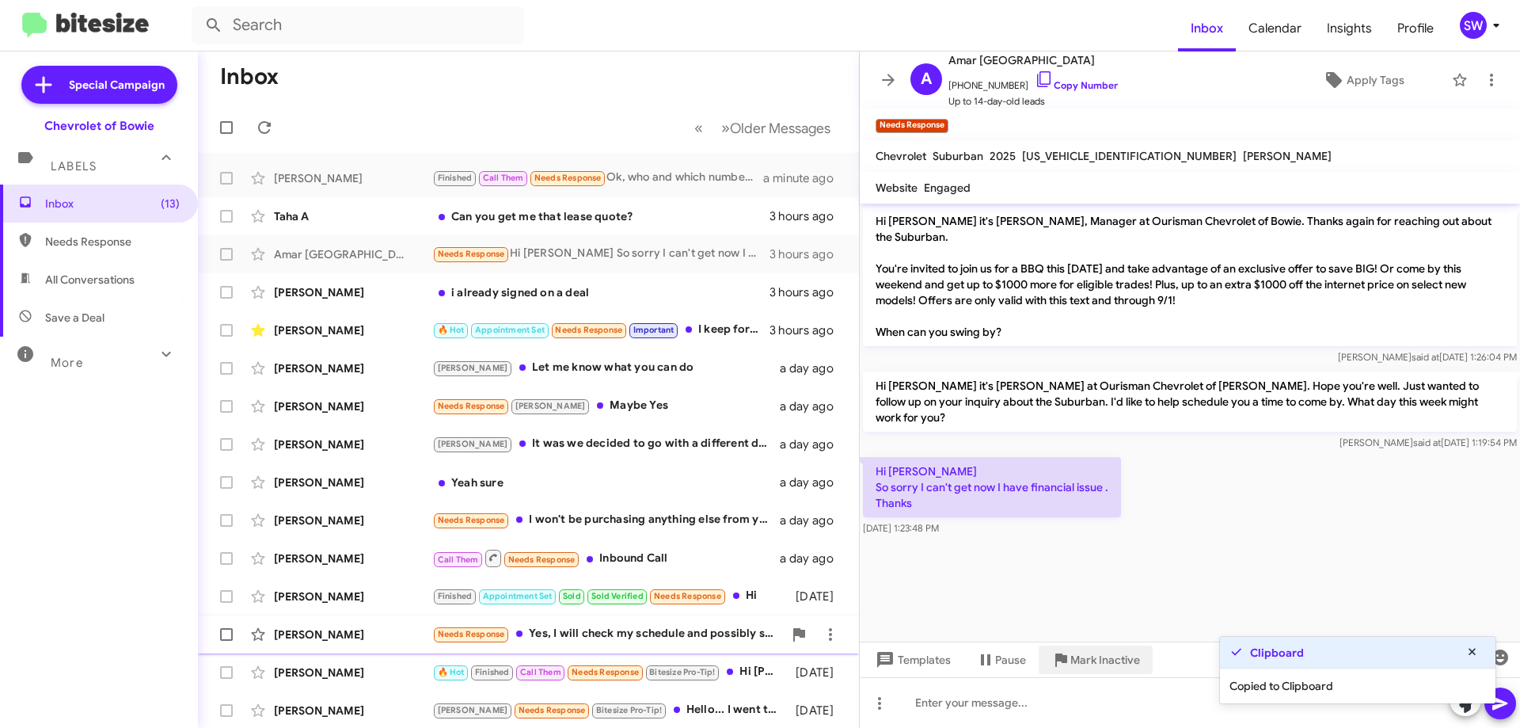
drag, startPoint x: 1054, startPoint y: 655, endPoint x: 1362, endPoint y: 635, distance: 309.4
click at [1060, 658] on icon at bounding box center [1060, 659] width 19 height 19
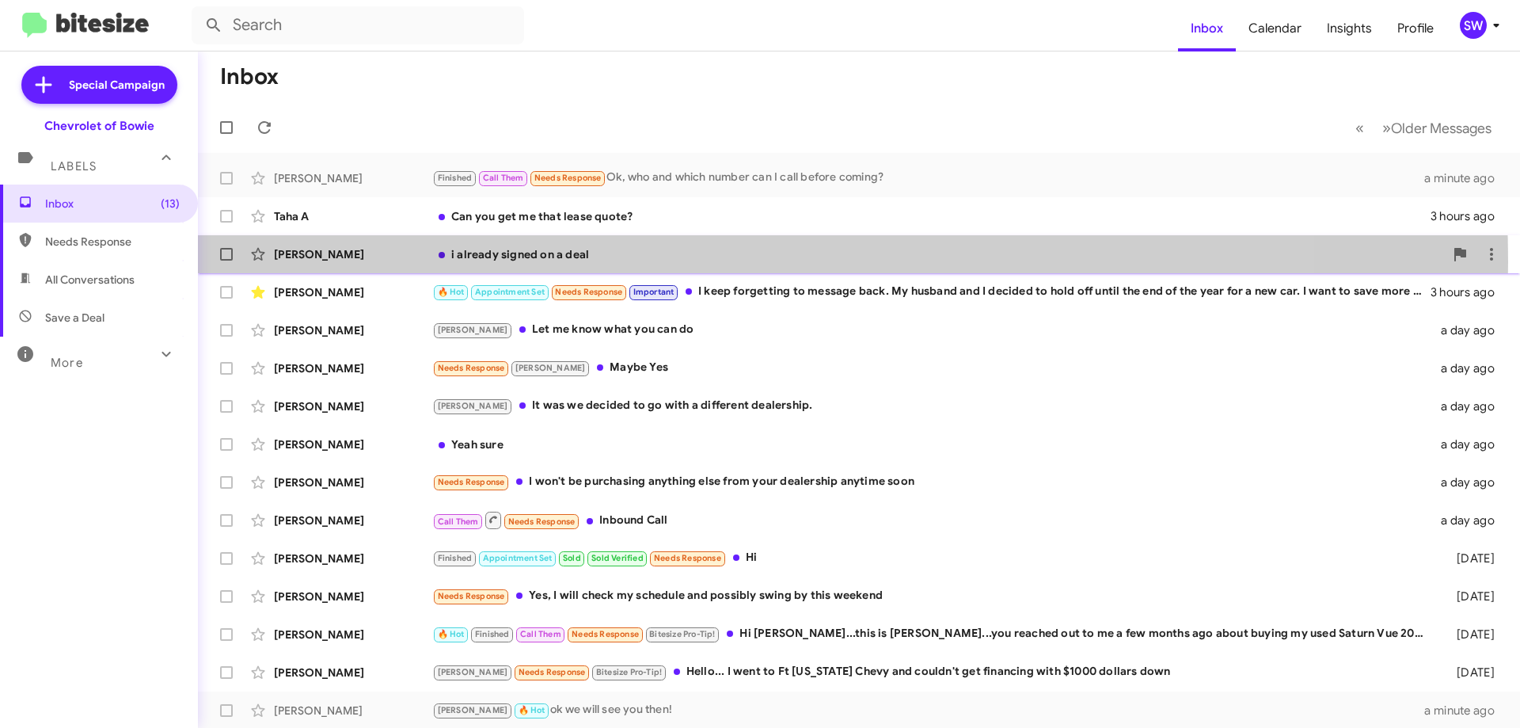
click at [606, 260] on div "i already signed on a deal" at bounding box center [938, 254] width 1012 height 16
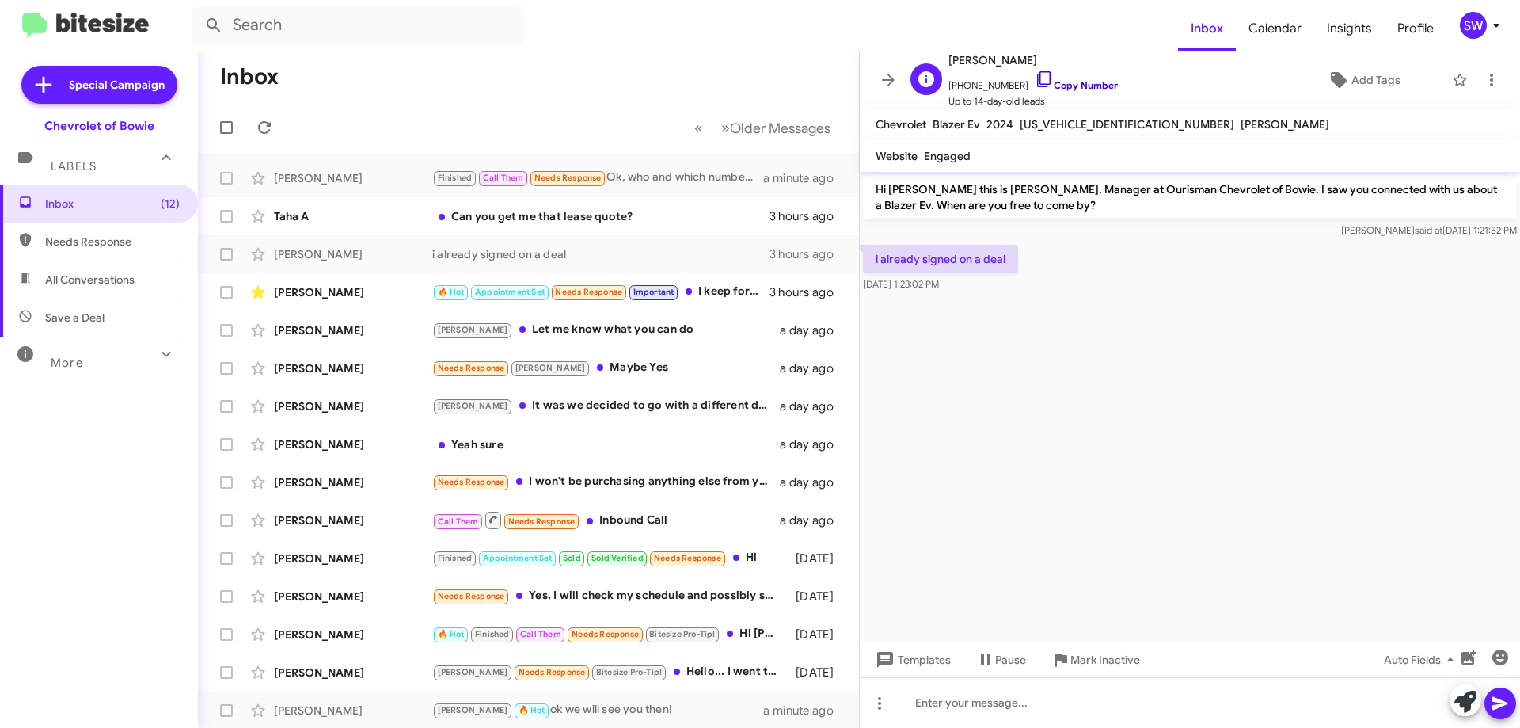
drag, startPoint x: 1027, startPoint y: 75, endPoint x: 1105, endPoint y: 119, distance: 89.7
click at [1035, 76] on icon at bounding box center [1044, 79] width 19 height 19
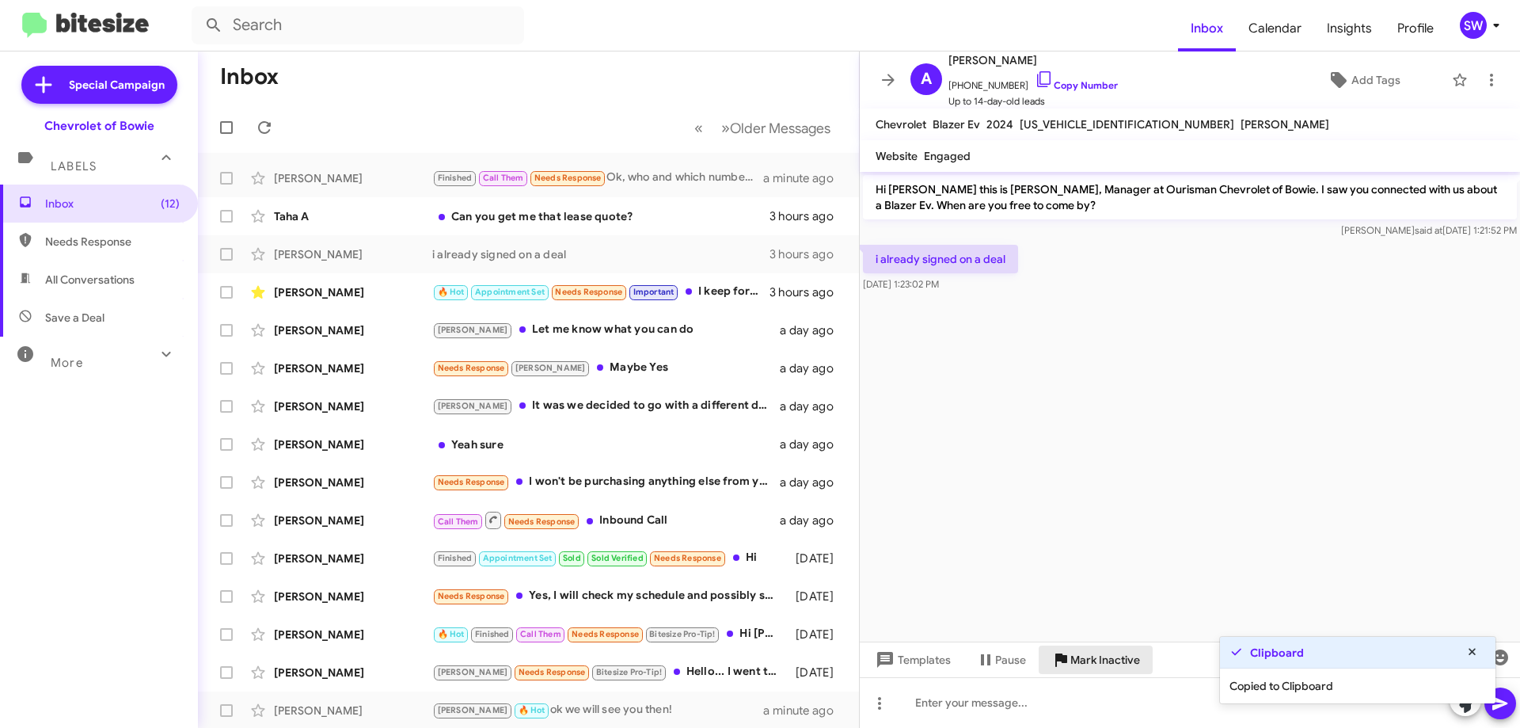
drag, startPoint x: 1081, startPoint y: 656, endPoint x: 1145, endPoint y: 621, distance: 72.7
click at [1084, 654] on span "Mark Inactive" at bounding box center [1105, 659] width 70 height 28
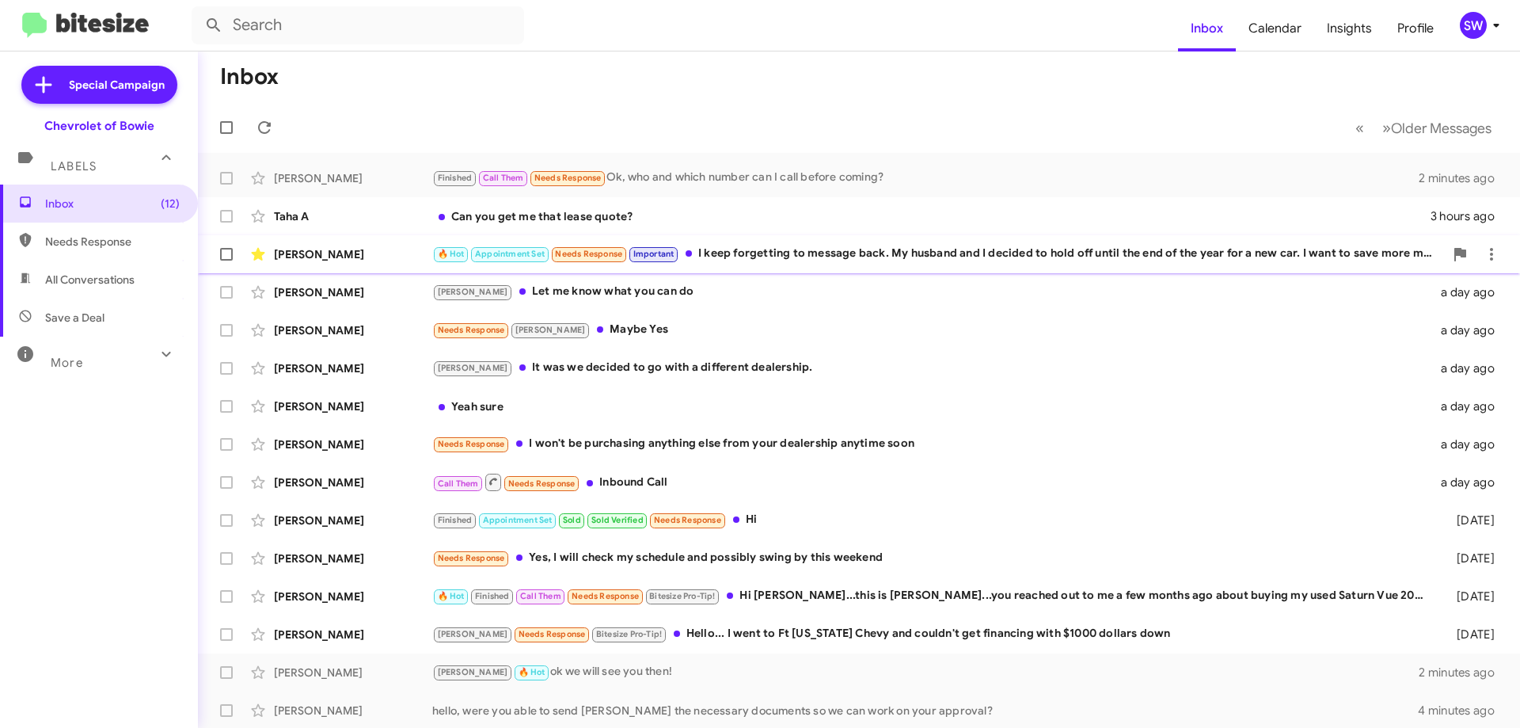
drag, startPoint x: 790, startPoint y: 251, endPoint x: 801, endPoint y: 267, distance: 19.3
click at [790, 251] on div "🔥 Hot Appointment Set Needs Response Important I keep forgetting to message bac…" at bounding box center [938, 254] width 1012 height 18
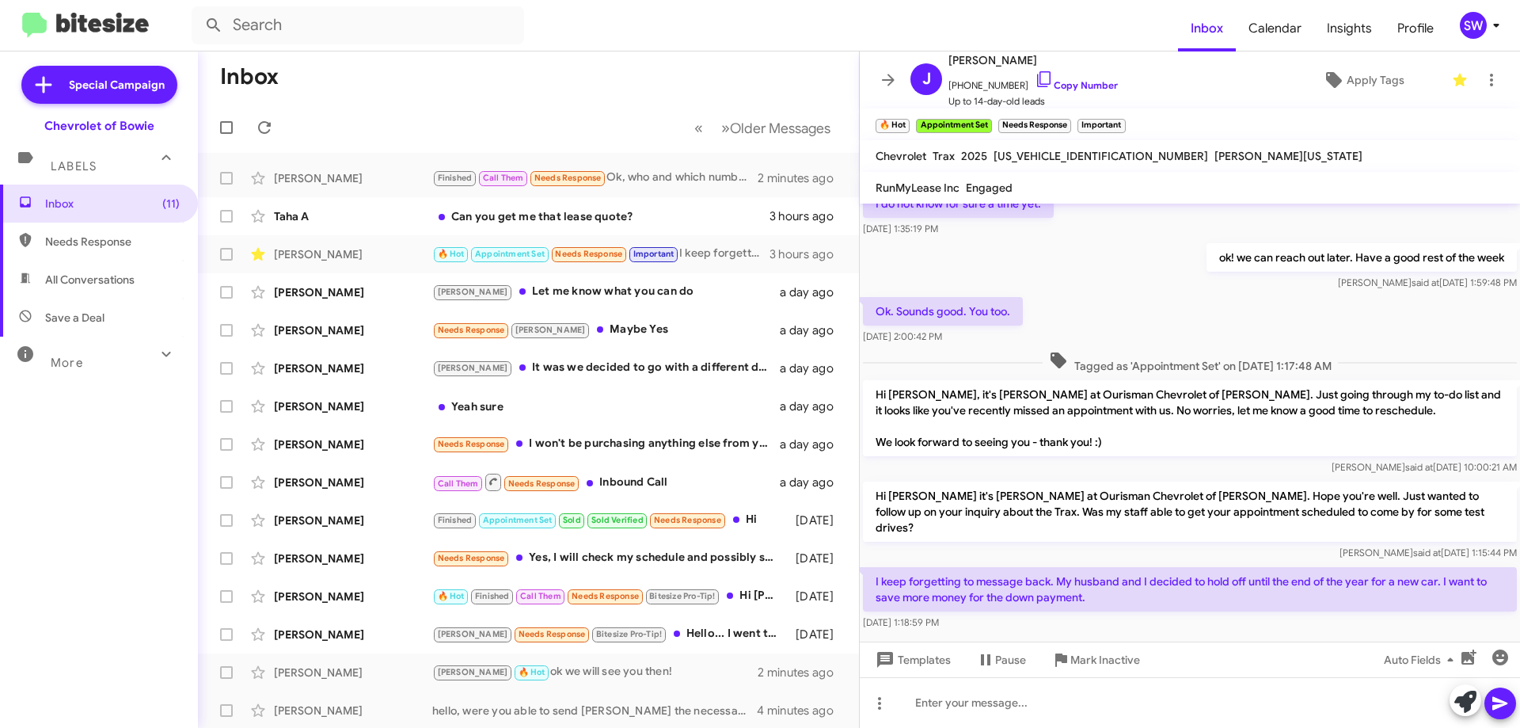
scroll to position [306, 0]
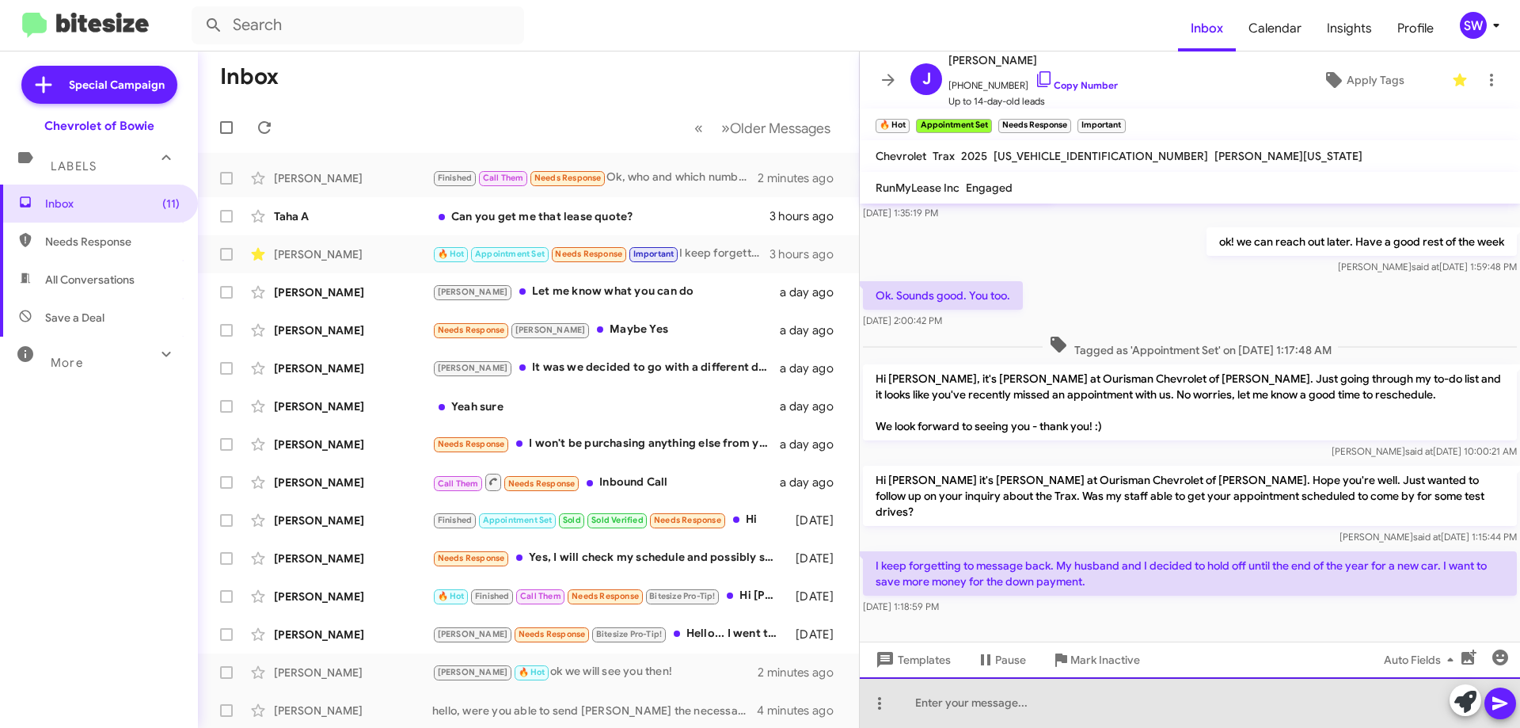
click at [997, 714] on div at bounding box center [1190, 702] width 660 height 51
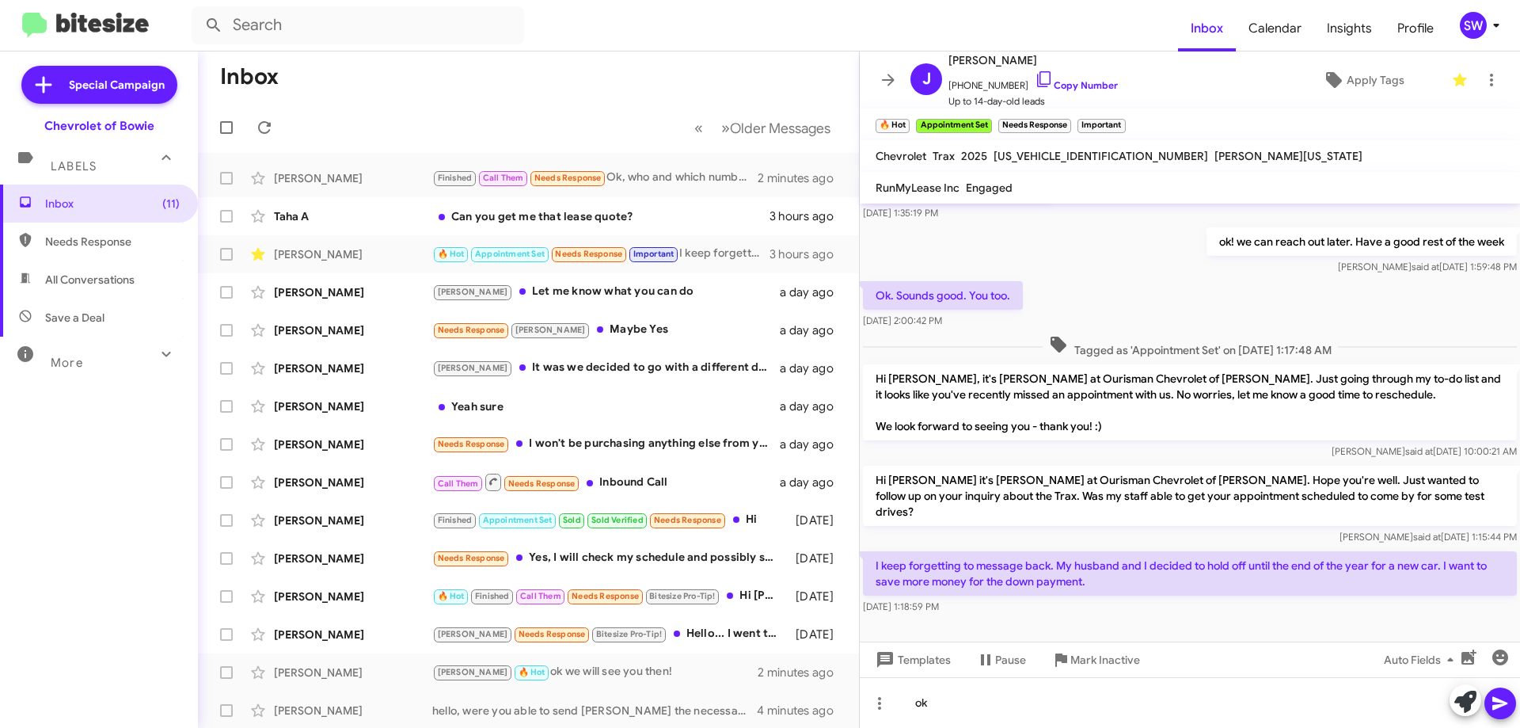
drag, startPoint x: 1031, startPoint y: 85, endPoint x: 1100, endPoint y: 151, distance: 95.7
click at [1035, 85] on icon at bounding box center [1044, 79] width 19 height 19
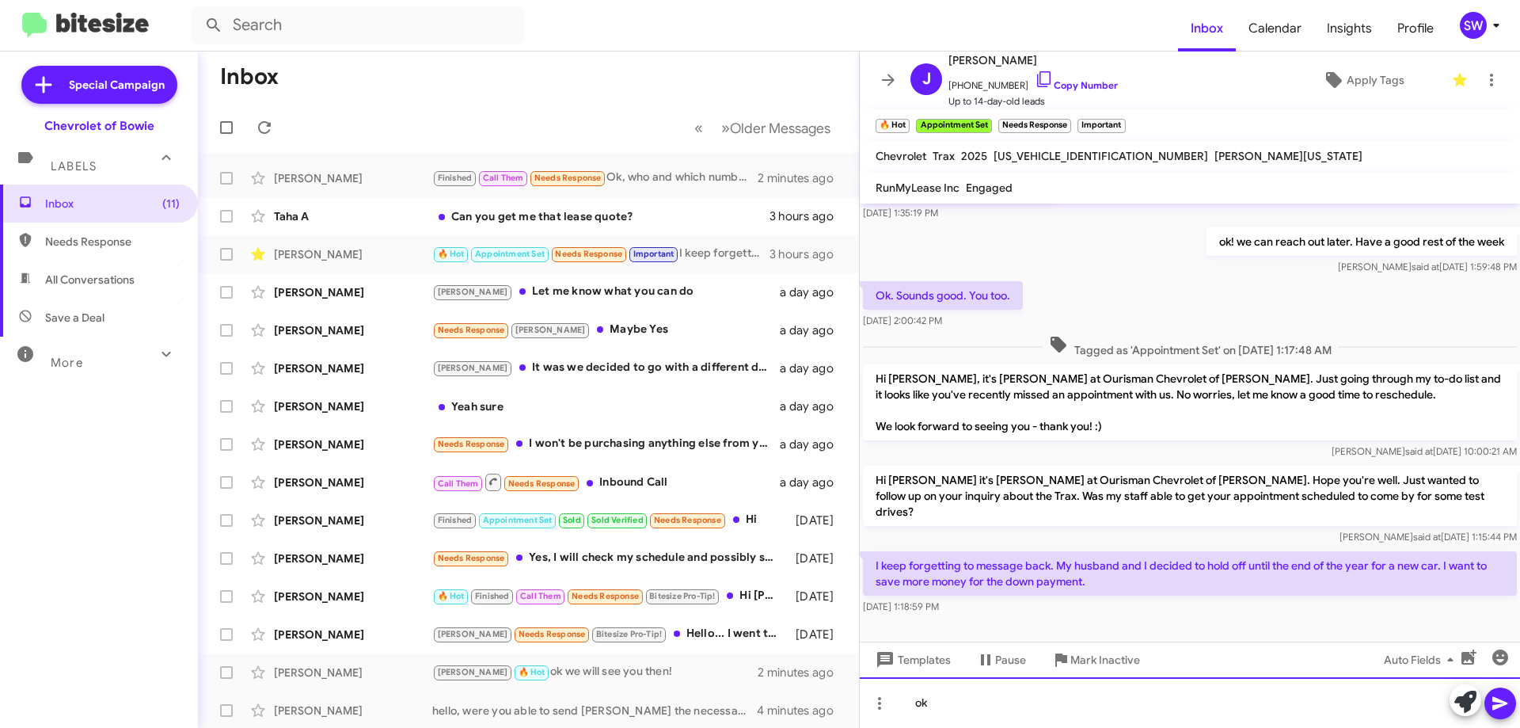
click at [999, 699] on div "ok" at bounding box center [1190, 702] width 660 height 51
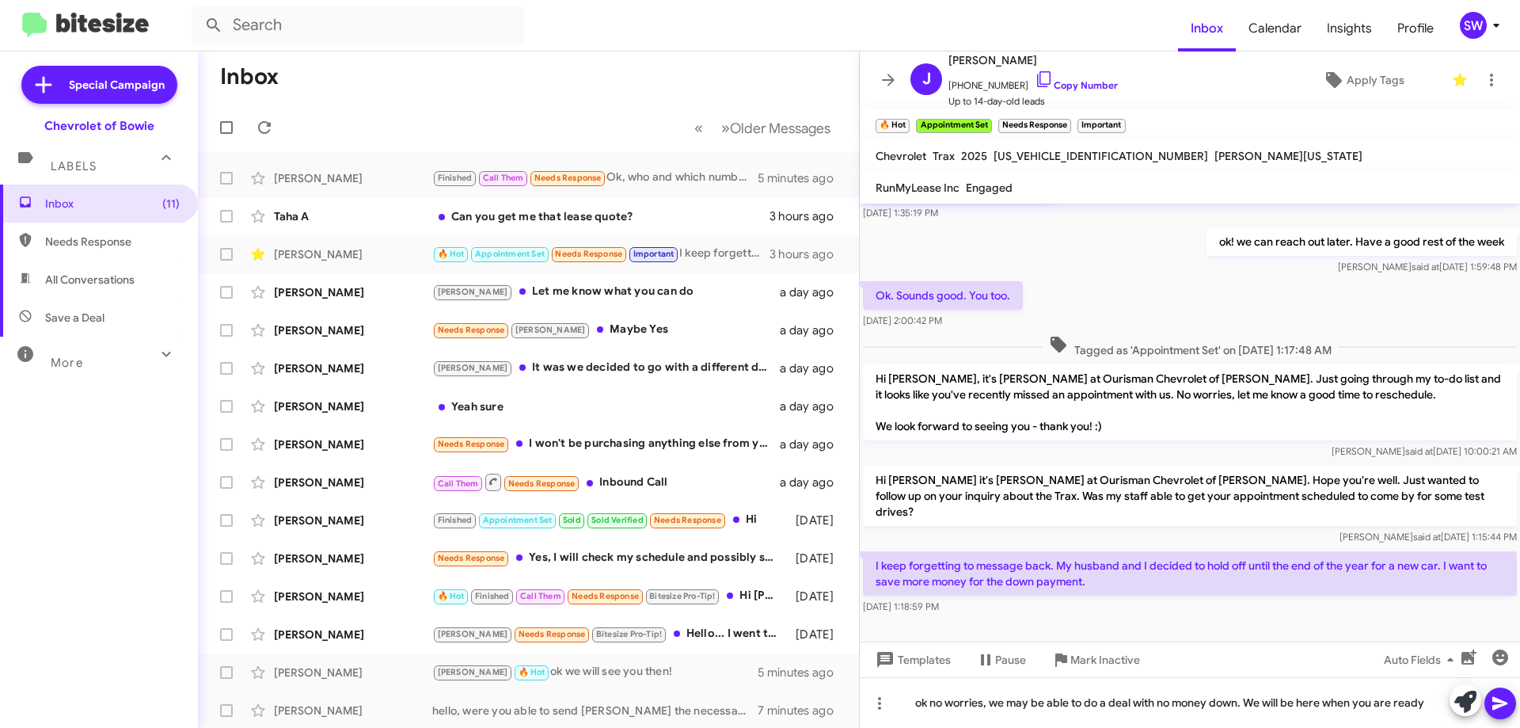
drag, startPoint x: 1500, startPoint y: 699, endPoint x: 1475, endPoint y: 724, distance: 35.3
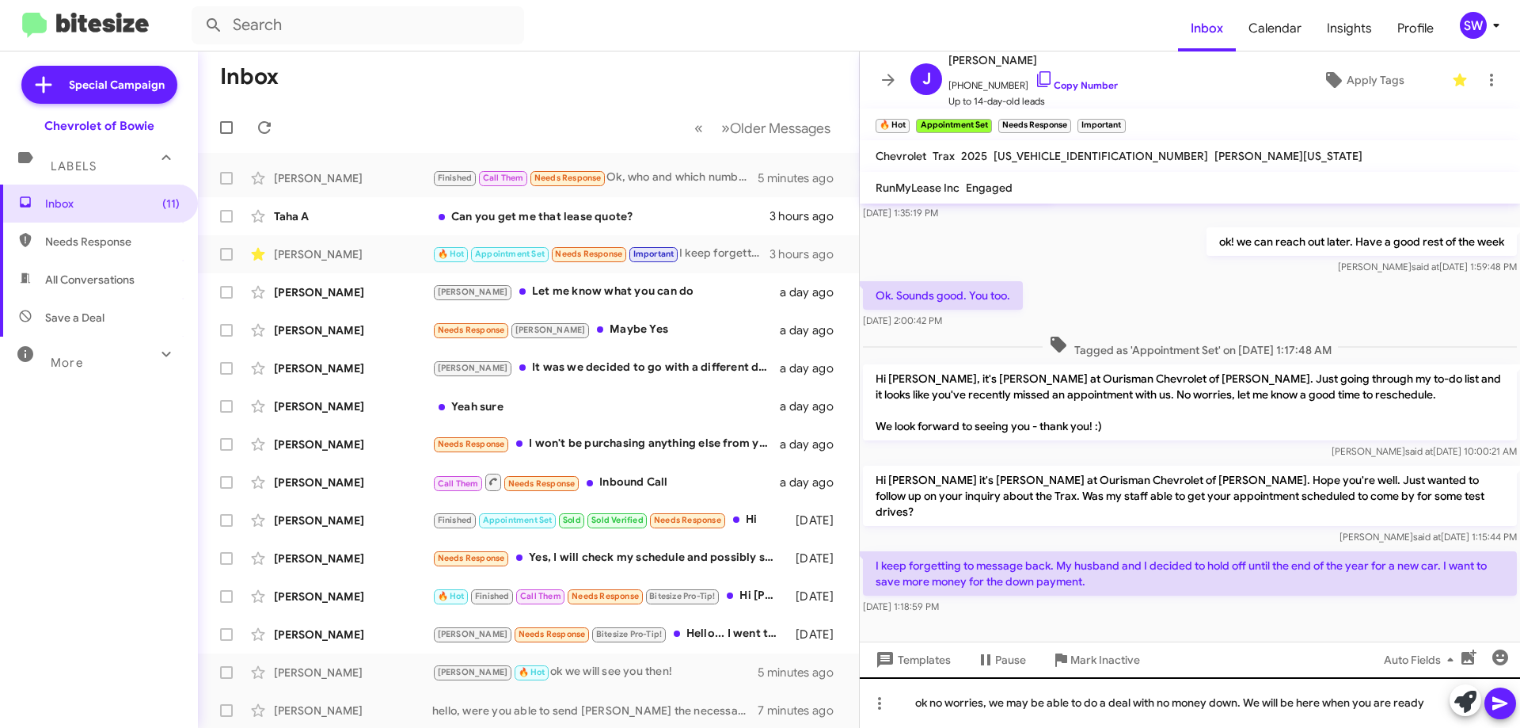
click at [1499, 701] on icon at bounding box center [1500, 702] width 19 height 19
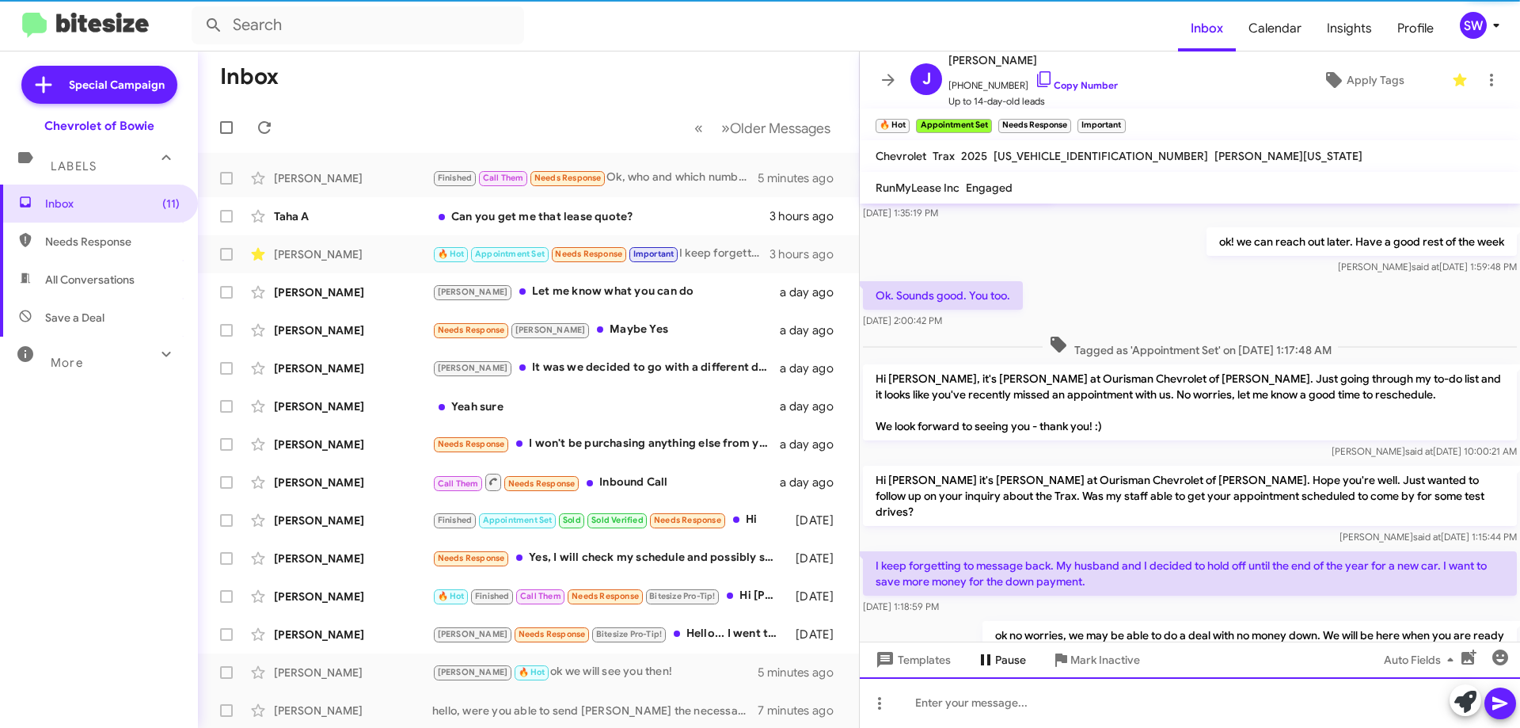
scroll to position [0, 0]
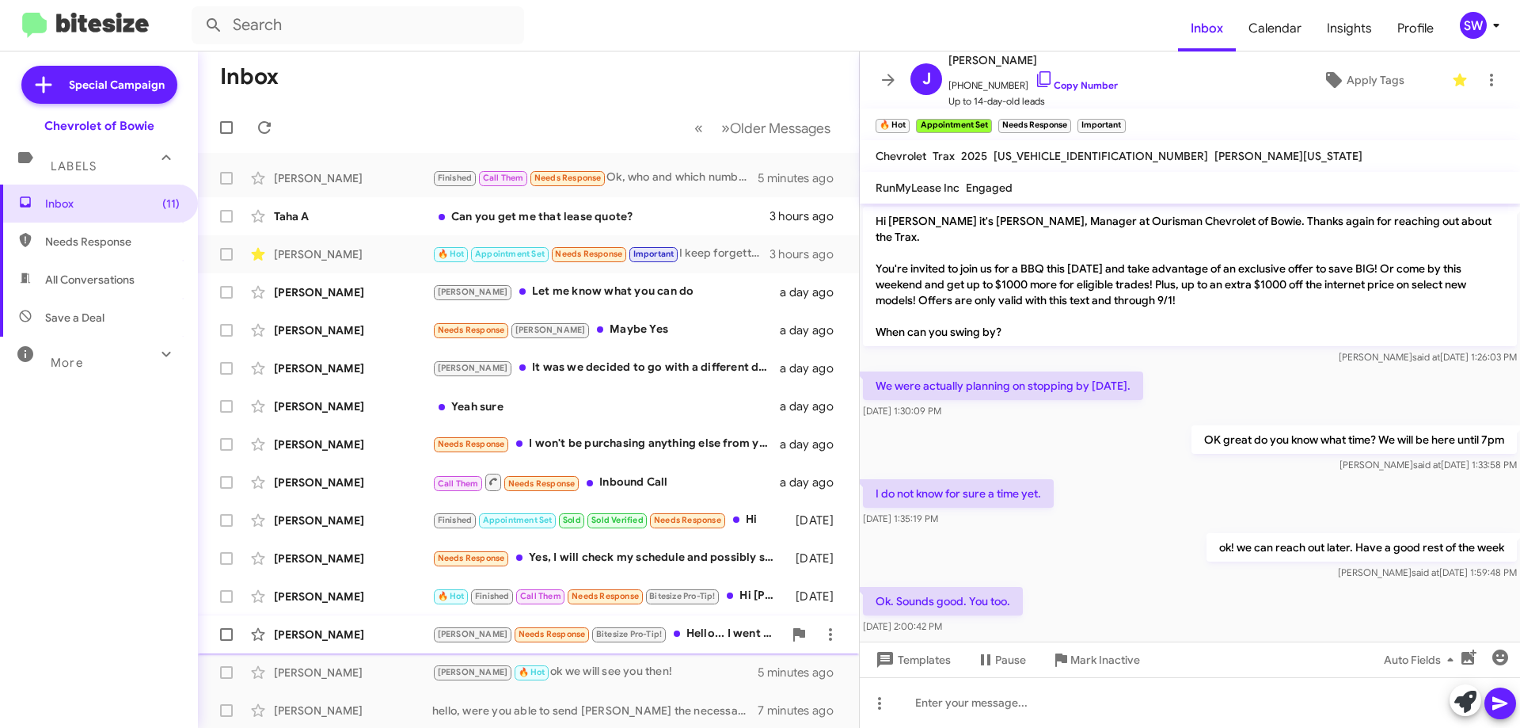
drag, startPoint x: 1093, startPoint y: 655, endPoint x: 1083, endPoint y: 649, distance: 12.1
click at [1091, 655] on span "Mark Inactive" at bounding box center [1105, 659] width 70 height 28
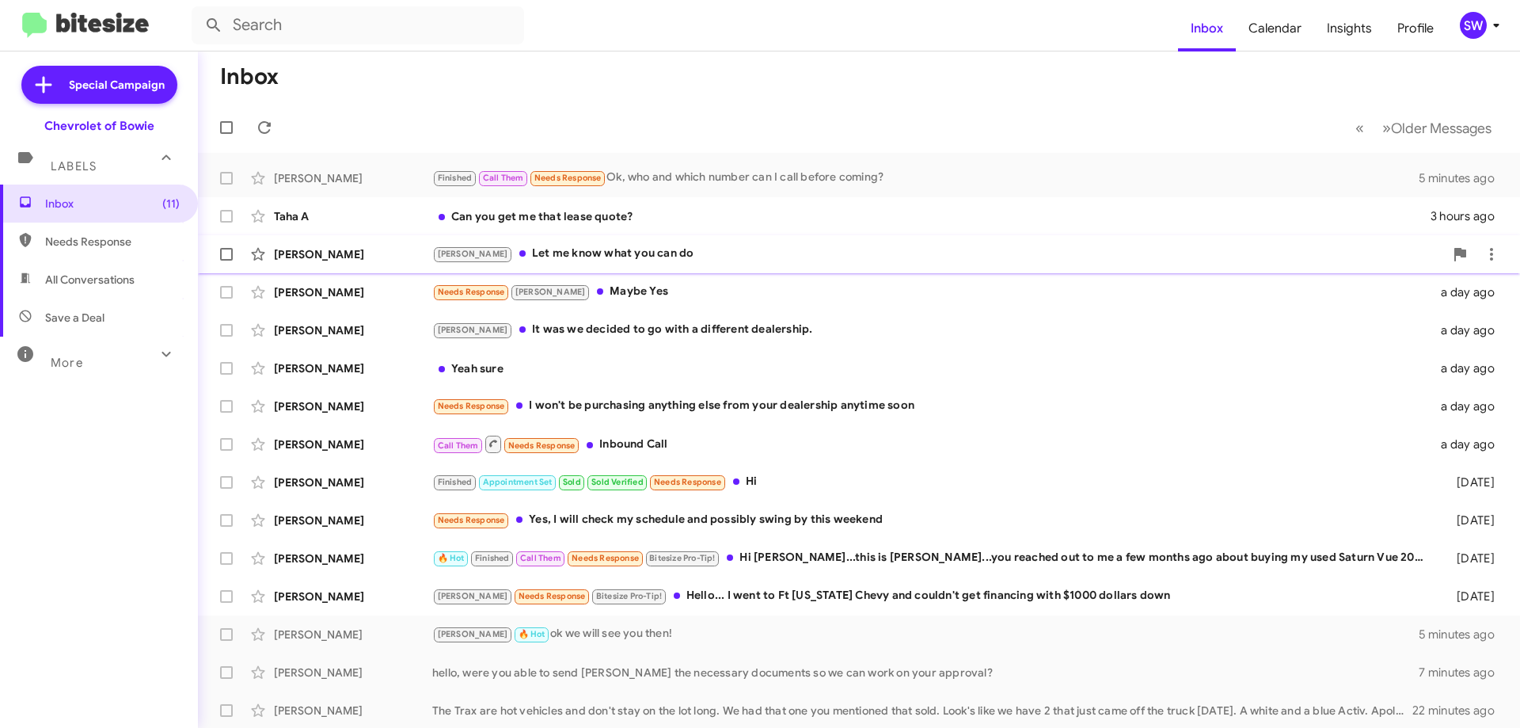
click at [587, 245] on div "[PERSON_NAME] Let me know what you can do" at bounding box center [938, 254] width 1012 height 18
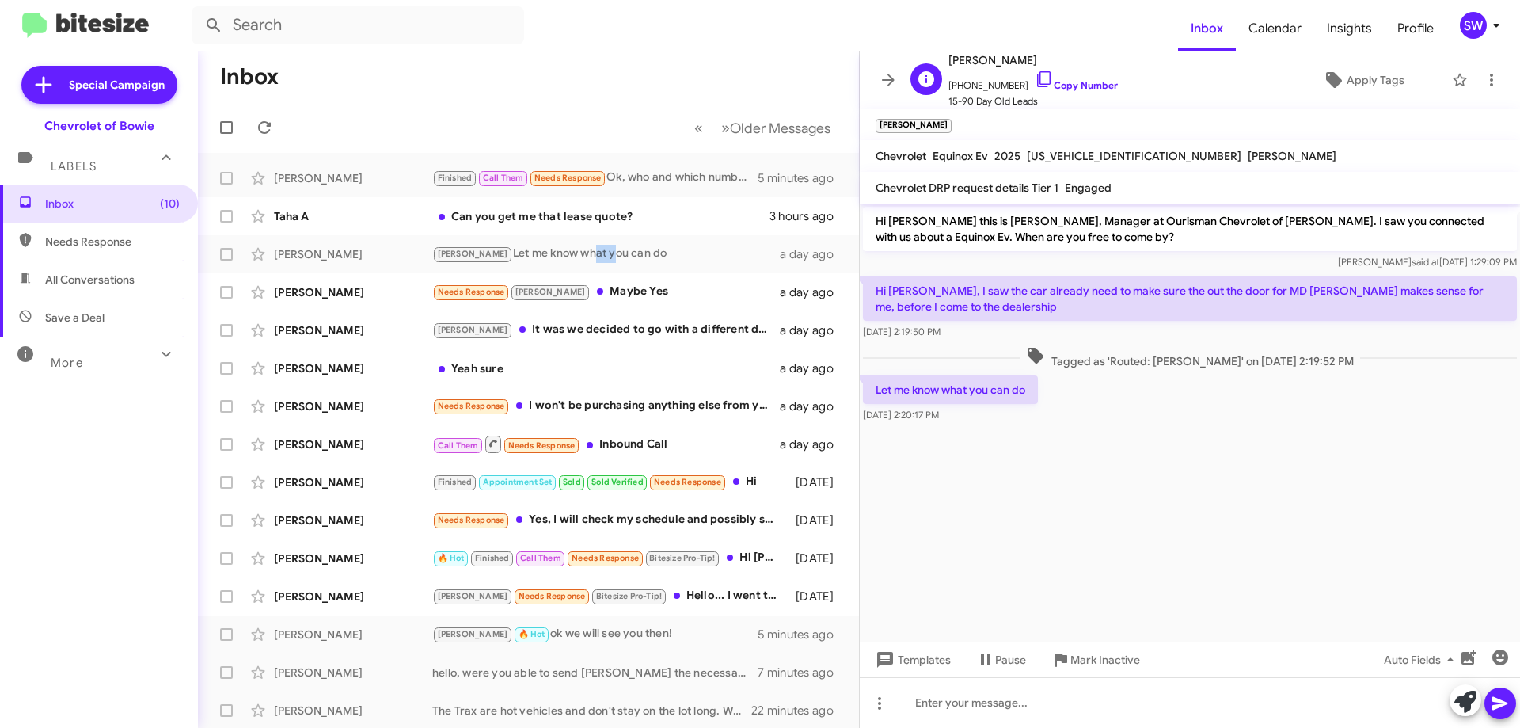
drag, startPoint x: 1025, startPoint y: 72, endPoint x: 1102, endPoint y: 97, distance: 80.9
click at [1035, 74] on icon at bounding box center [1044, 79] width 19 height 19
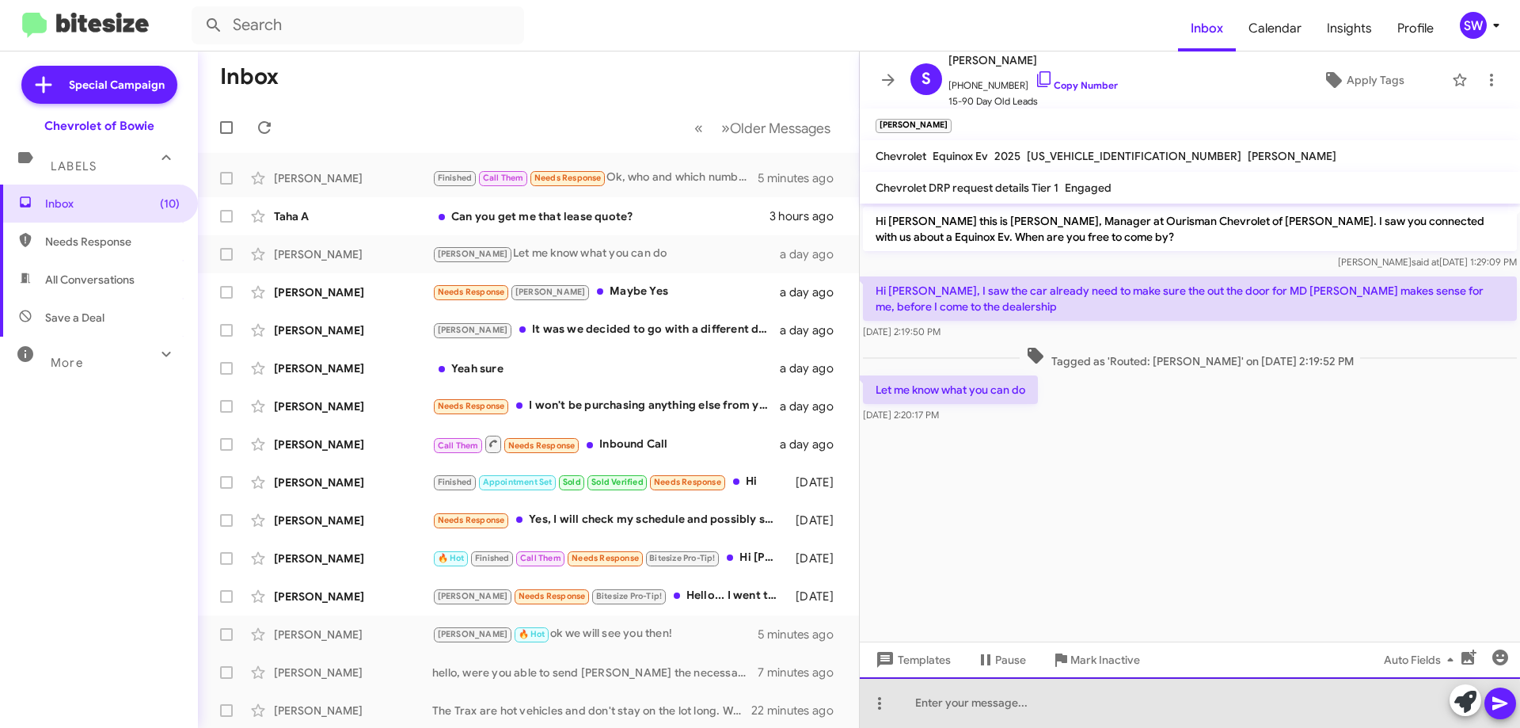
click at [1092, 709] on div at bounding box center [1190, 702] width 660 height 51
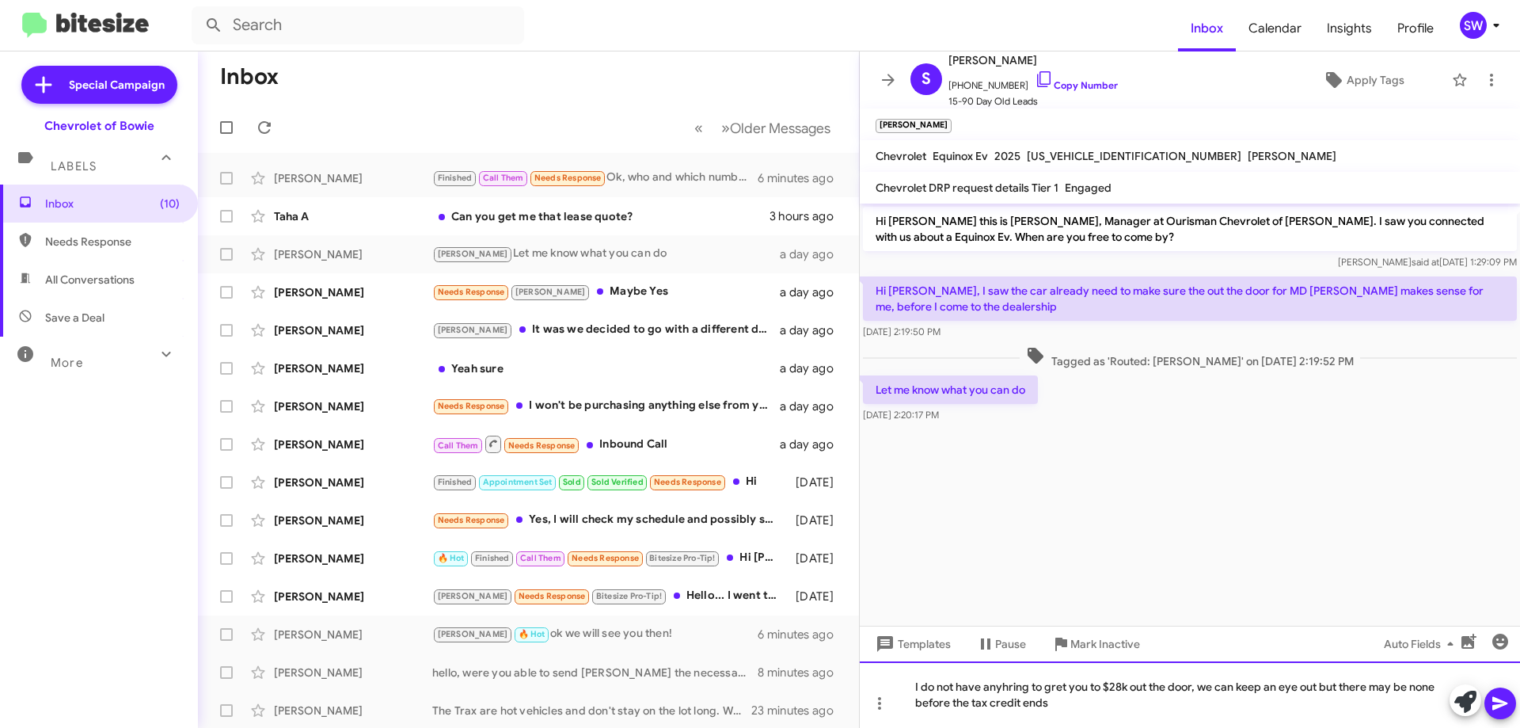
drag, startPoint x: 1030, startPoint y: 666, endPoint x: 1009, endPoint y: 678, distance: 23.8
click at [1500, 710] on icon at bounding box center [1500, 702] width 19 height 19
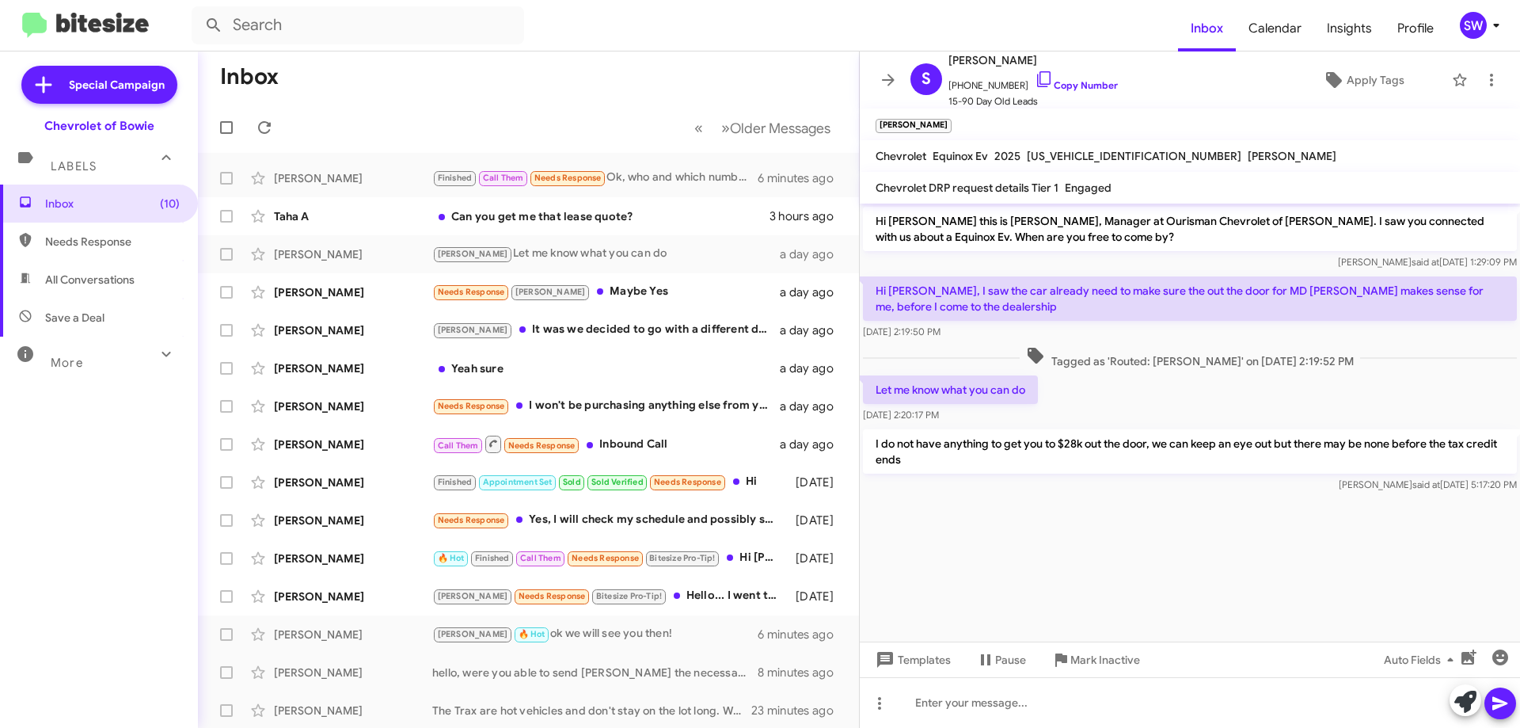
drag, startPoint x: 606, startPoint y: 282, endPoint x: 896, endPoint y: 299, distance: 291.1
click at [606, 283] on div "[PERSON_NAME] Needs Response [PERSON_NAME] Yes a day ago" at bounding box center [529, 292] width 636 height 32
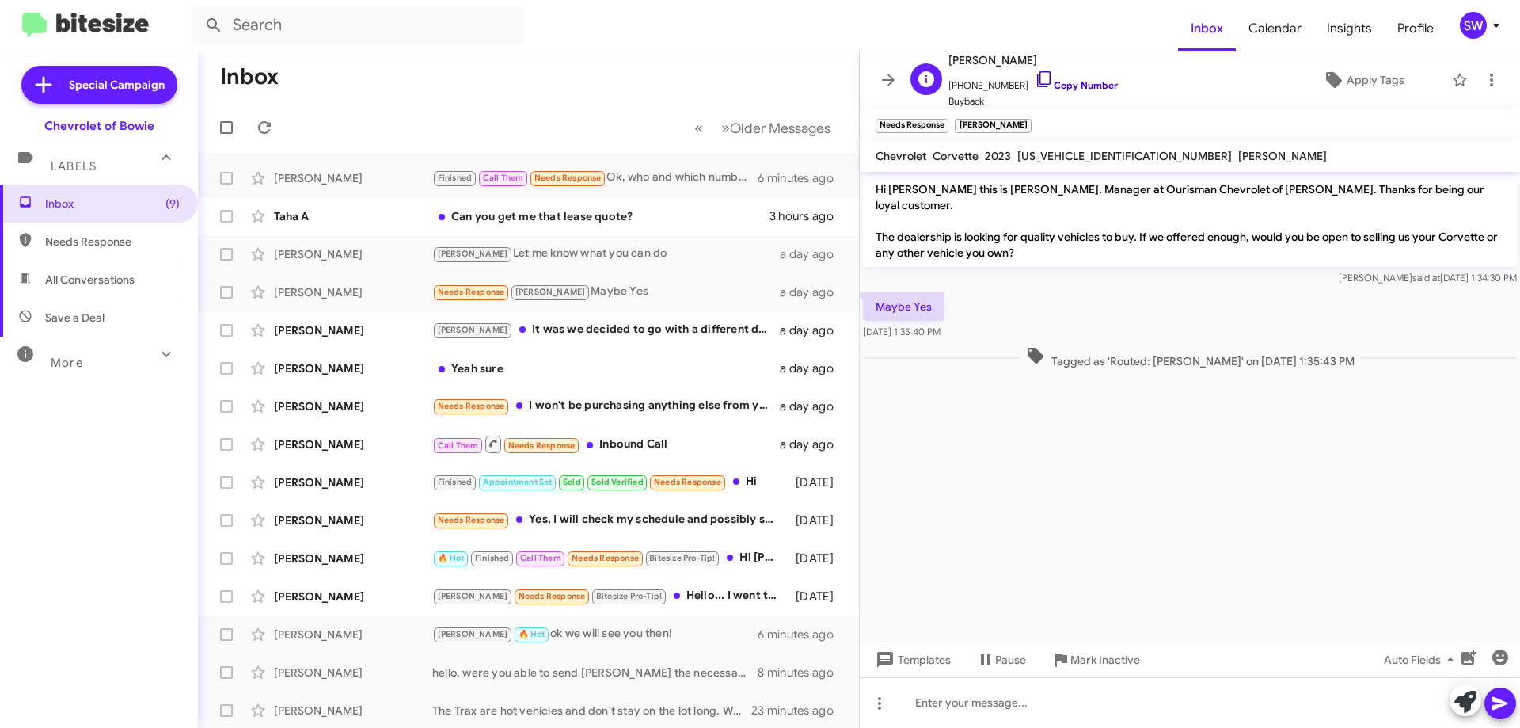
click at [1035, 80] on icon at bounding box center [1044, 79] width 19 height 19
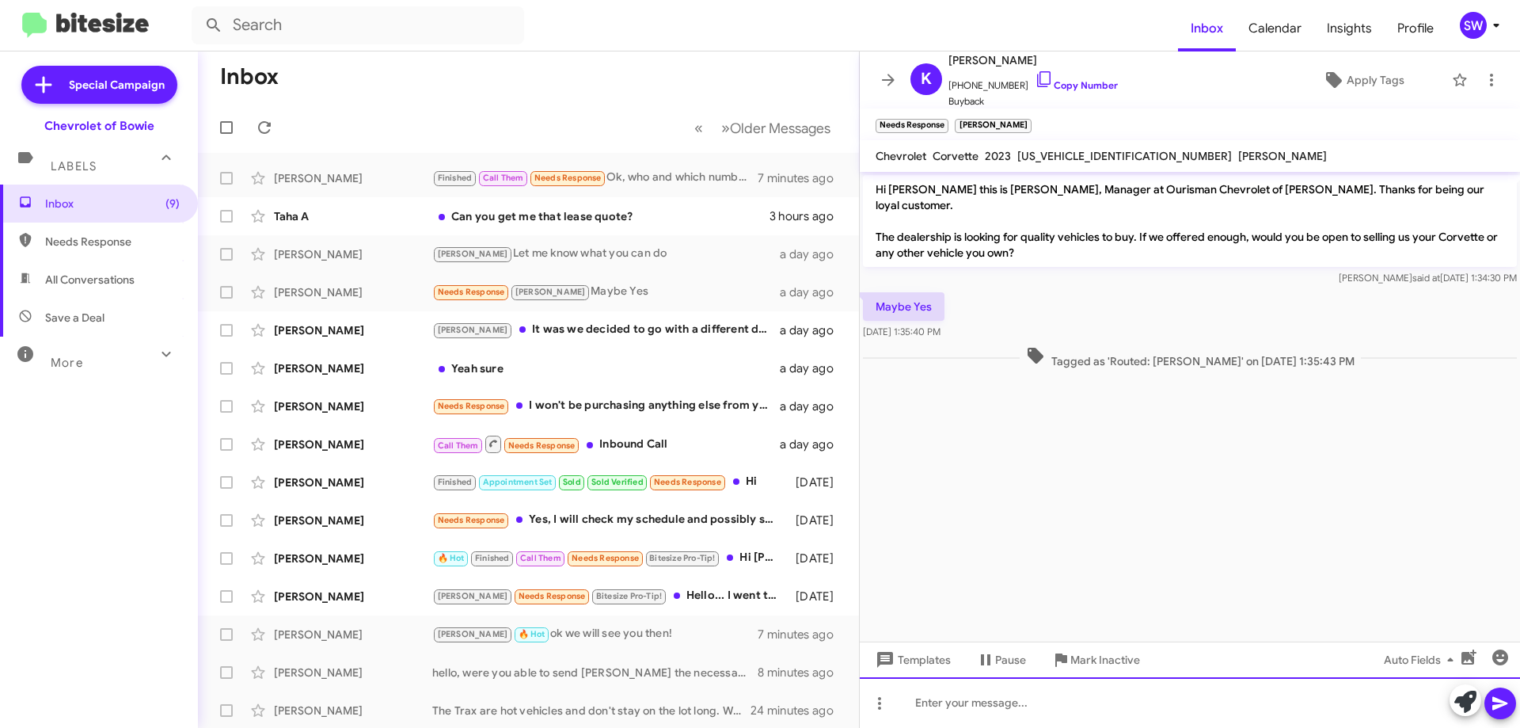
drag, startPoint x: 1015, startPoint y: 705, endPoint x: 1009, endPoint y: 717, distance: 13.1
click at [1015, 705] on div at bounding box center [1190, 702] width 660 height 51
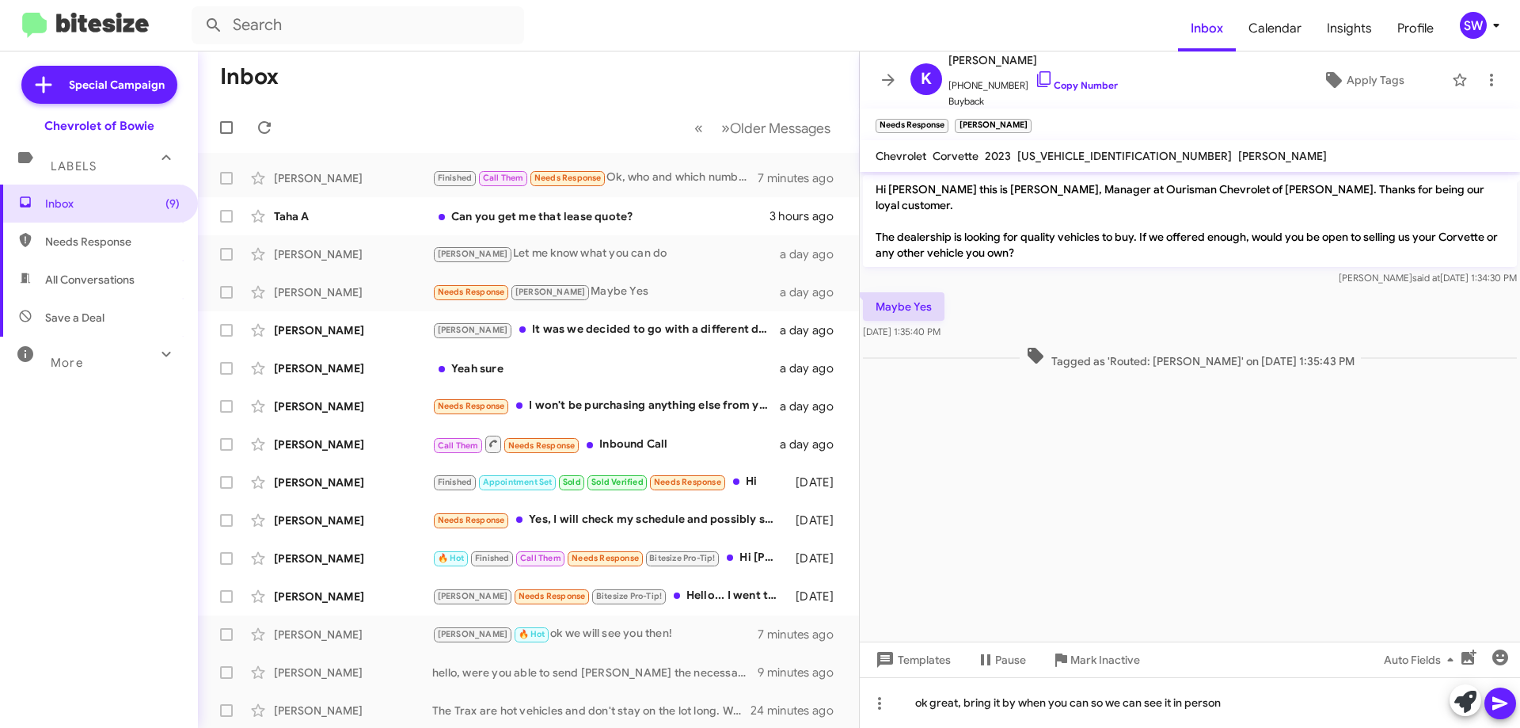
drag, startPoint x: 1507, startPoint y: 712, endPoint x: 1301, endPoint y: 644, distance: 215.8
click at [1503, 710] on icon at bounding box center [1500, 702] width 19 height 19
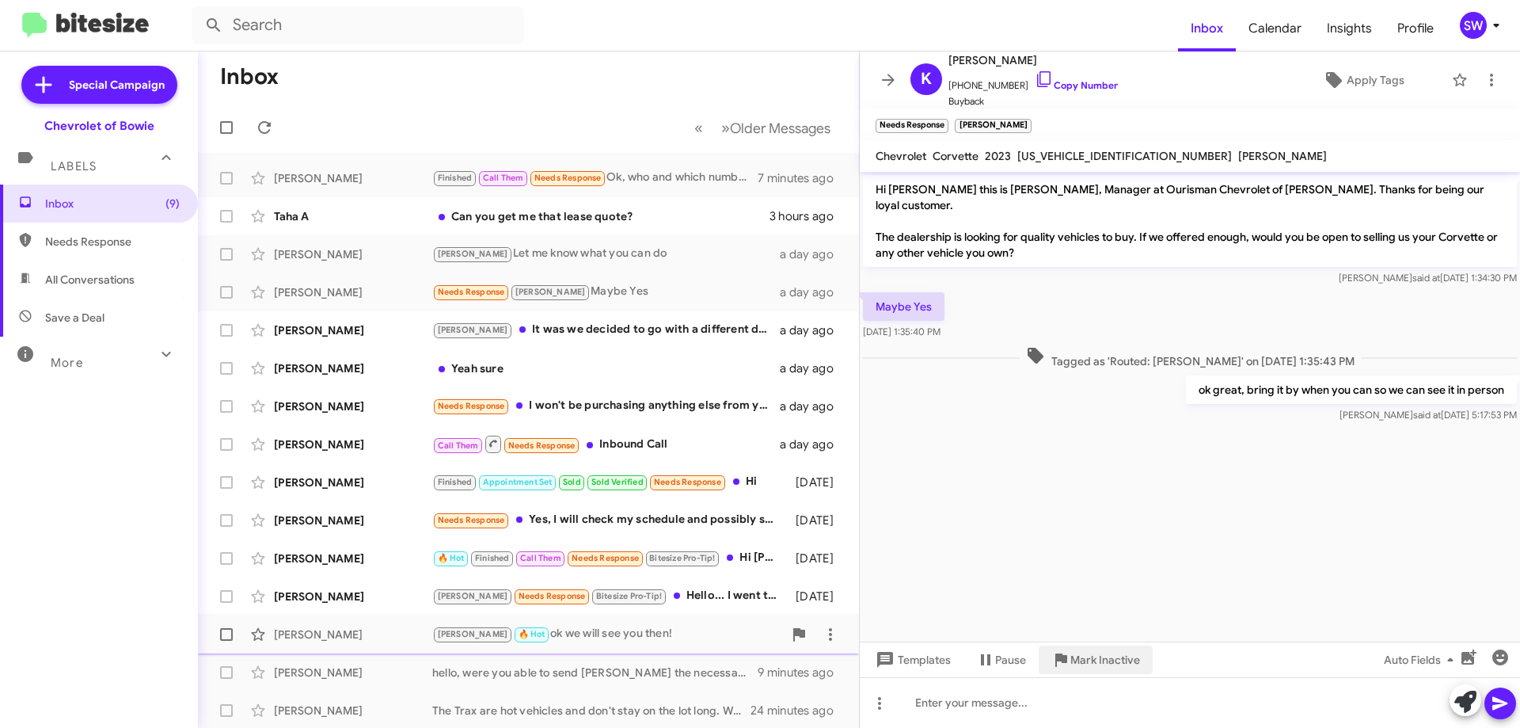
drag, startPoint x: 1086, startPoint y: 654, endPoint x: 1098, endPoint y: 640, distance: 18.5
click at [1087, 655] on span "Mark Inactive" at bounding box center [1105, 659] width 70 height 28
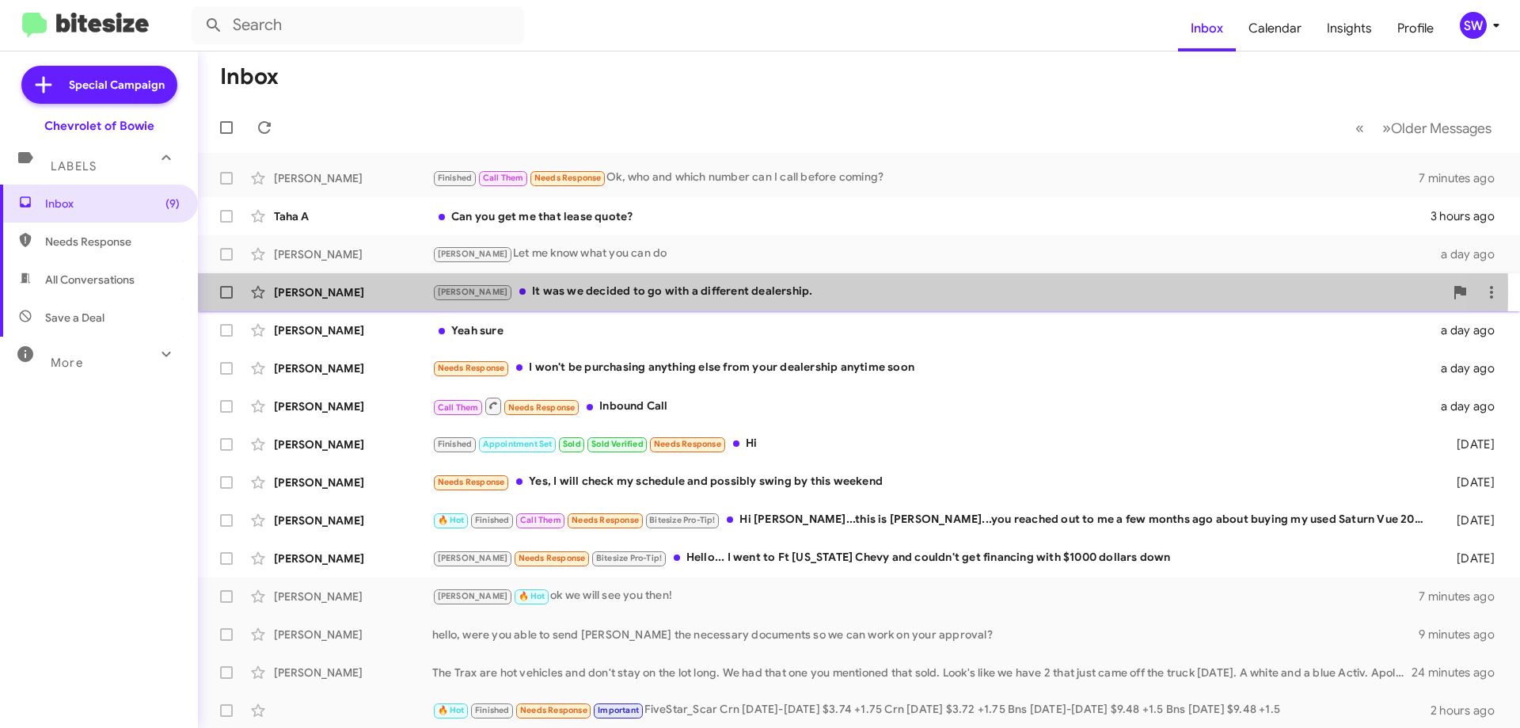
drag, startPoint x: 583, startPoint y: 291, endPoint x: 679, endPoint y: 300, distance: 97.0
click at [583, 292] on div "[PERSON_NAME] It was we decided to go with a different dealership." at bounding box center [938, 292] width 1012 height 18
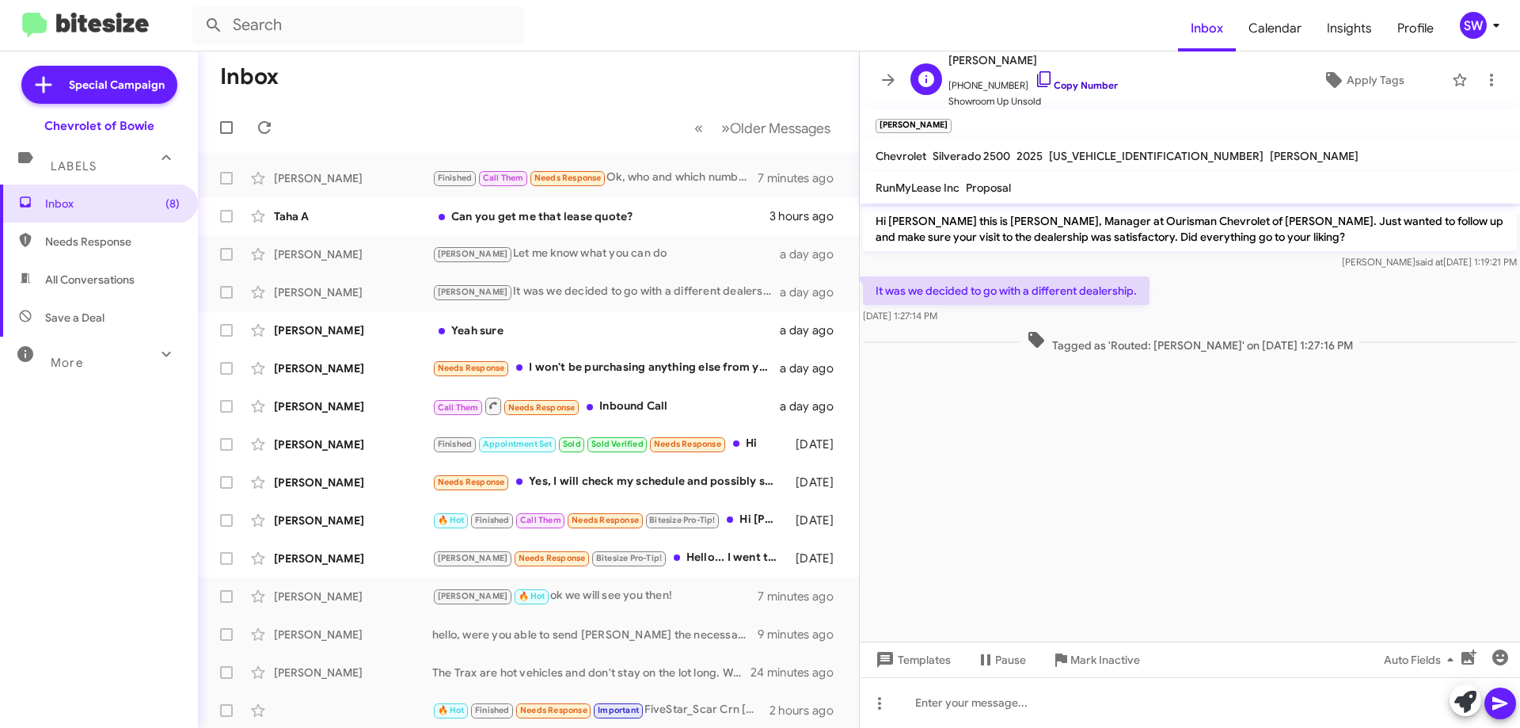
drag, startPoint x: 1026, startPoint y: 80, endPoint x: 1124, endPoint y: 112, distance: 103.1
click at [1035, 82] on icon at bounding box center [1044, 79] width 19 height 19
drag, startPoint x: 1111, startPoint y: 661, endPoint x: 1187, endPoint y: 655, distance: 76.3
click at [1114, 662] on span "Mark Inactive" at bounding box center [1105, 659] width 70 height 28
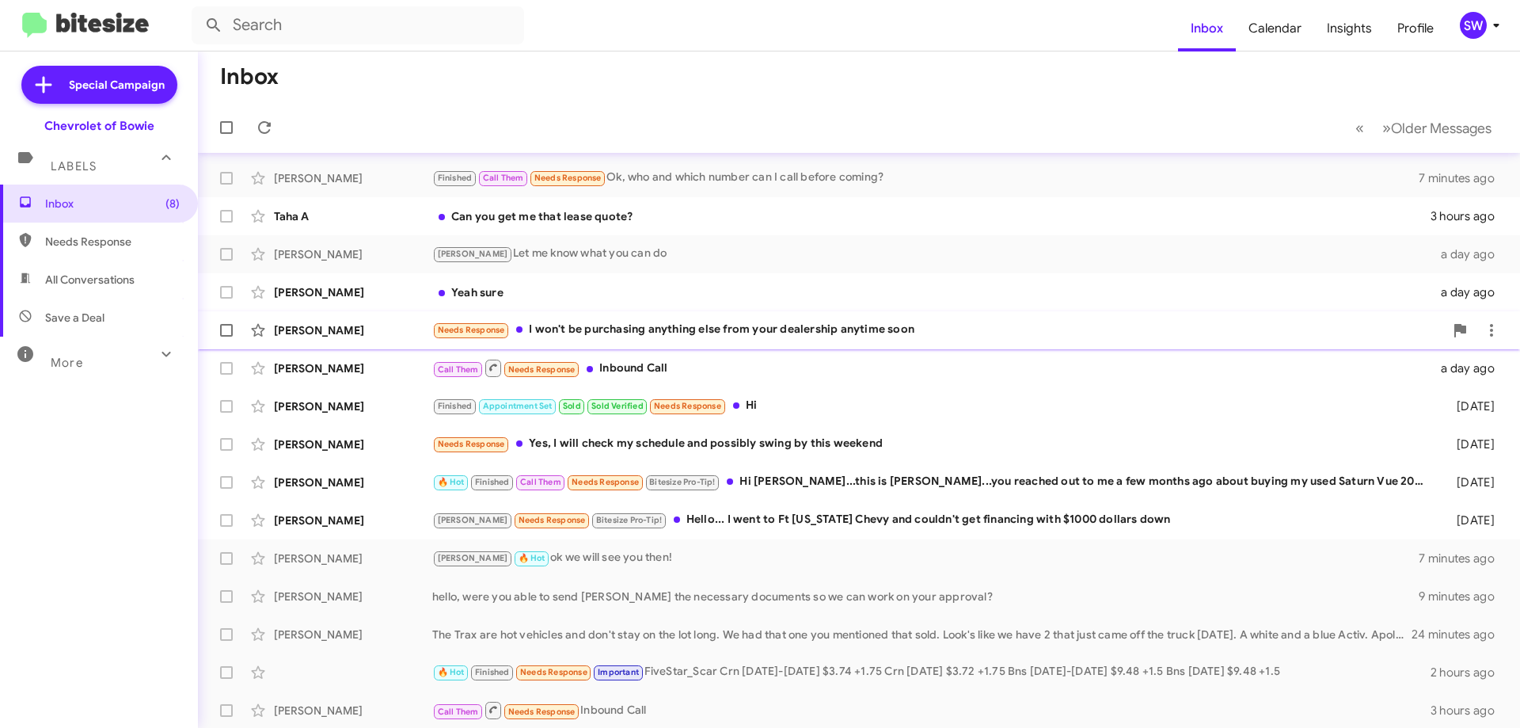
scroll to position [2, 0]
click at [526, 288] on div "Yeah sure" at bounding box center [938, 291] width 1012 height 16
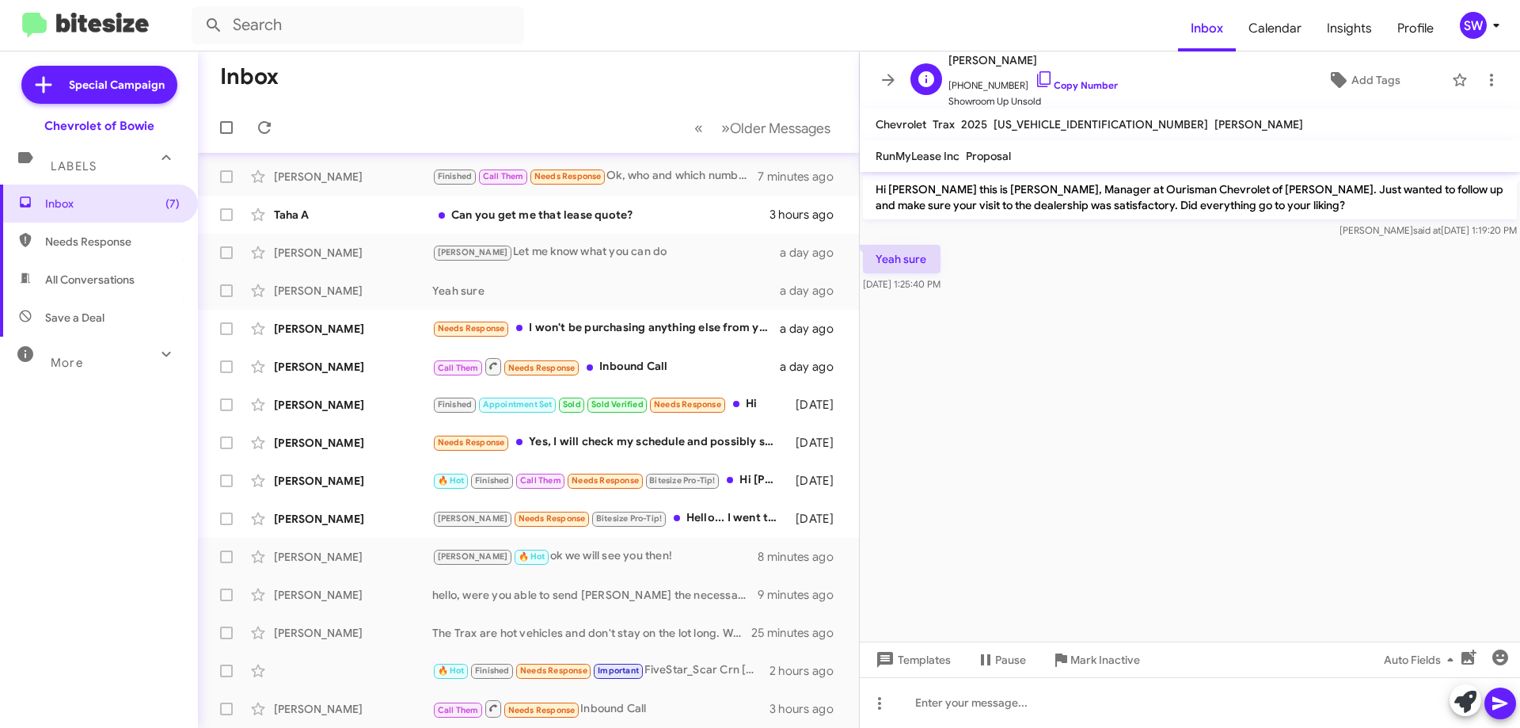
drag, startPoint x: 1021, startPoint y: 74, endPoint x: 1062, endPoint y: 98, distance: 47.2
click at [1035, 74] on icon at bounding box center [1044, 79] width 19 height 19
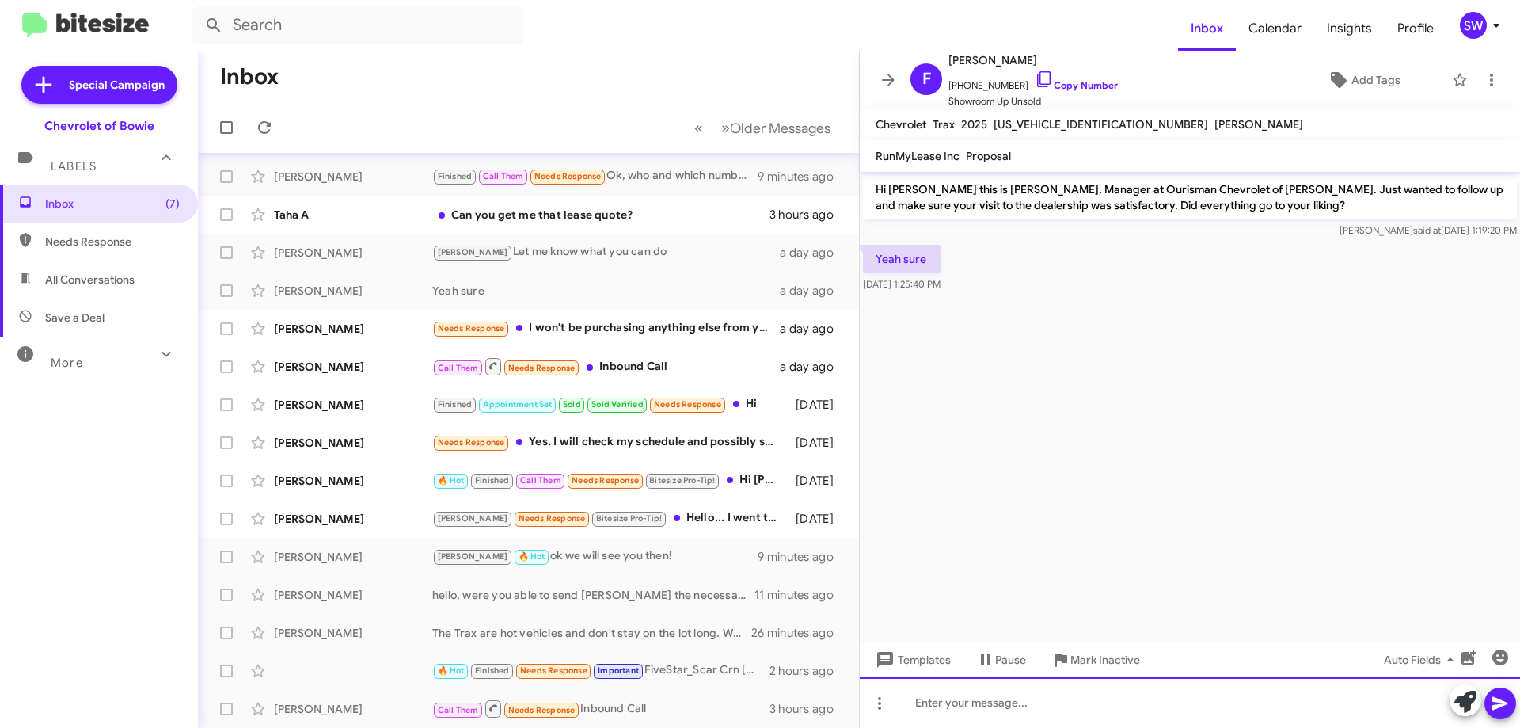
drag, startPoint x: 1042, startPoint y: 702, endPoint x: 1032, endPoint y: 709, distance: 11.4
click at [1039, 702] on div at bounding box center [1190, 702] width 660 height 51
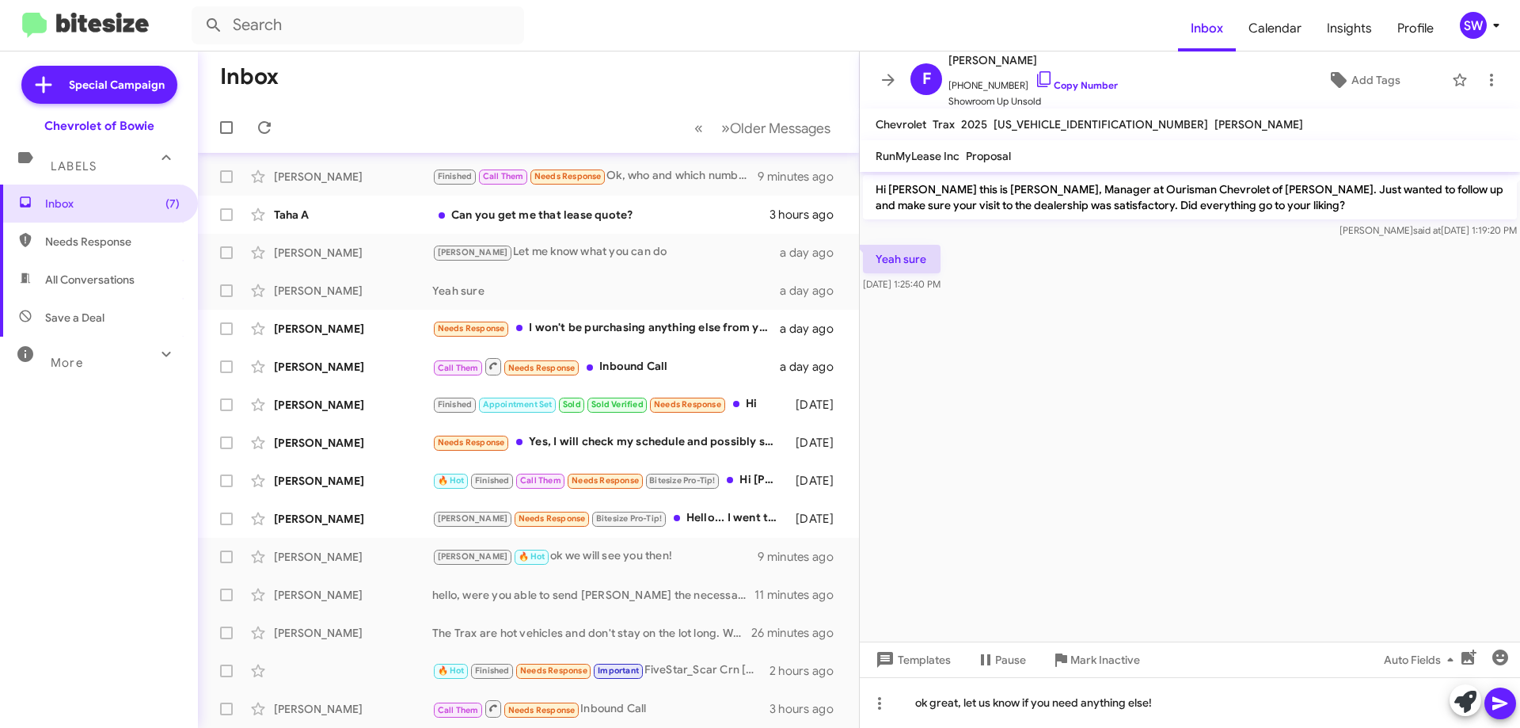
click at [1500, 712] on span at bounding box center [1500, 703] width 19 height 32
drag, startPoint x: 609, startPoint y: 327, endPoint x: 873, endPoint y: 329, distance: 264.4
click at [610, 326] on div "Needs Response I won't be purchasing anything else from your dealership anytime…" at bounding box center [606, 328] width 348 height 18
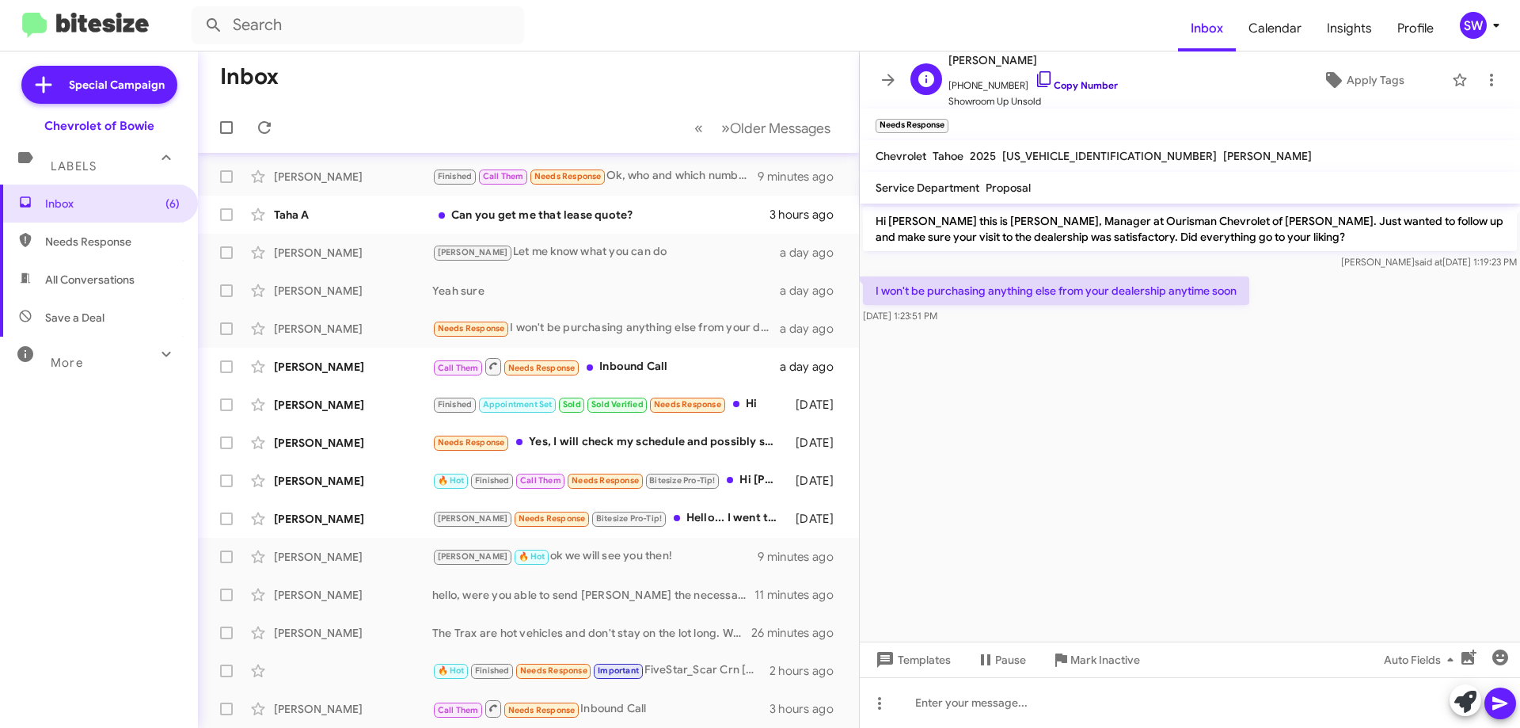
drag, startPoint x: 1028, startPoint y: 75, endPoint x: 1029, endPoint y: 84, distance: 8.9
click at [1035, 76] on icon at bounding box center [1044, 79] width 19 height 19
drag, startPoint x: 1090, startPoint y: 666, endPoint x: 1102, endPoint y: 682, distance: 20.4
click at [1091, 671] on span "Mark Inactive" at bounding box center [1105, 659] width 70 height 28
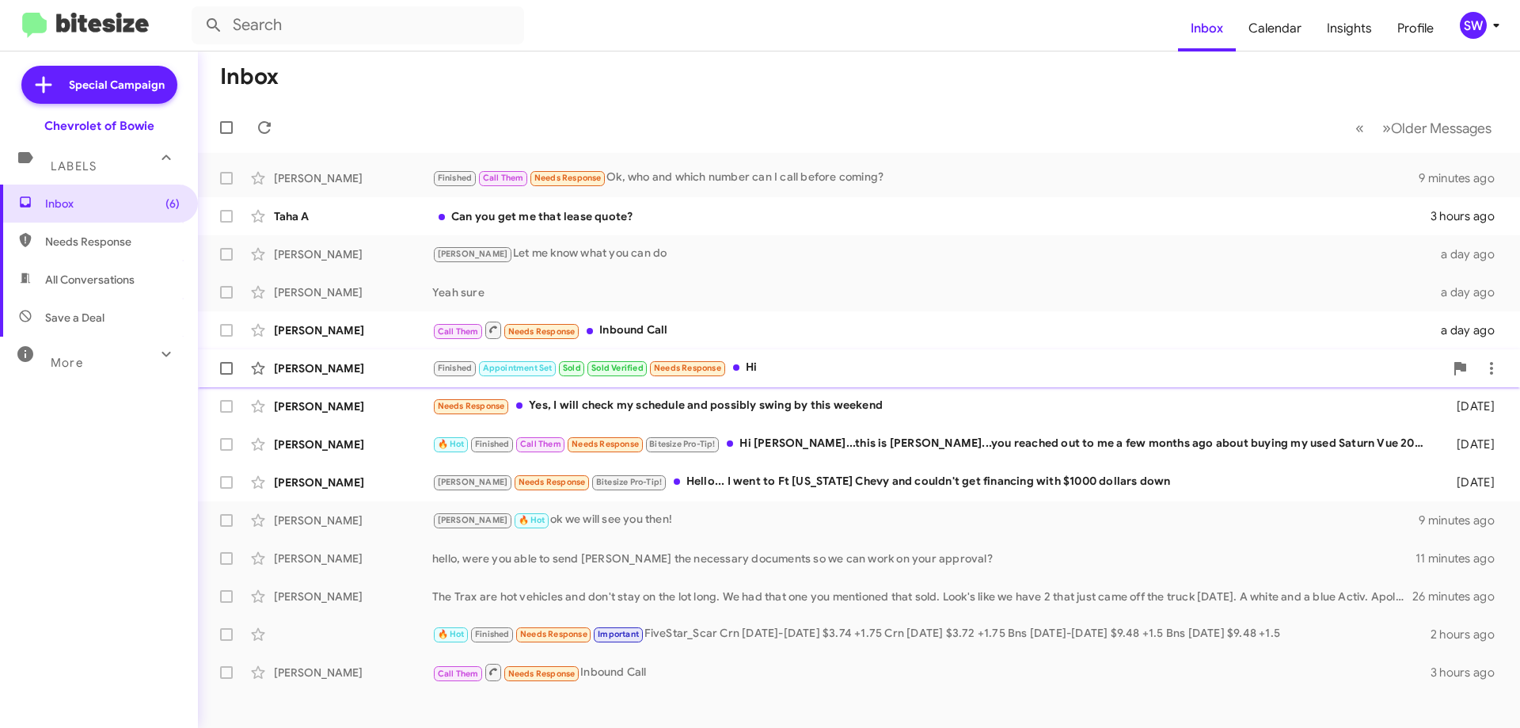
click at [800, 367] on div "Finished Appointment Set Sold Sold Verified Needs Response Hi" at bounding box center [938, 368] width 1012 height 18
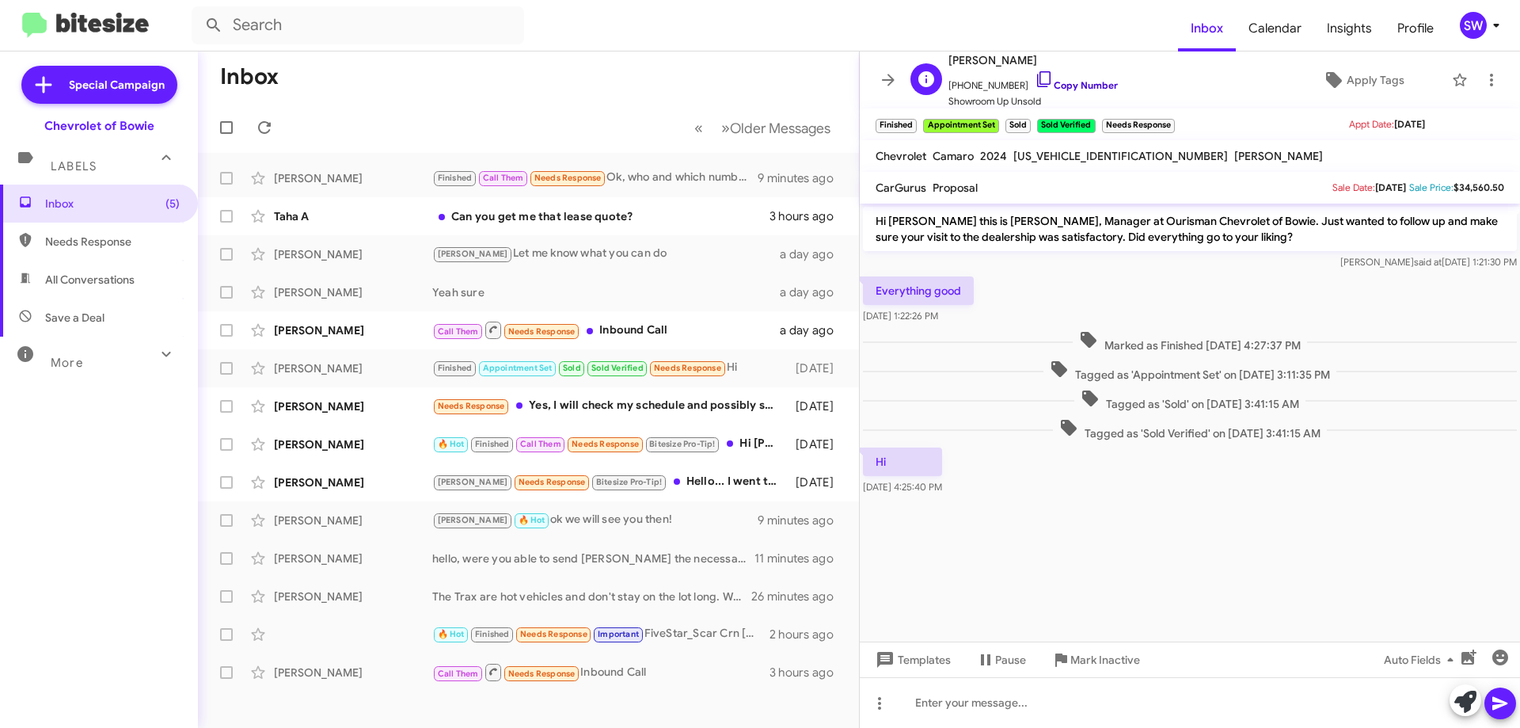
drag, startPoint x: 1026, startPoint y: 78, endPoint x: 1042, endPoint y: 80, distance: 15.9
click at [1035, 79] on icon at bounding box center [1044, 79] width 19 height 19
click at [600, 406] on div "Needs Response Yes, I will check my schedule and possibly swing by this weekend" at bounding box center [607, 406] width 351 height 18
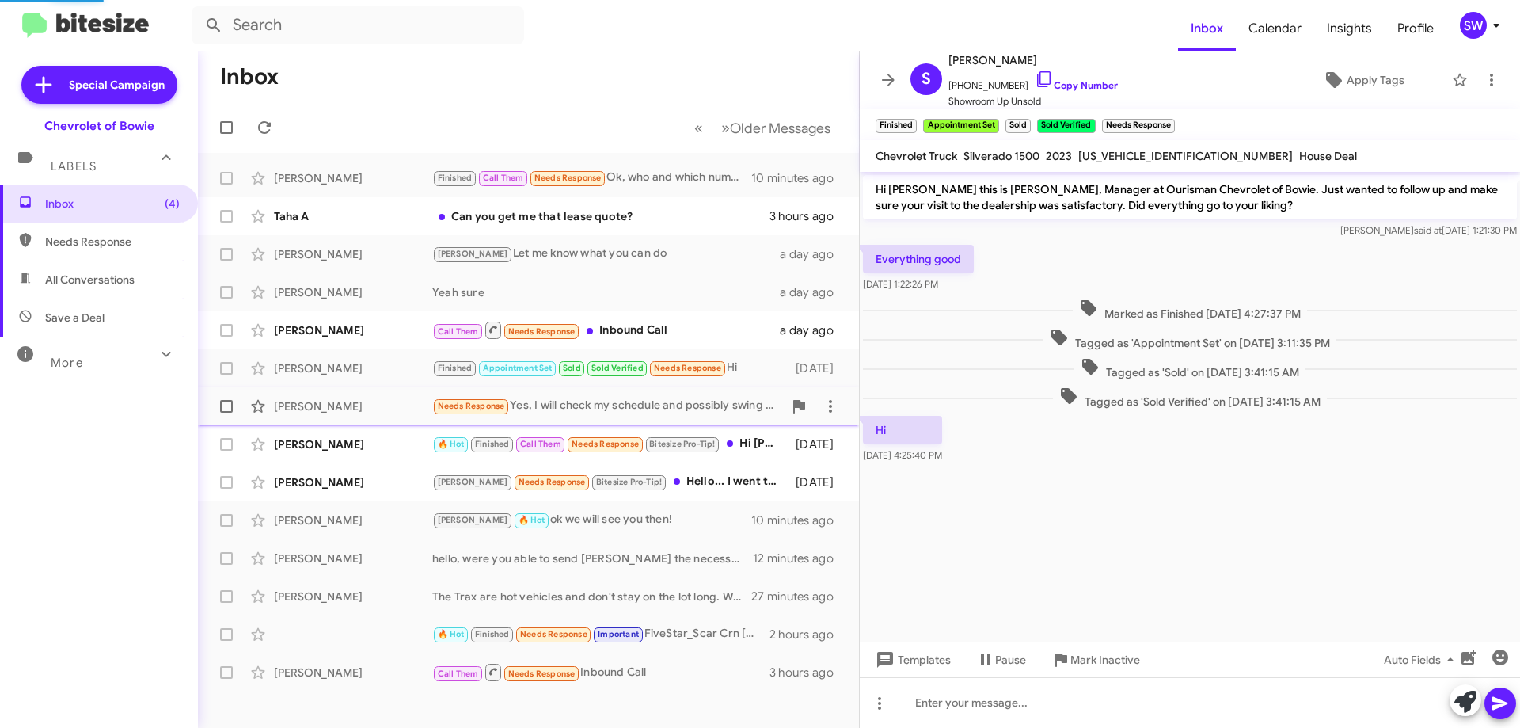
scroll to position [51, 0]
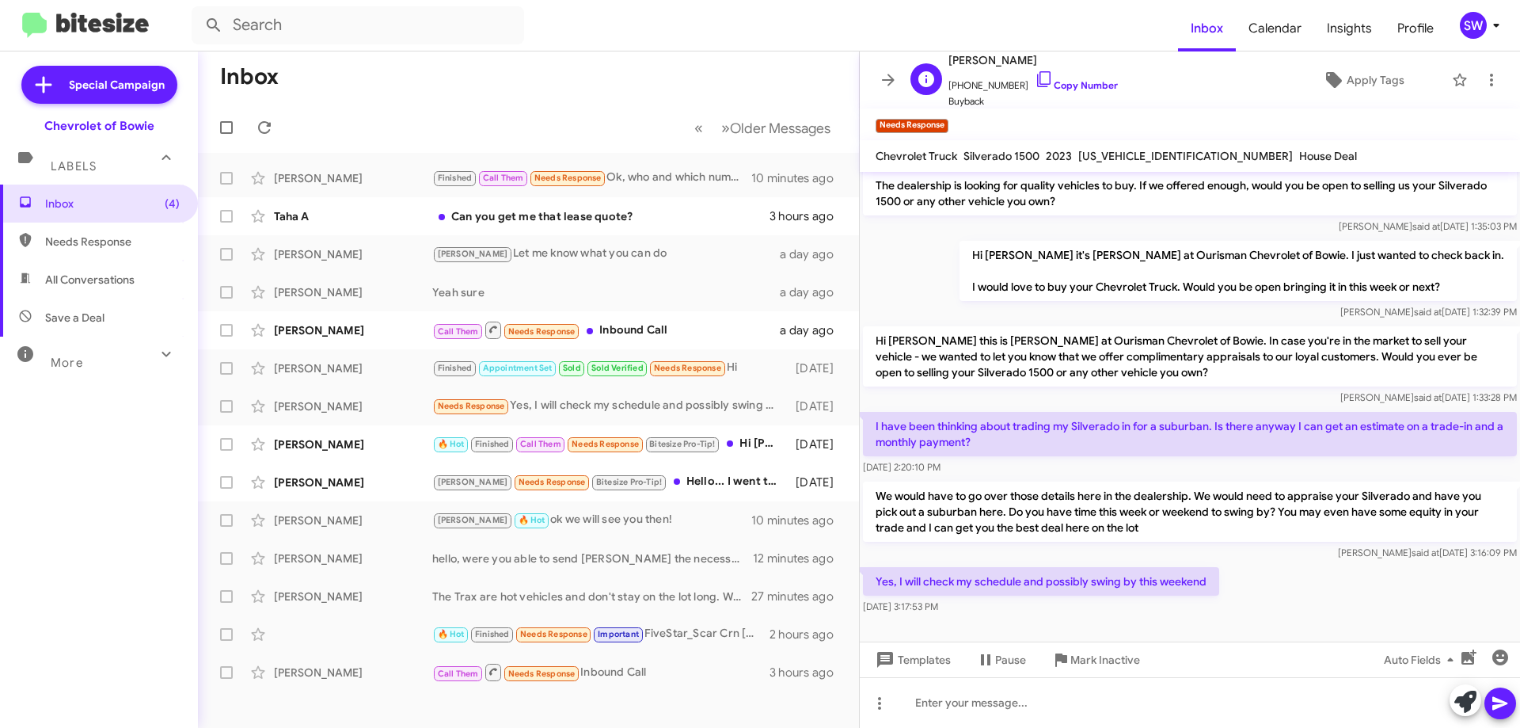
drag, startPoint x: 1023, startPoint y: 71, endPoint x: 1063, endPoint y: 93, distance: 45.7
click at [1035, 74] on icon at bounding box center [1044, 79] width 19 height 19
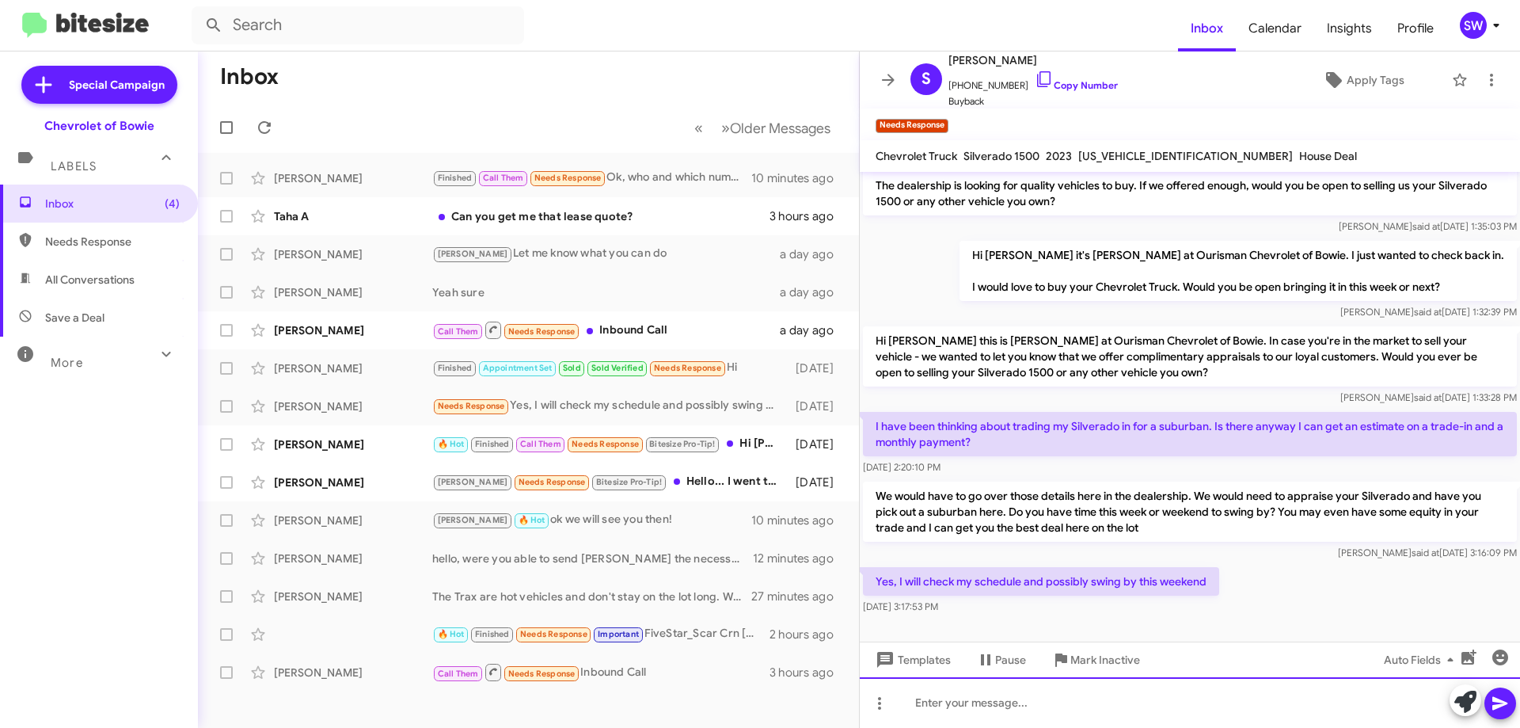
click at [1052, 697] on div at bounding box center [1190, 702] width 660 height 51
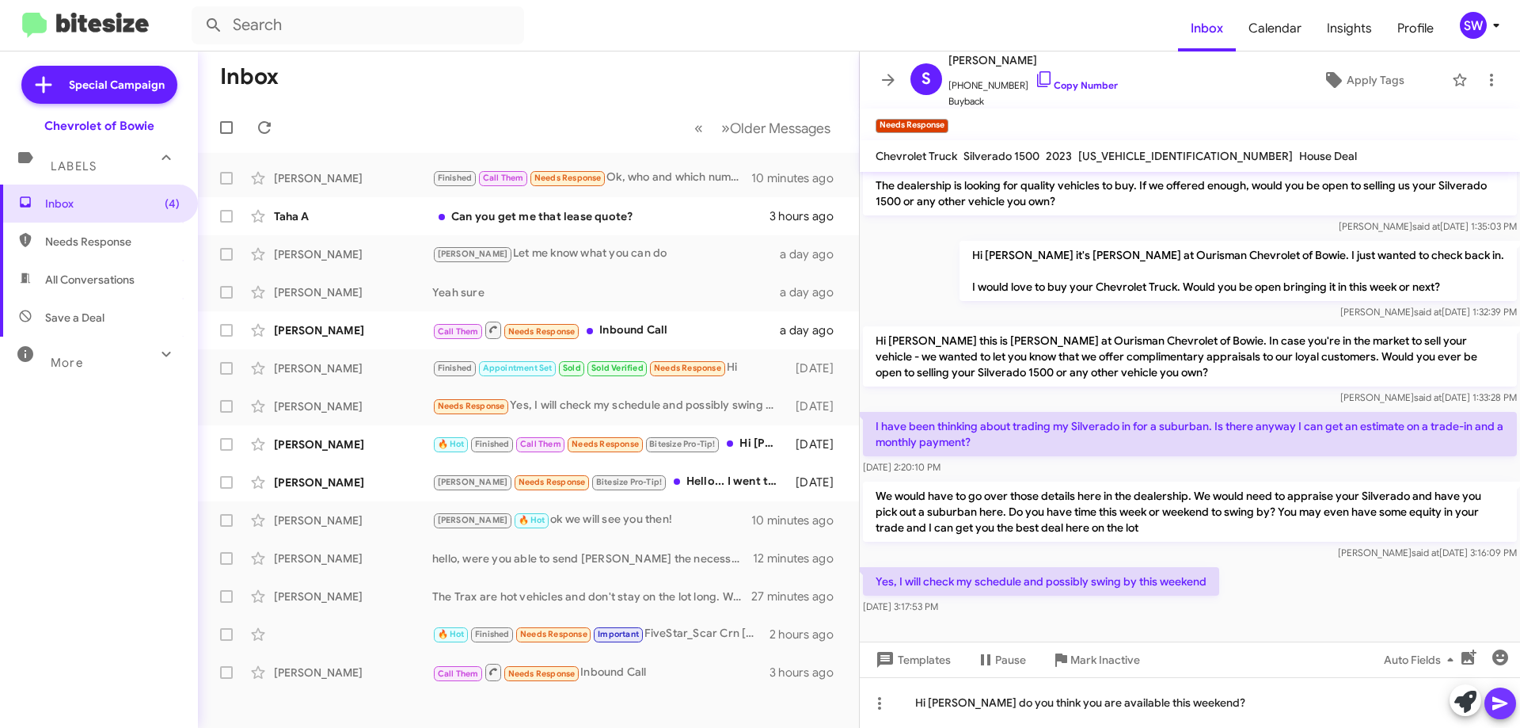
click at [1488, 703] on button at bounding box center [1500, 703] width 32 height 32
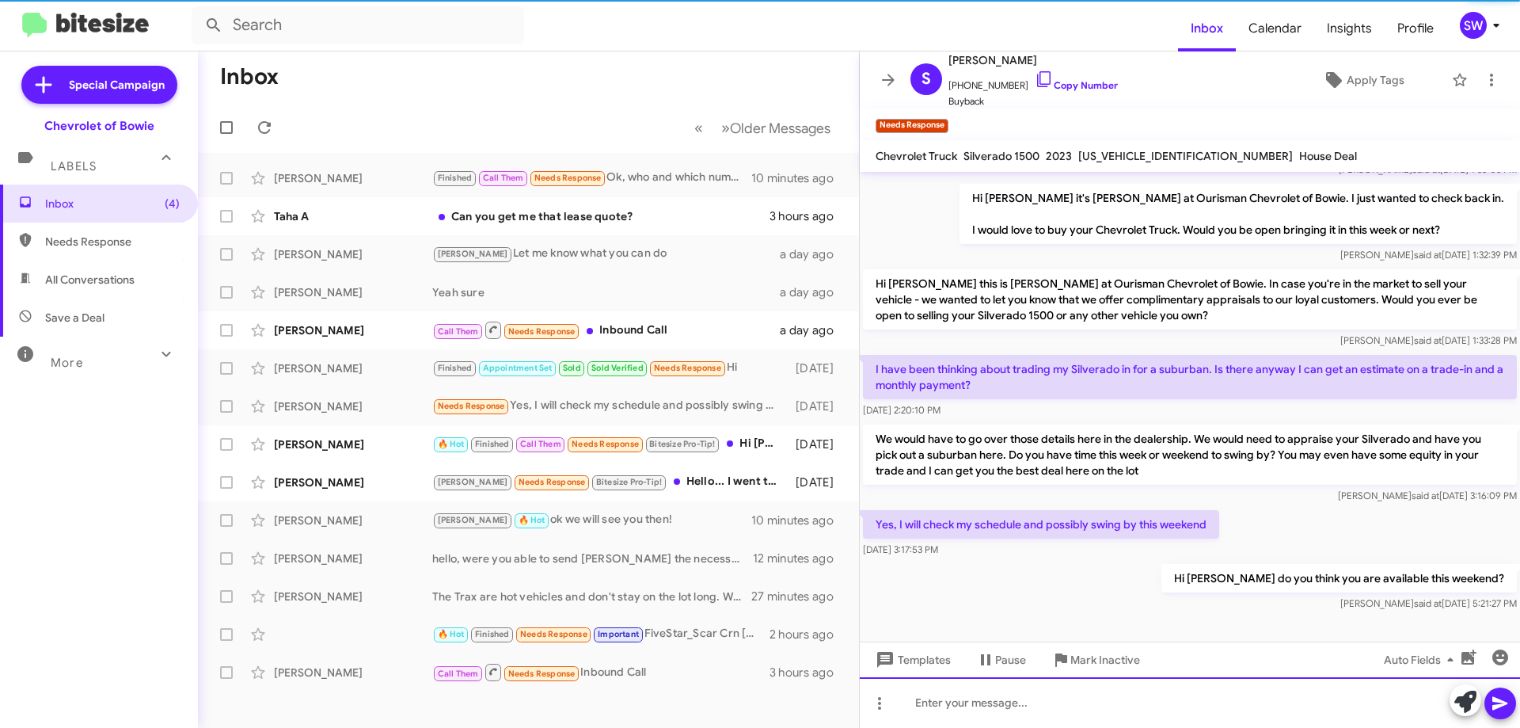
scroll to position [109, 0]
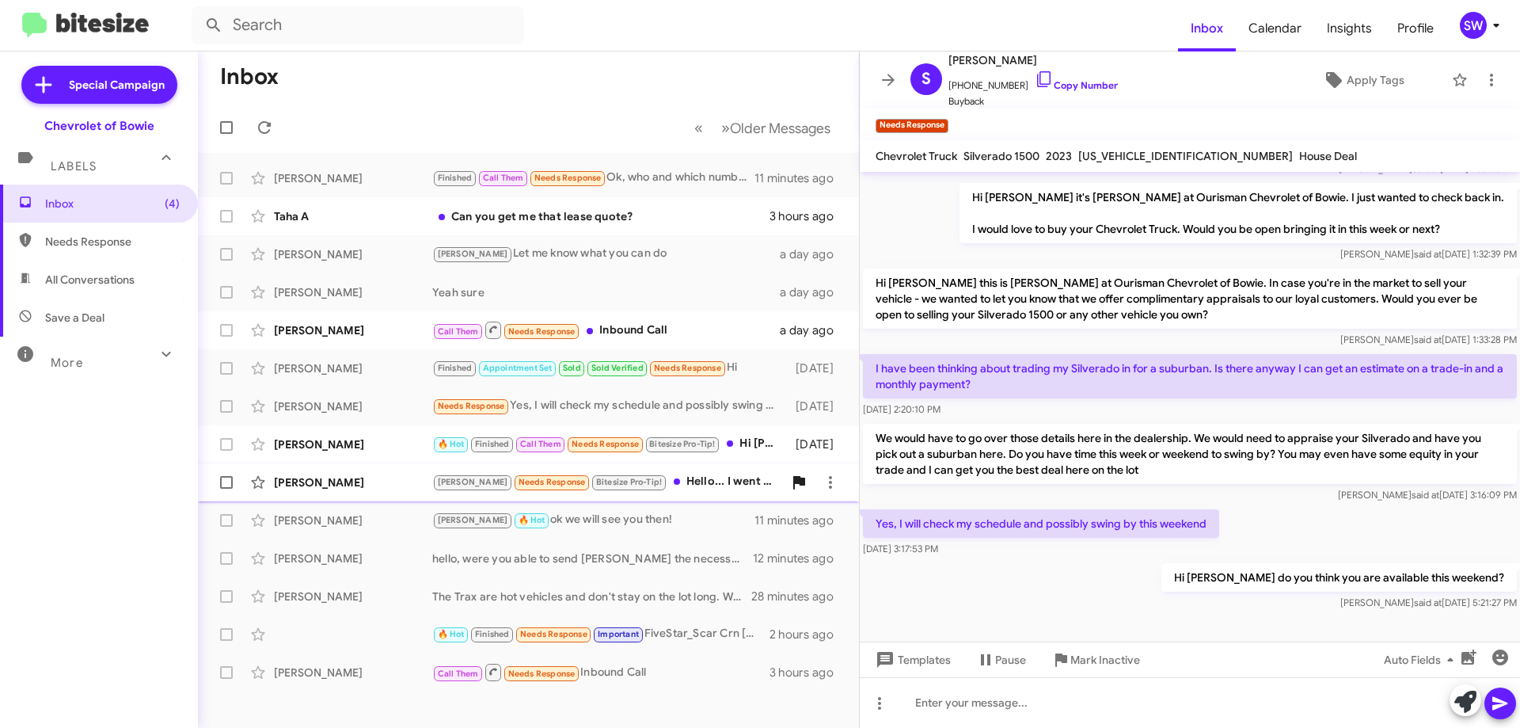
drag, startPoint x: 683, startPoint y: 477, endPoint x: 804, endPoint y: 473, distance: 120.4
click at [683, 477] on div "[PERSON_NAME] Needs Response Bitesize Pro-Tip! Hello... I went to Ft [US_STATE]…" at bounding box center [607, 482] width 351 height 18
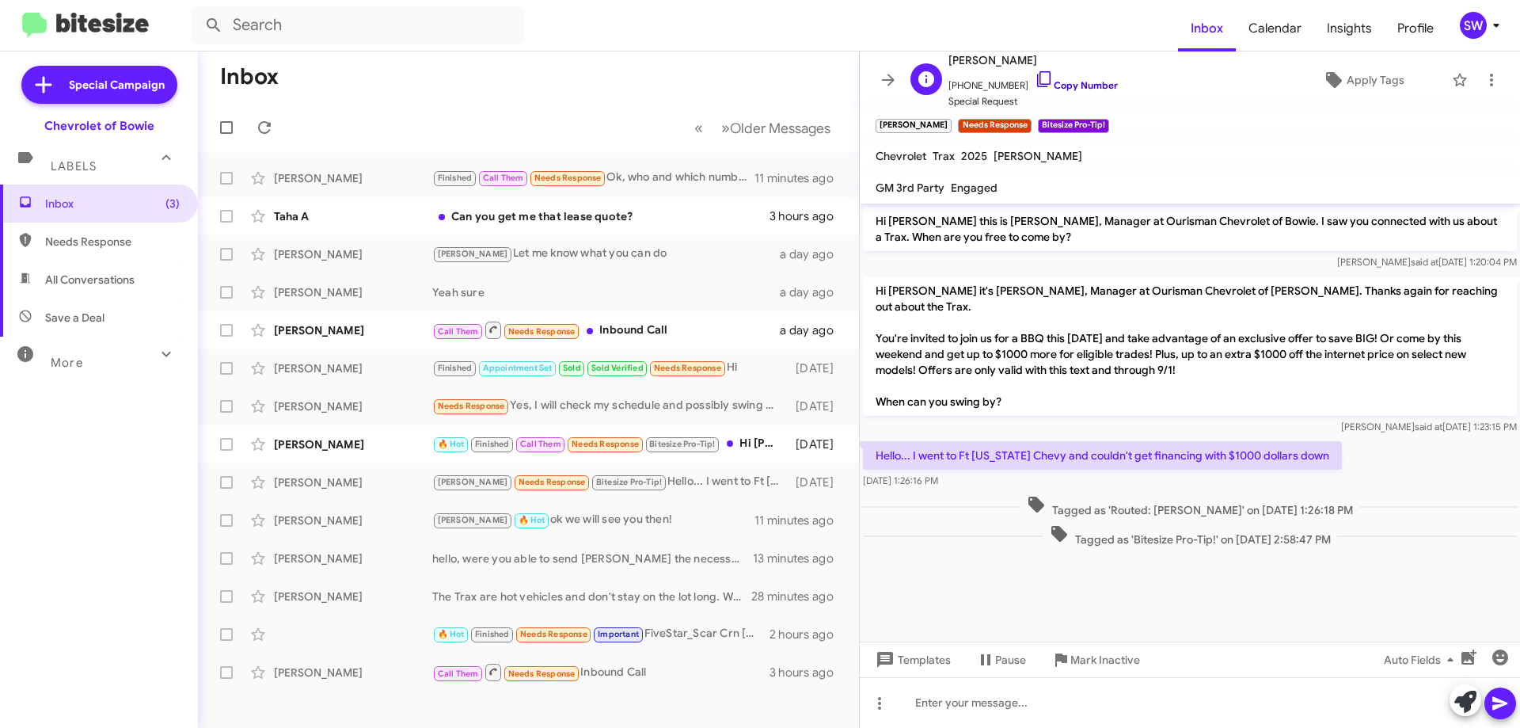
drag, startPoint x: 1024, startPoint y: 81, endPoint x: 1051, endPoint y: 72, distance: 28.3
click at [1035, 82] on icon at bounding box center [1044, 79] width 19 height 19
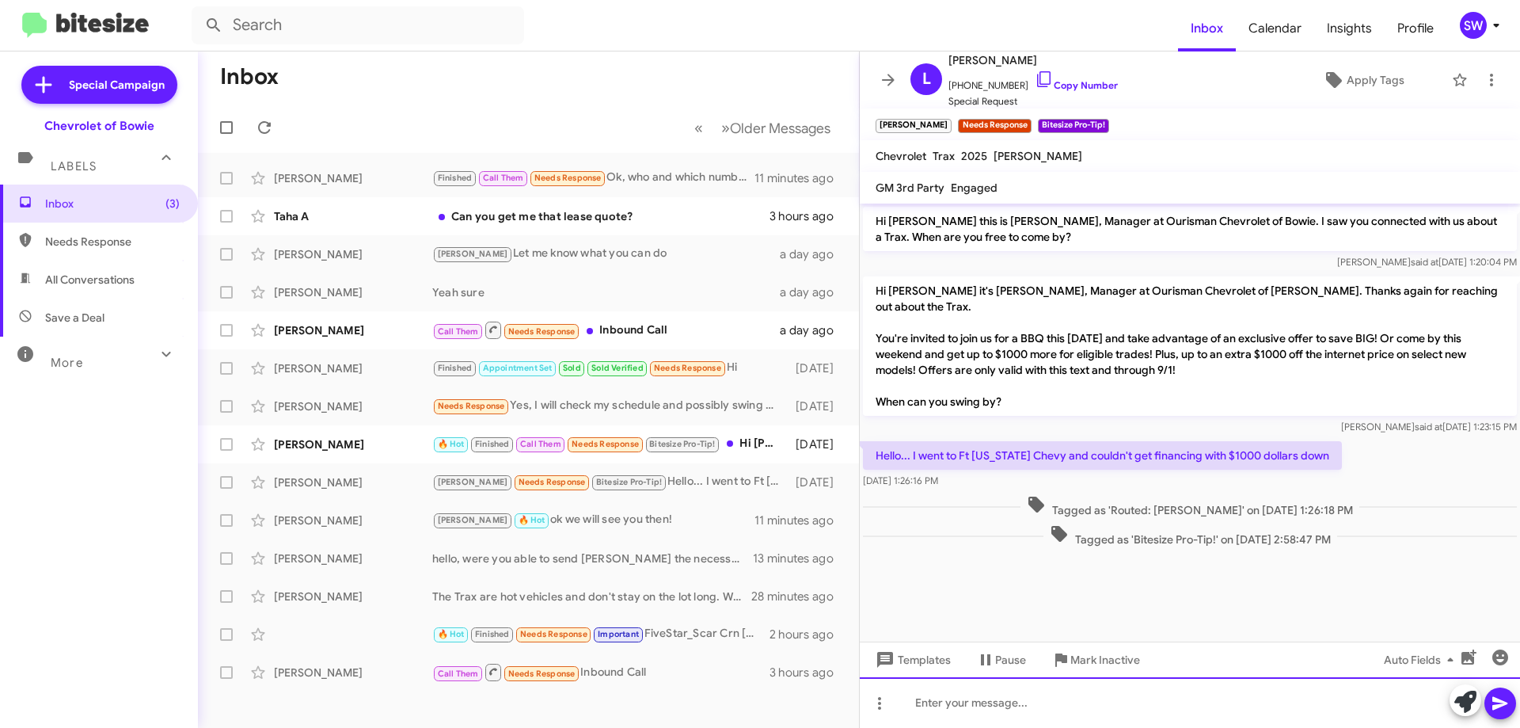
click at [994, 712] on div at bounding box center [1190, 702] width 660 height 51
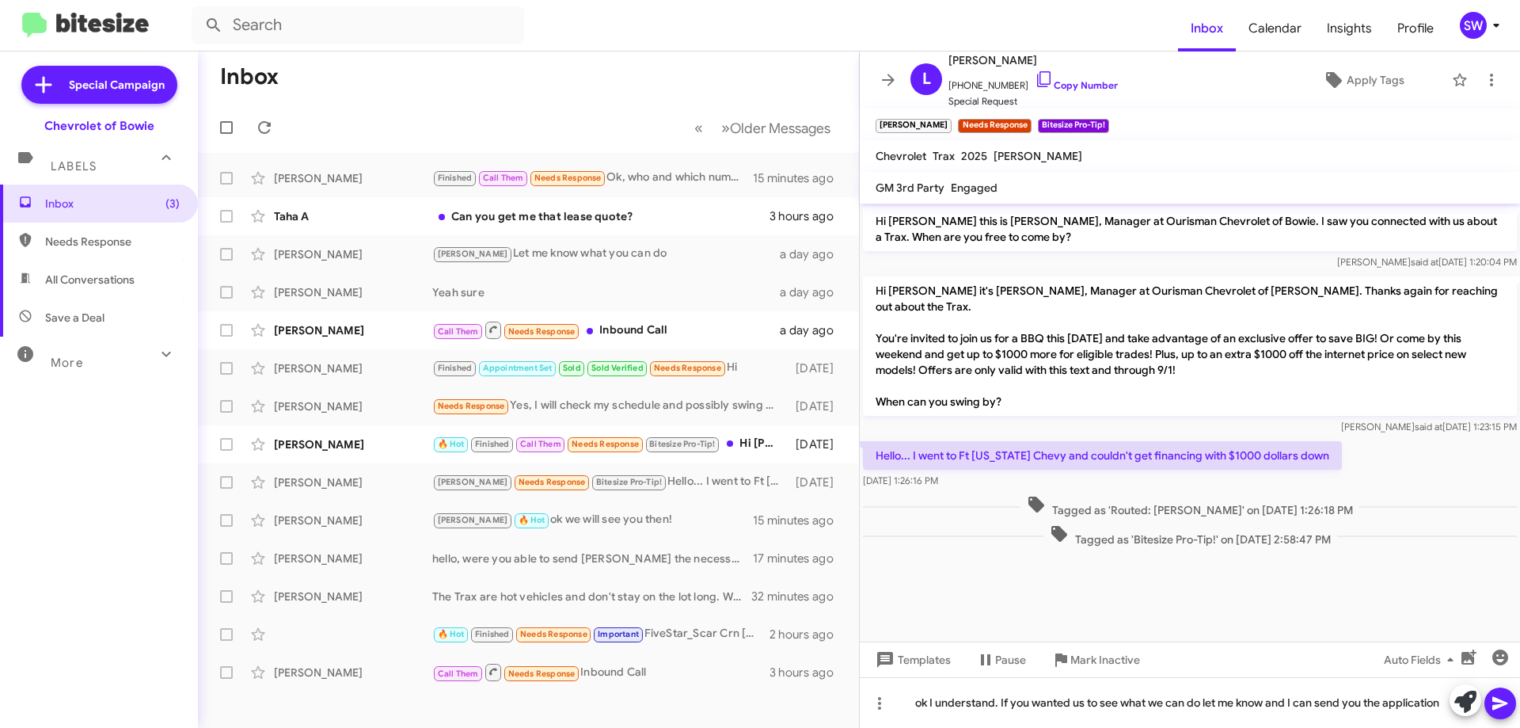
click at [1499, 692] on span at bounding box center [1500, 703] width 19 height 32
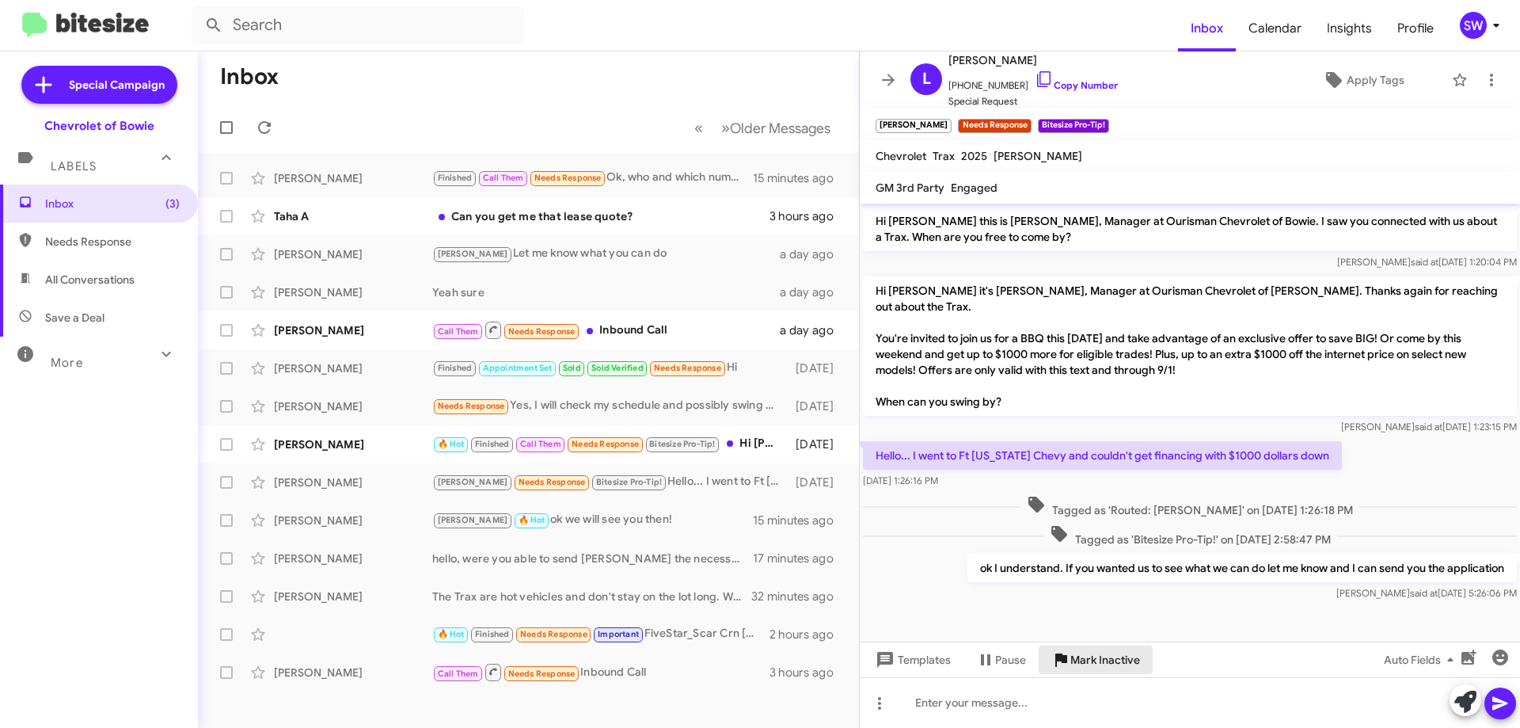
click at [1081, 659] on span "Mark Inactive" at bounding box center [1105, 659] width 70 height 28
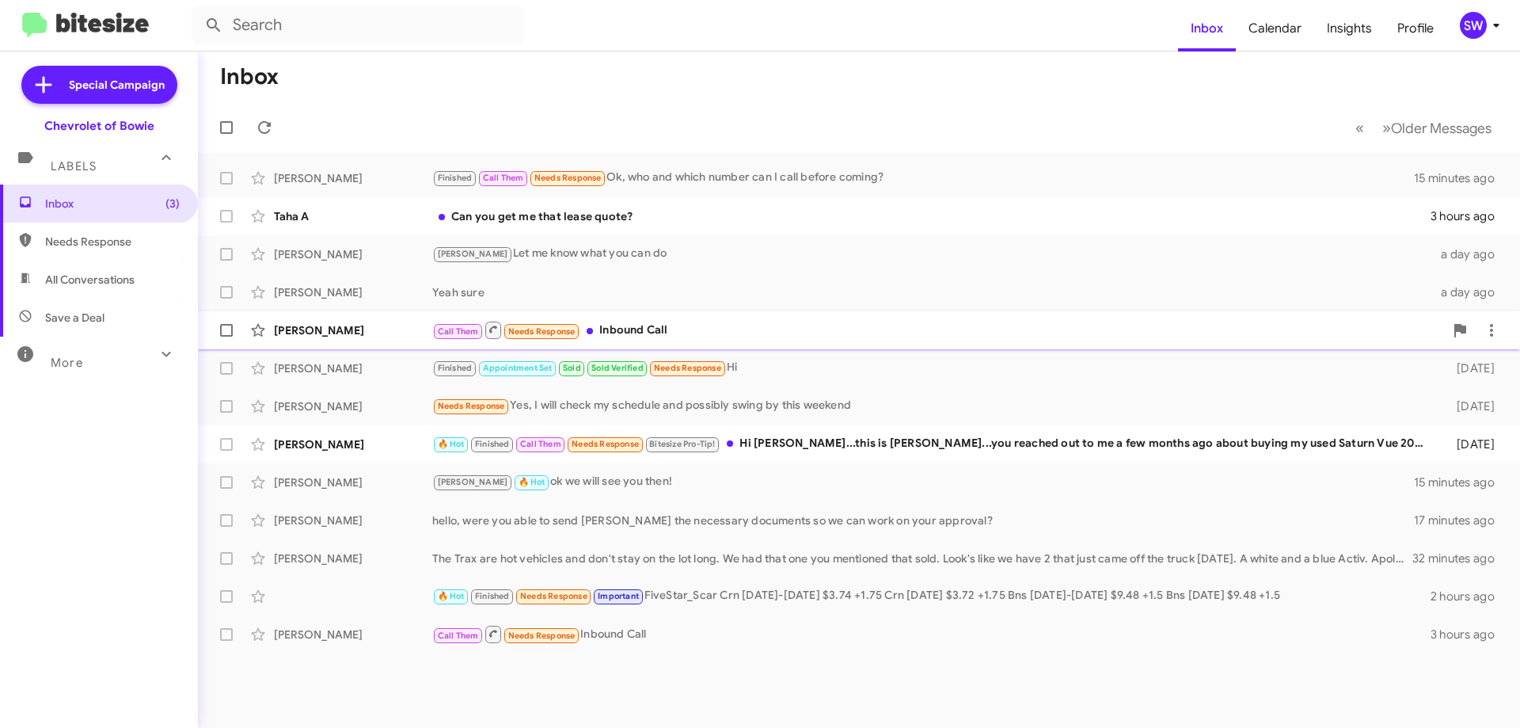
drag, startPoint x: 641, startPoint y: 333, endPoint x: 698, endPoint y: 313, distance: 60.6
click at [646, 325] on div "Call Them Needs Response Inbound Call" at bounding box center [938, 330] width 1012 height 20
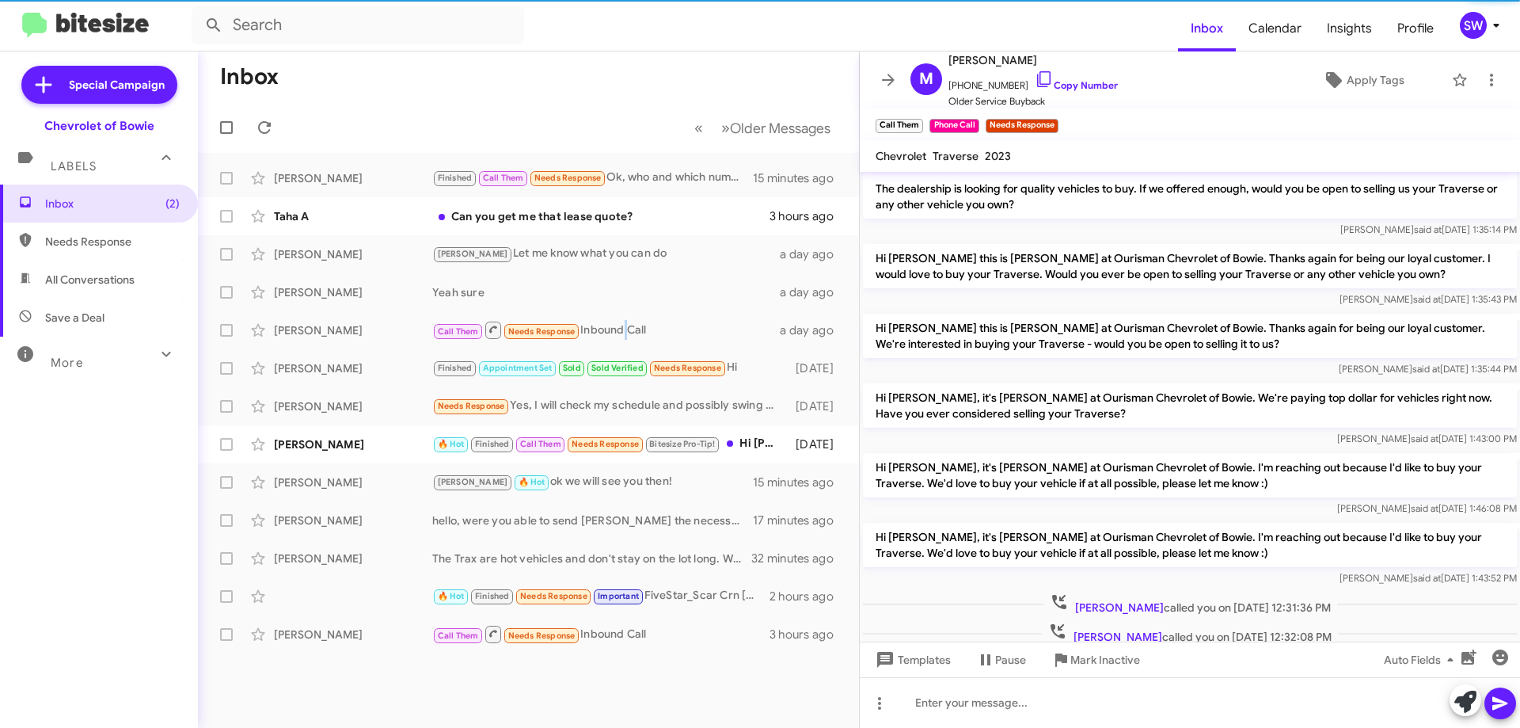
scroll to position [70, 0]
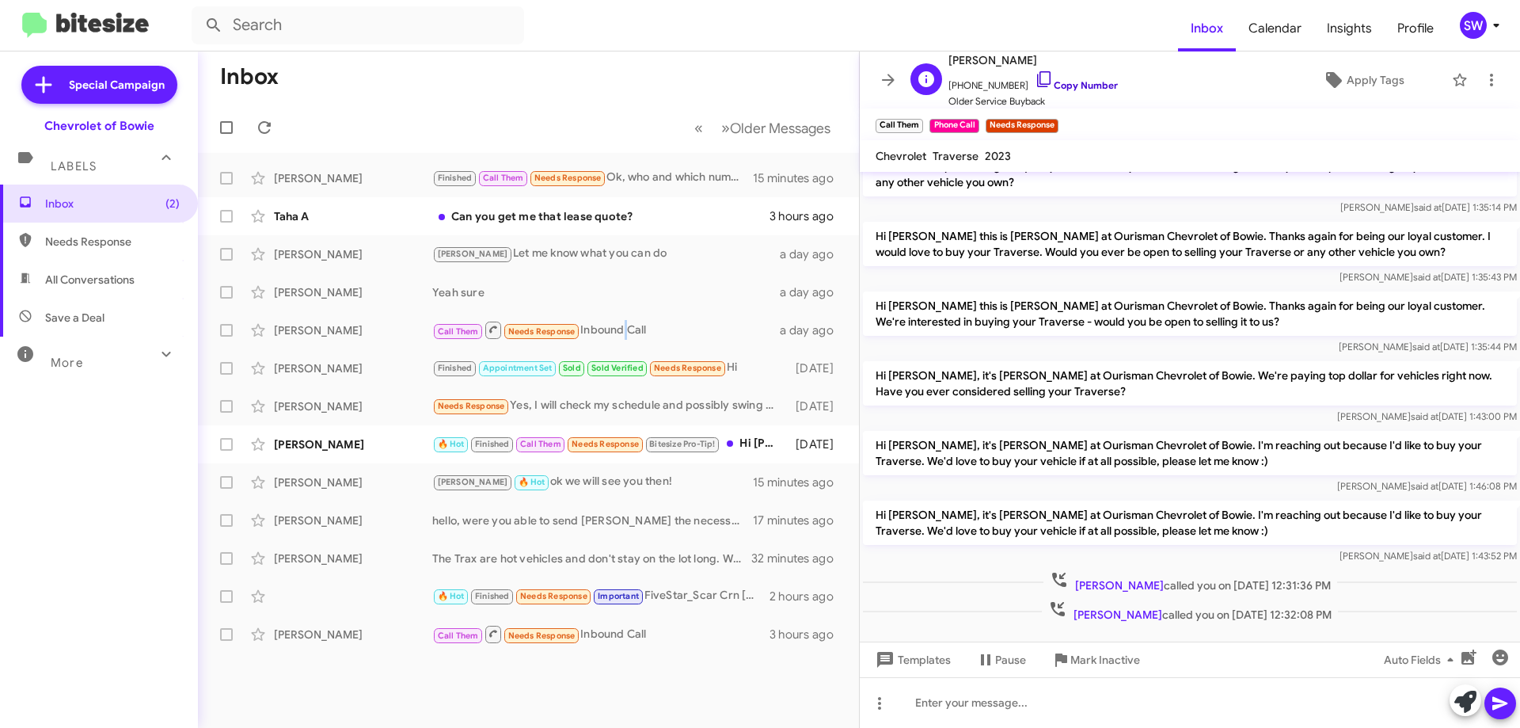
drag, startPoint x: 1036, startPoint y: 79, endPoint x: 1053, endPoint y: 80, distance: 16.6
click at [1036, 80] on icon at bounding box center [1044, 79] width 19 height 19
drag, startPoint x: 1094, startPoint y: 670, endPoint x: 1084, endPoint y: 643, distance: 28.8
click at [1094, 667] on span "Mark Inactive" at bounding box center [1105, 659] width 70 height 28
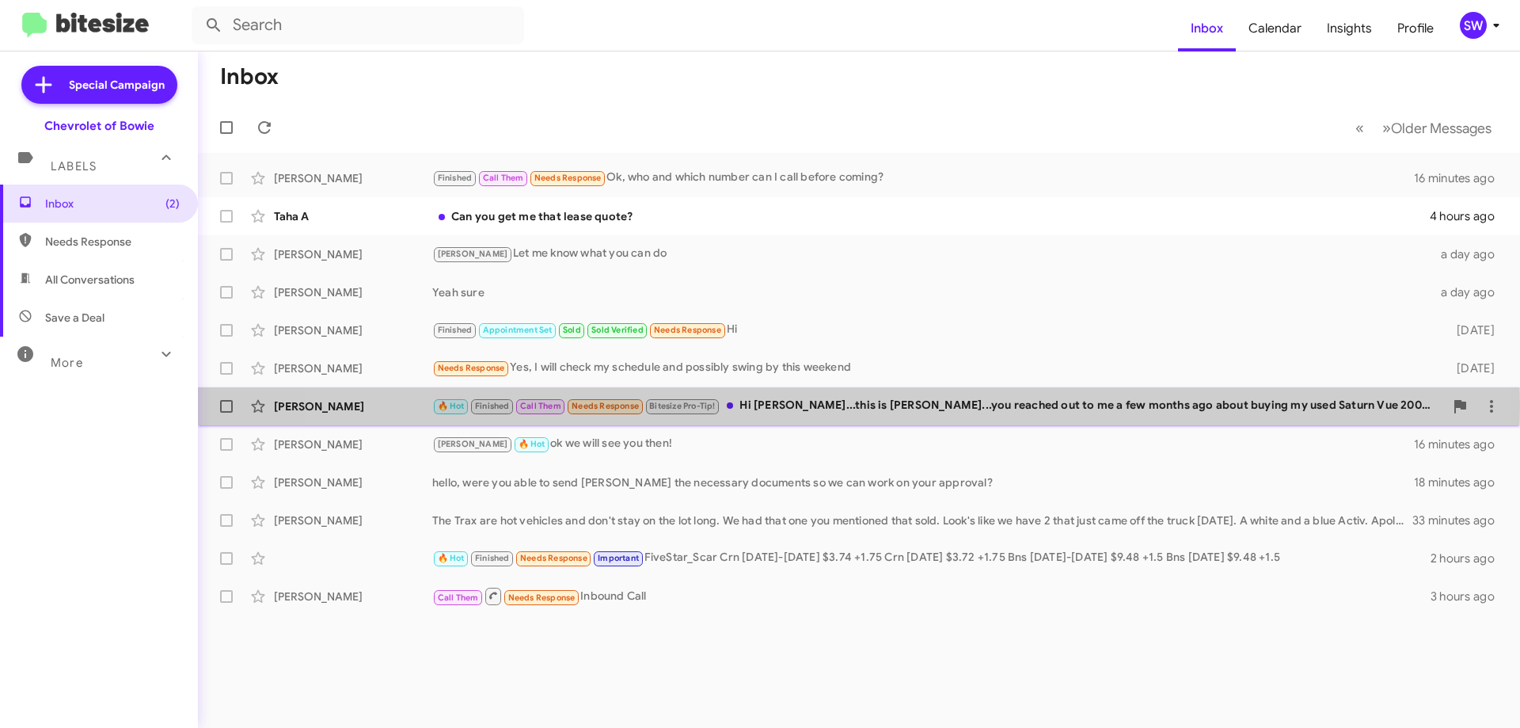
drag, startPoint x: 811, startPoint y: 405, endPoint x: 857, endPoint y: 393, distance: 46.7
click at [813, 405] on div "🔥 Hot Finished Call Them Needs Response Bitesize Pro-Tip! Hi [PERSON_NAME]...th…" at bounding box center [938, 406] width 1012 height 18
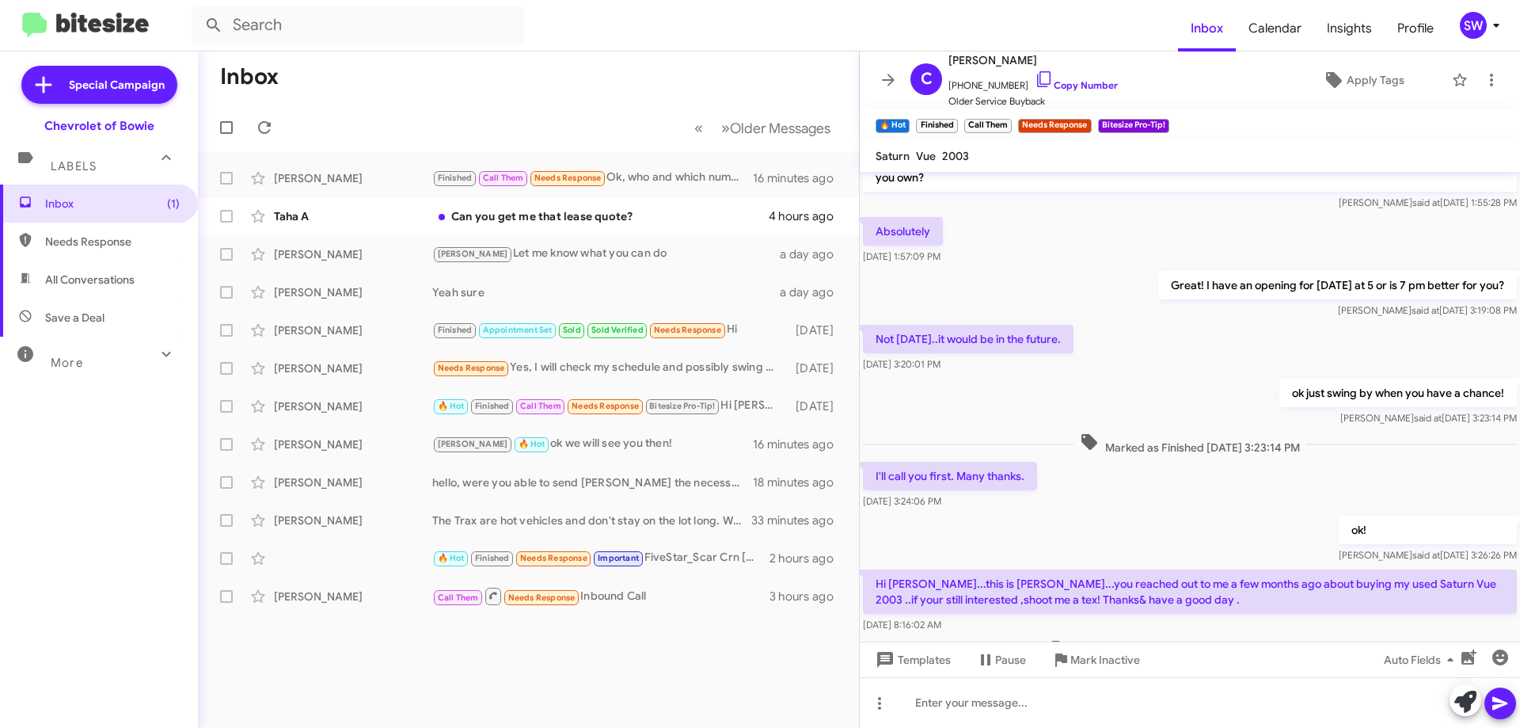
scroll to position [139, 0]
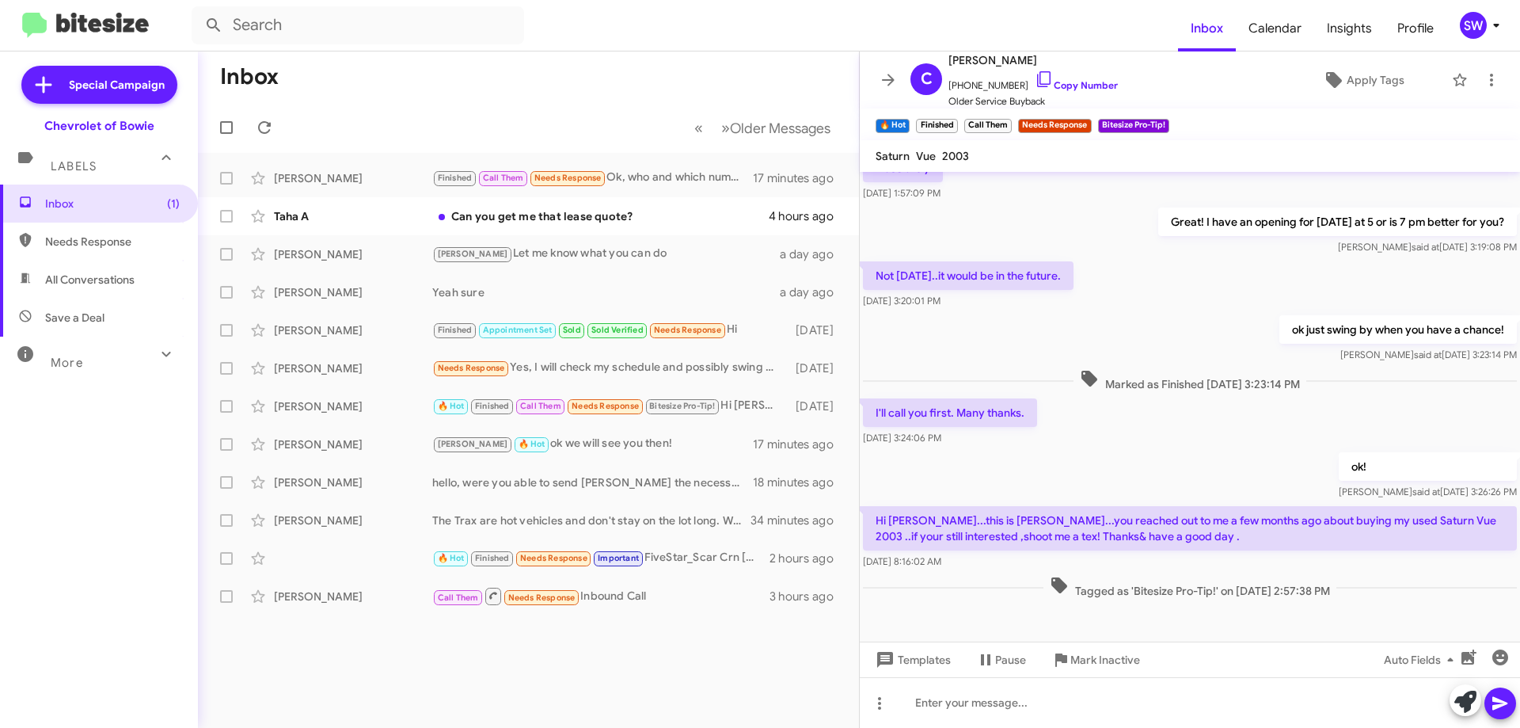
click at [1092, 660] on span "Mark Inactive" at bounding box center [1105, 659] width 70 height 28
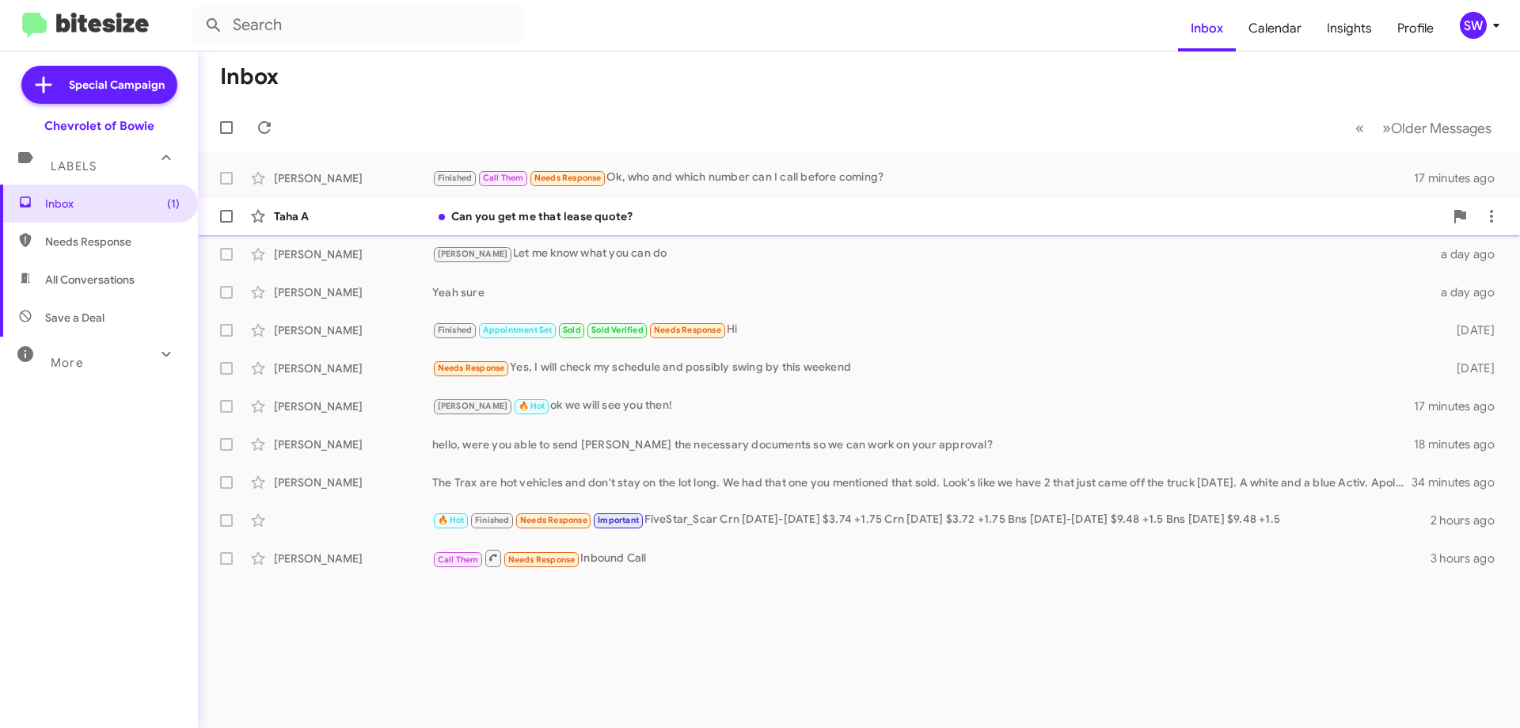
click at [563, 218] on div "Can you get me that lease quote?" at bounding box center [938, 216] width 1012 height 16
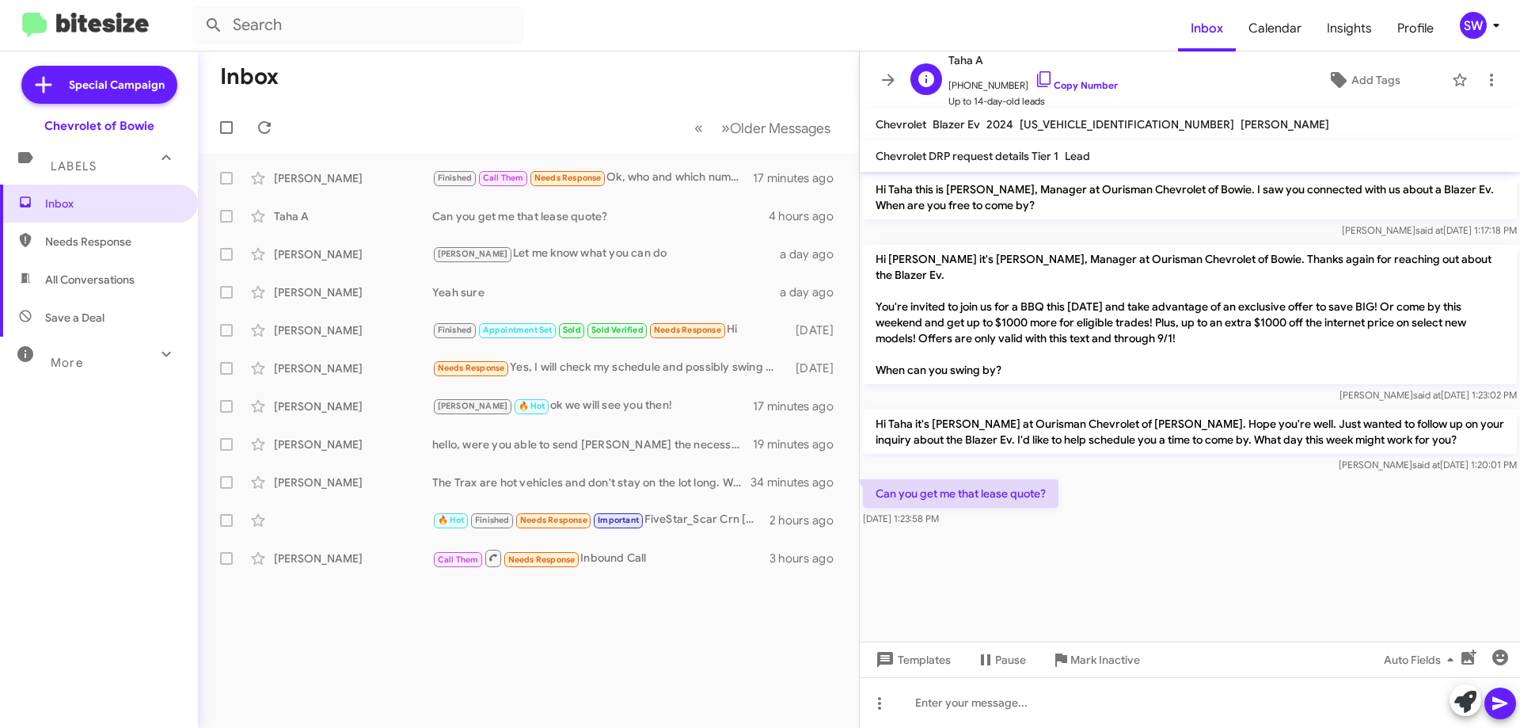
drag, startPoint x: 1030, startPoint y: 79, endPoint x: 1028, endPoint y: 103, distance: 23.8
click at [1035, 80] on icon at bounding box center [1044, 79] width 19 height 19
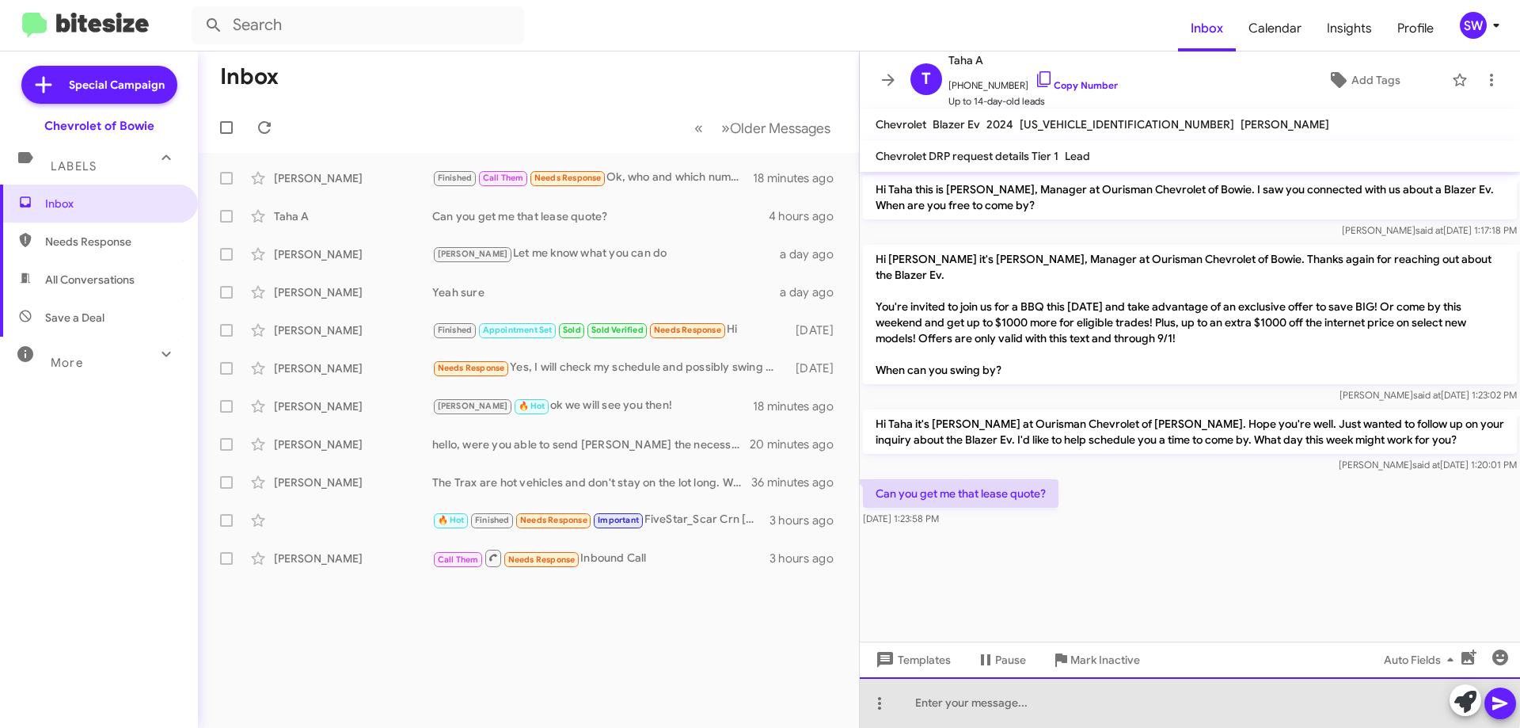
click at [969, 696] on div at bounding box center [1190, 702] width 660 height 51
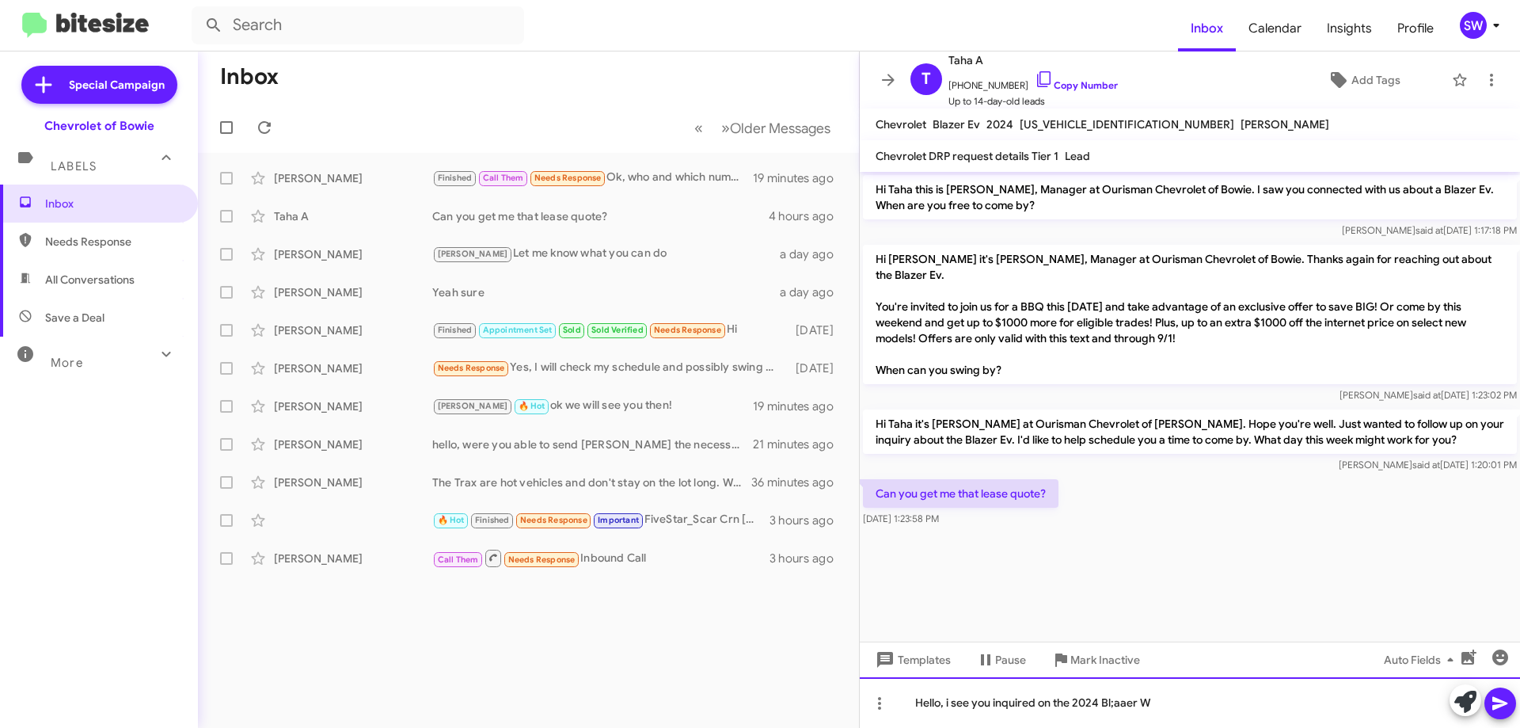
click at [1188, 705] on div "Hello, i see you inquired on the 2024 Bl;aaer W" at bounding box center [1190, 702] width 660 height 51
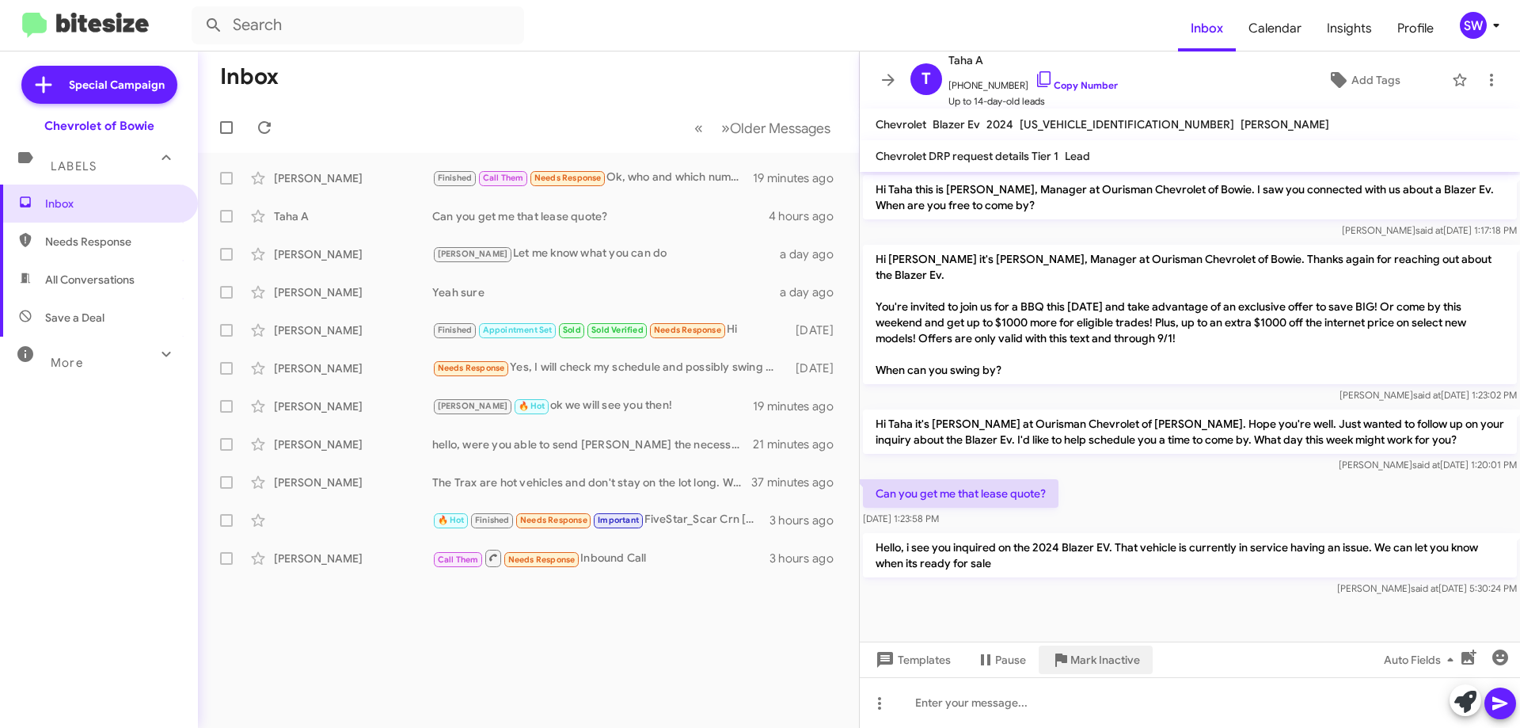
drag, startPoint x: 1081, startPoint y: 657, endPoint x: 1176, endPoint y: 671, distance: 95.9
click at [1081, 656] on span "Mark Inactive" at bounding box center [1105, 659] width 70 height 28
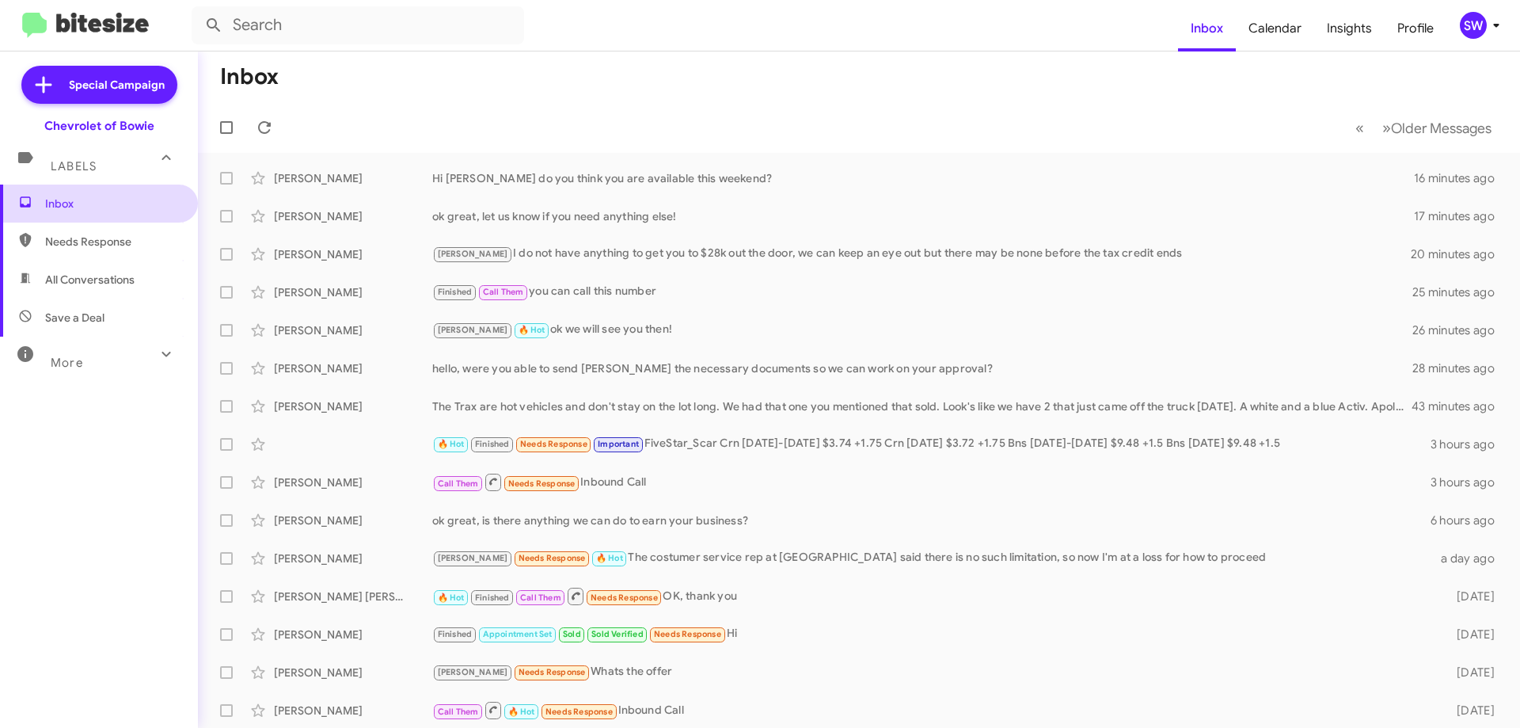
click at [72, 202] on span "Inbox" at bounding box center [112, 204] width 135 height 16
